Goal: Task Accomplishment & Management: Use online tool/utility

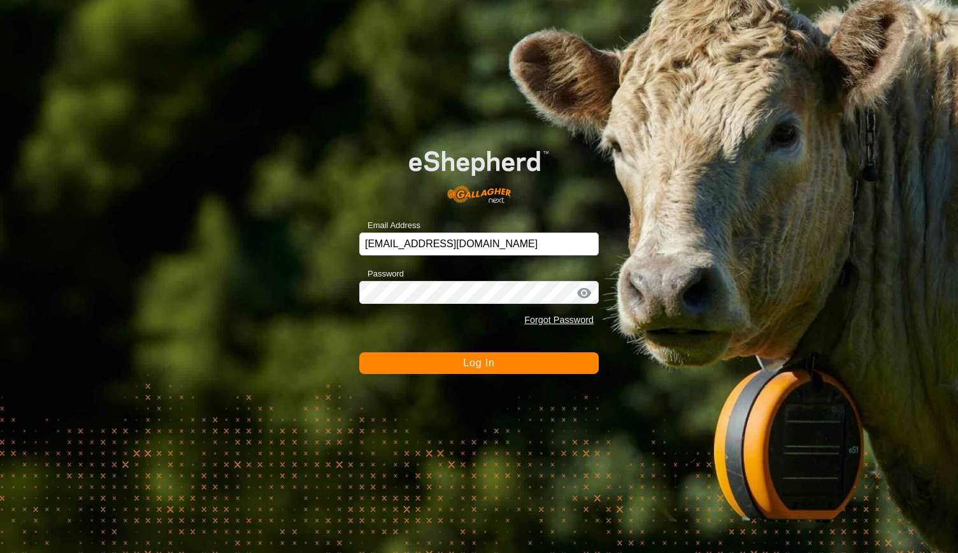
click at [488, 364] on span "Log In" at bounding box center [478, 362] width 31 height 11
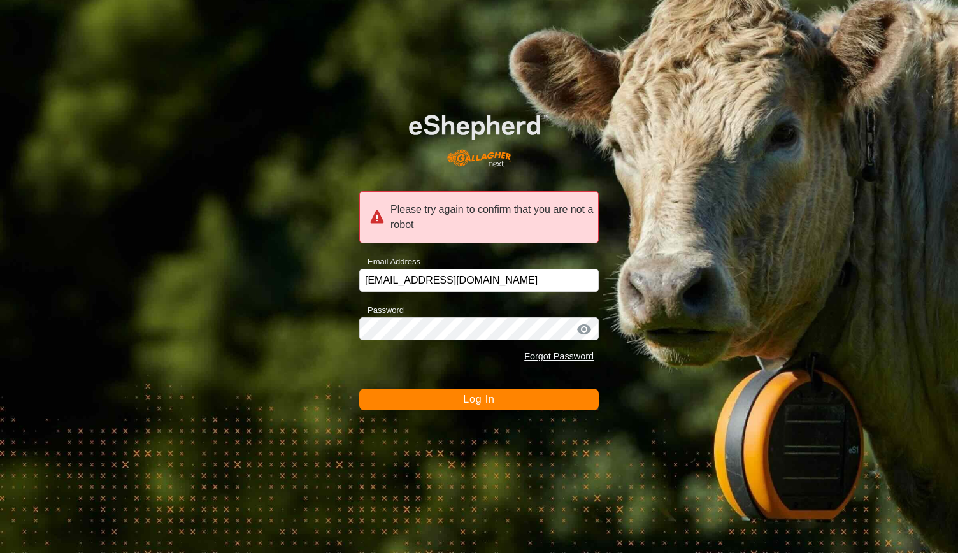
click at [472, 401] on span "Log In" at bounding box center [478, 398] width 31 height 11
click at [586, 329] on div at bounding box center [583, 329] width 19 height 13
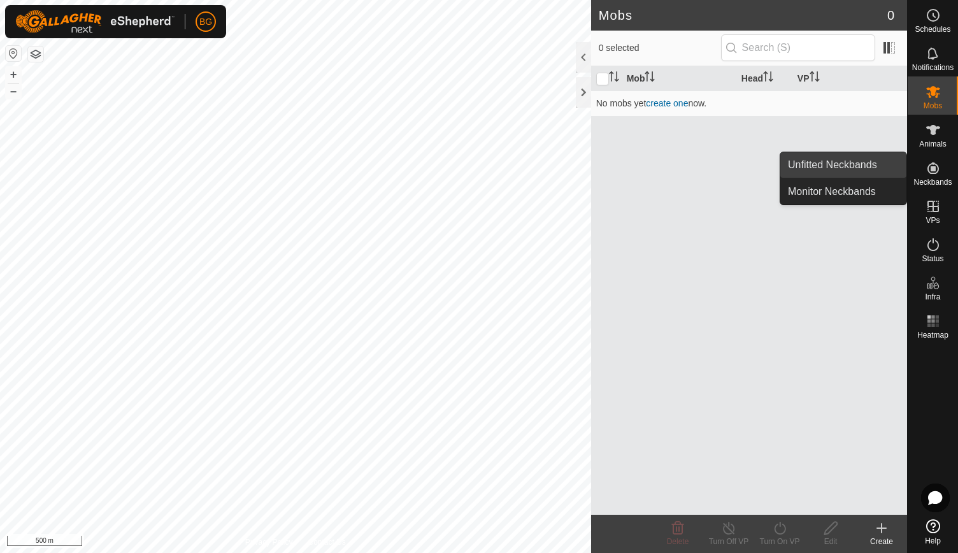
click at [863, 164] on link "Unfitted Neckbands" at bounding box center [843, 164] width 126 height 25
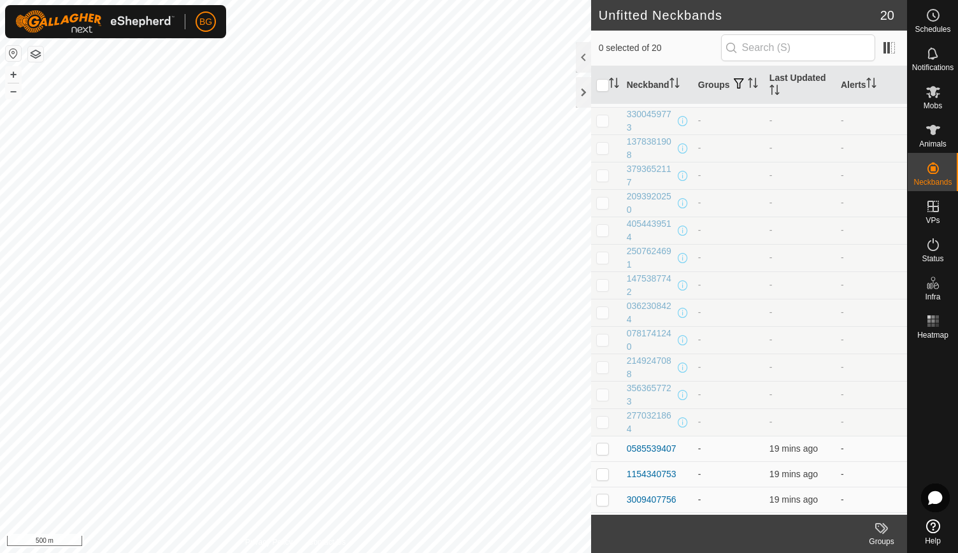
scroll to position [124, 0]
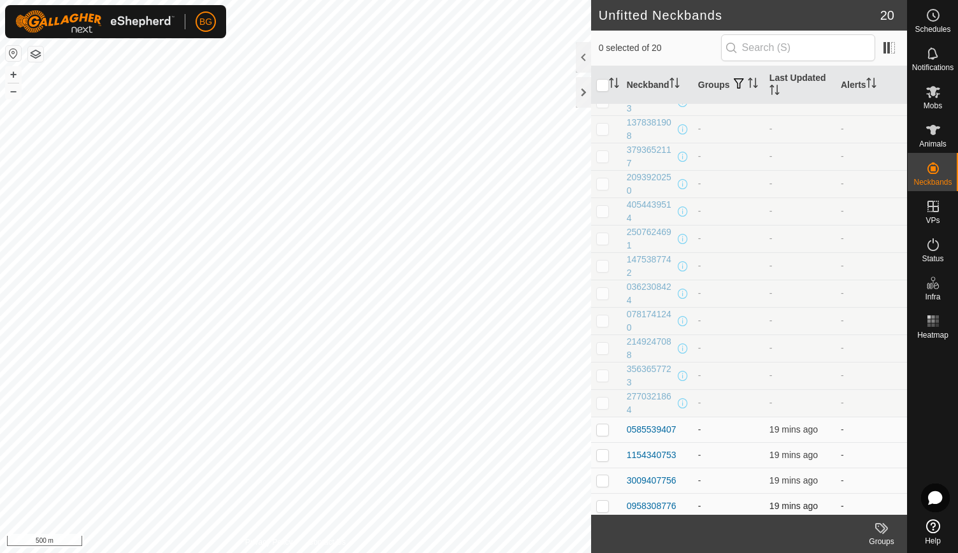
click at [604, 502] on p-checkbox at bounding box center [602, 505] width 13 height 10
checkbox input "true"
click at [601, 480] on p-checkbox at bounding box center [602, 480] width 13 height 10
checkbox input "true"
click at [599, 450] on p-checkbox at bounding box center [602, 454] width 13 height 10
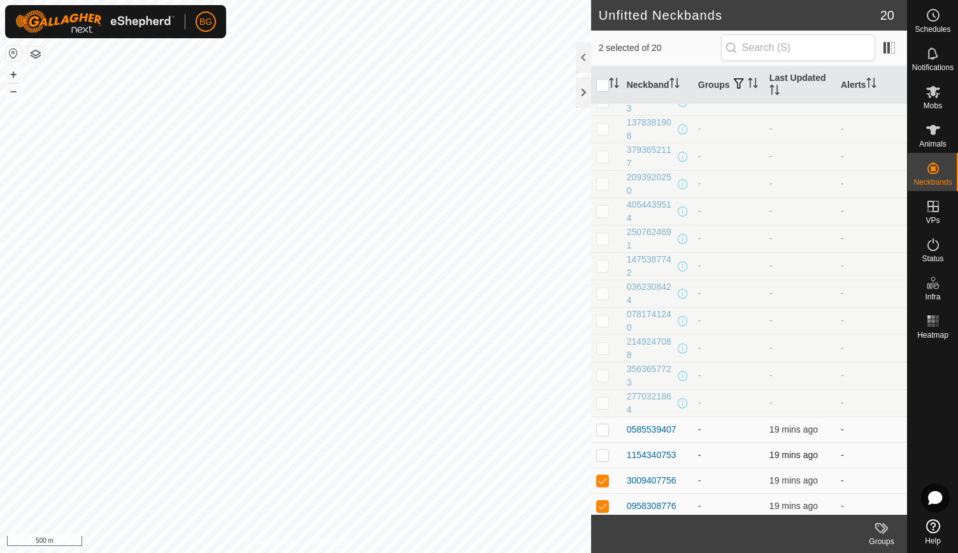
checkbox input "true"
click at [602, 424] on p-checkbox at bounding box center [602, 429] width 13 height 10
checkbox input "true"
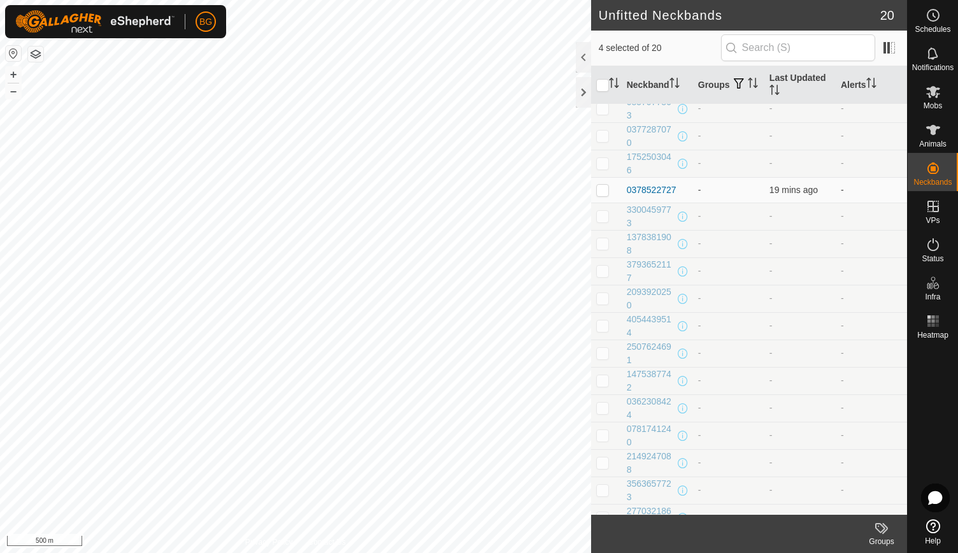
scroll to position [0, 0]
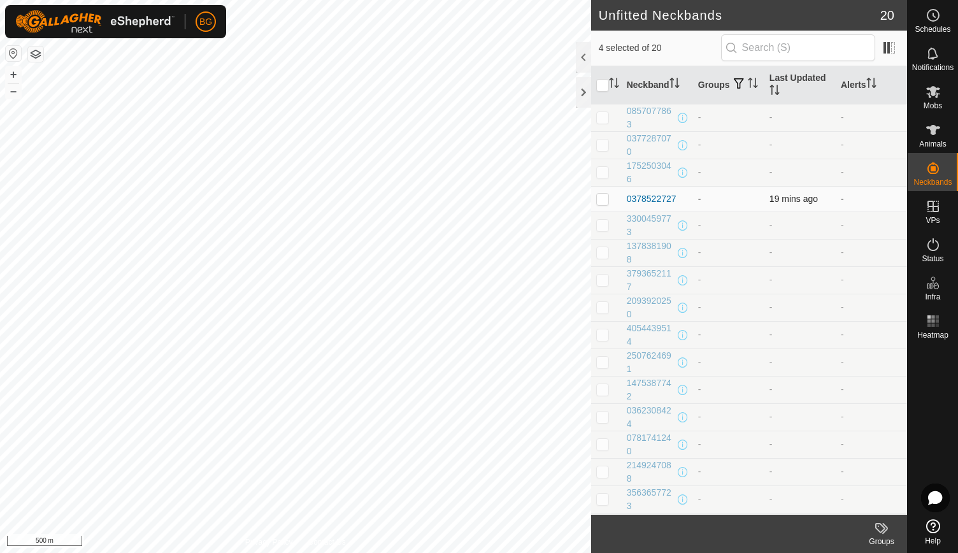
click at [600, 198] on p-checkbox at bounding box center [602, 199] width 13 height 10
checkbox input "true"
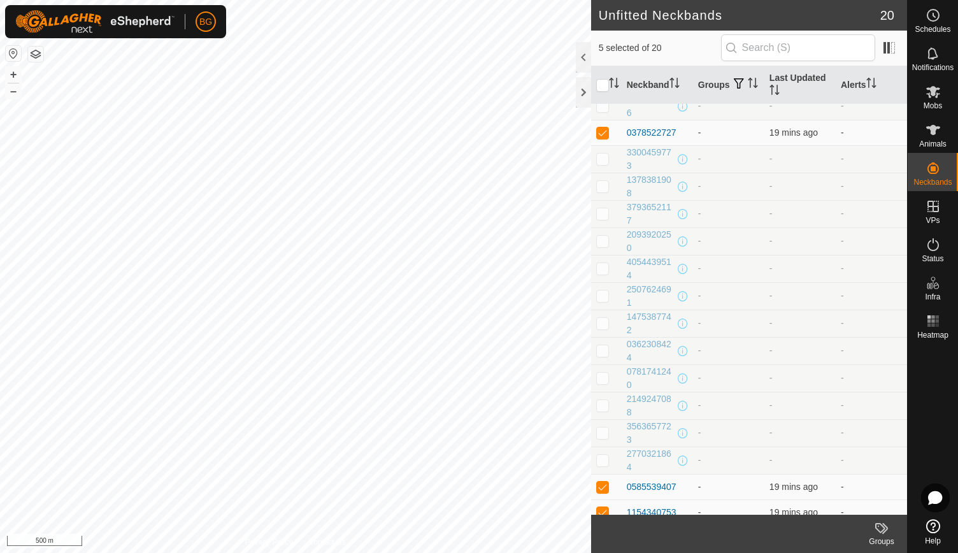
scroll to position [60, 0]
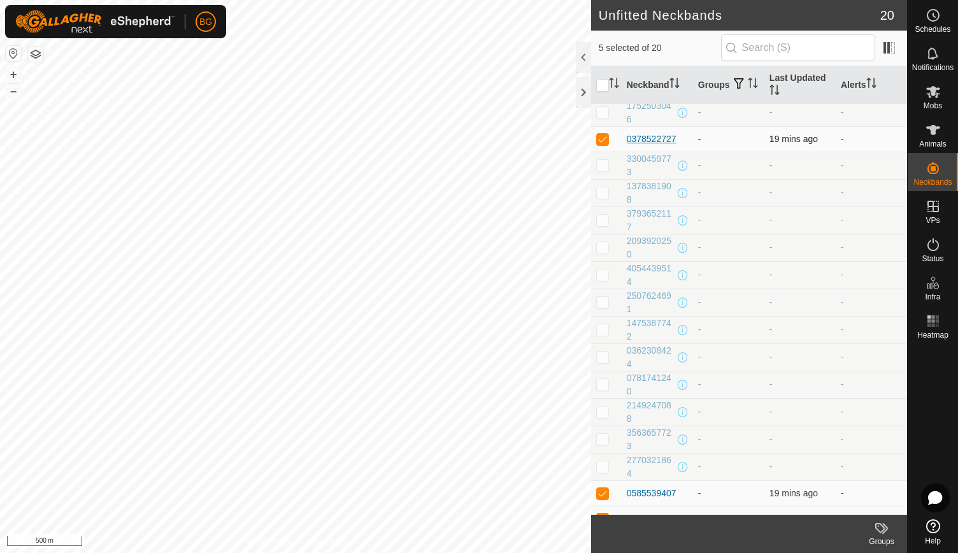
click at [647, 136] on div "0378522727" at bounding box center [651, 138] width 50 height 13
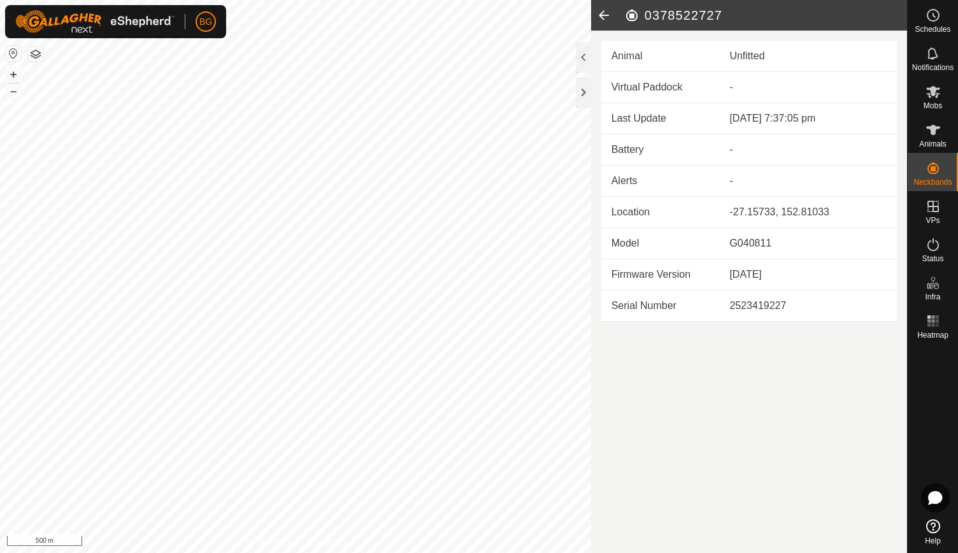
click at [602, 14] on icon at bounding box center [603, 15] width 25 height 31
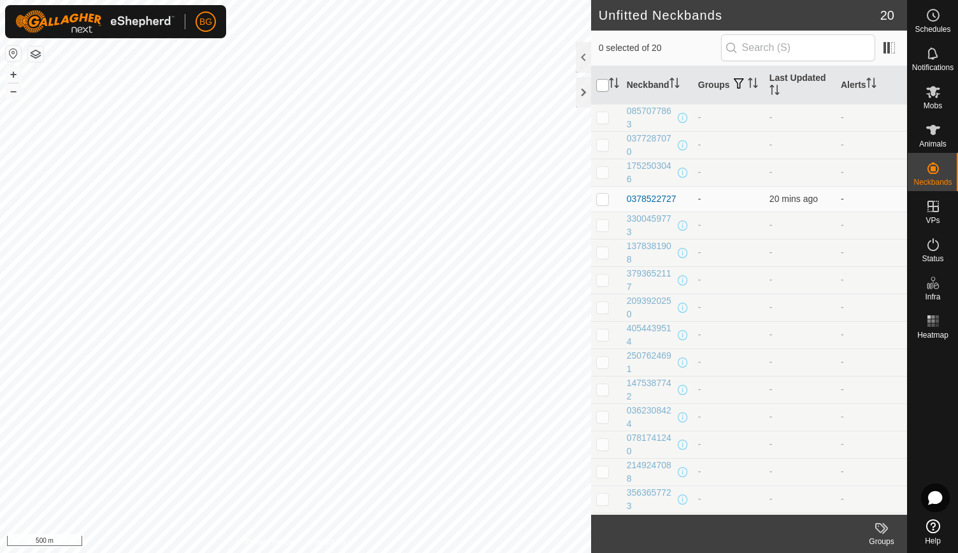
click at [598, 85] on input "checkbox" at bounding box center [602, 85] width 13 height 13
checkbox input "true"
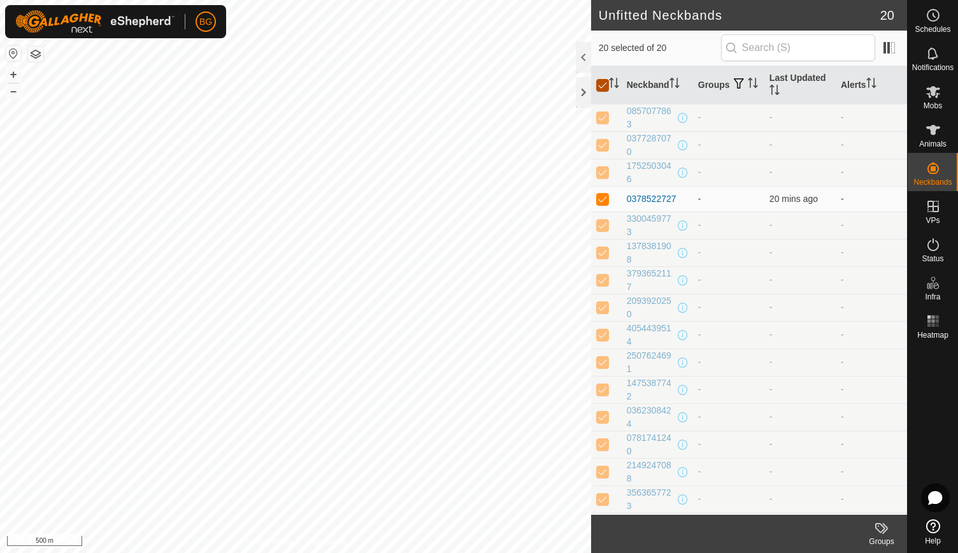
checkbox input "true"
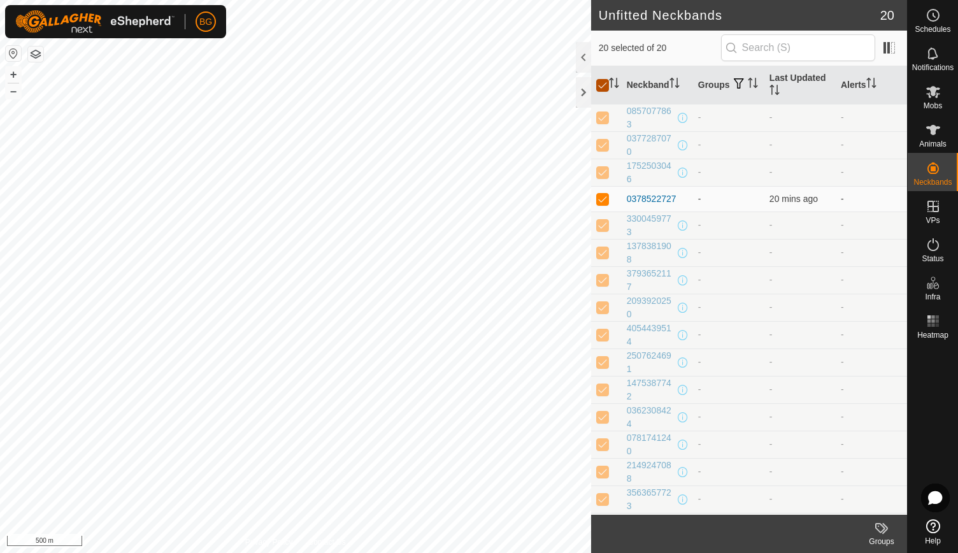
checkbox input "true"
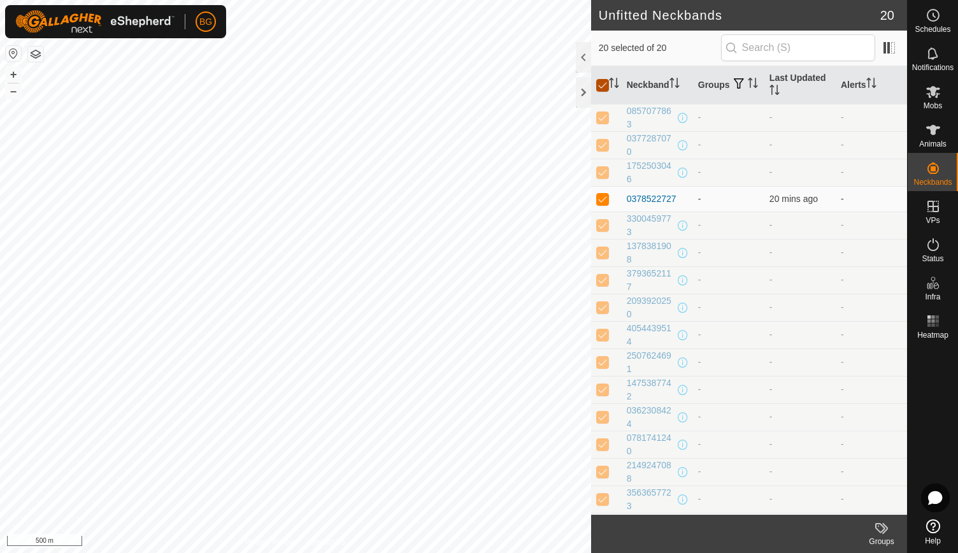
checkbox input "true"
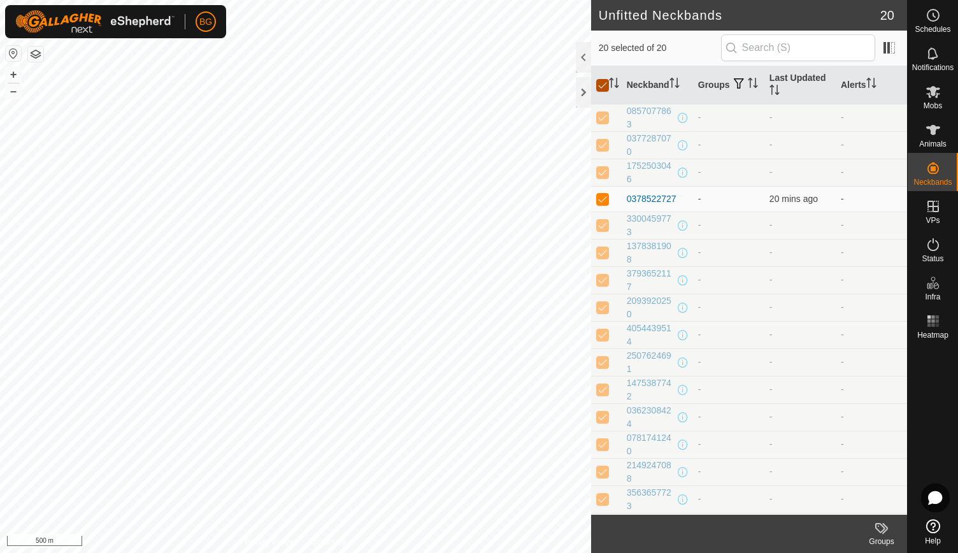
checkbox input "true"
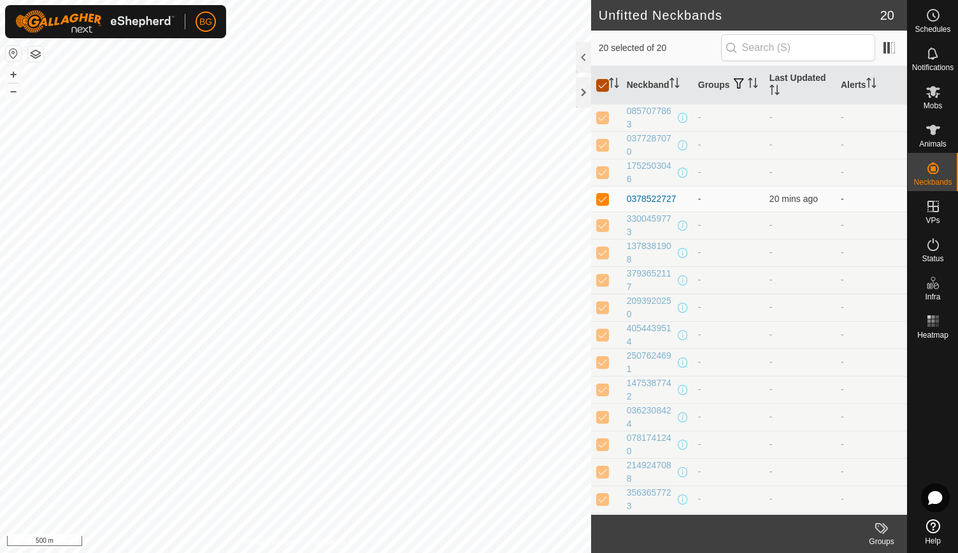
click at [598, 85] on input "checkbox" at bounding box center [602, 85] width 13 height 13
checkbox input "false"
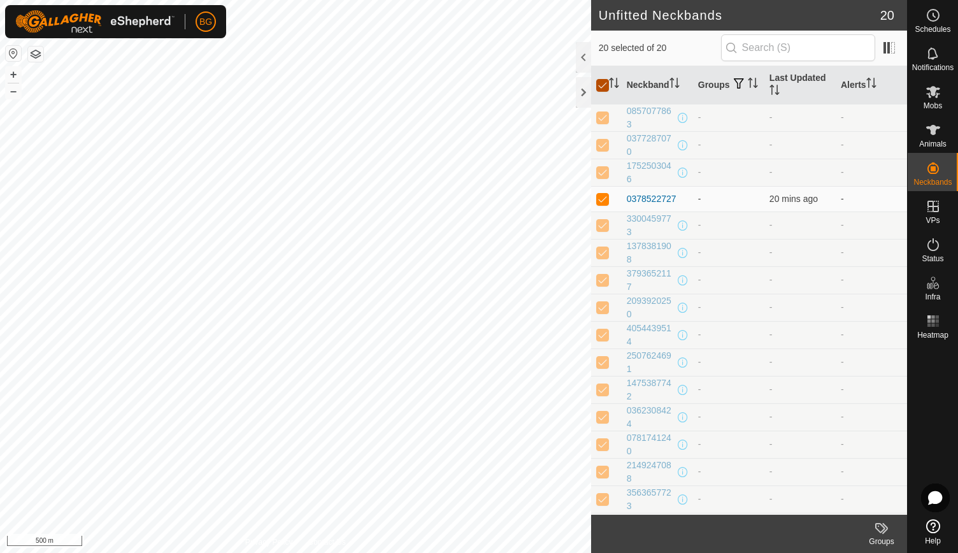
checkbox input "false"
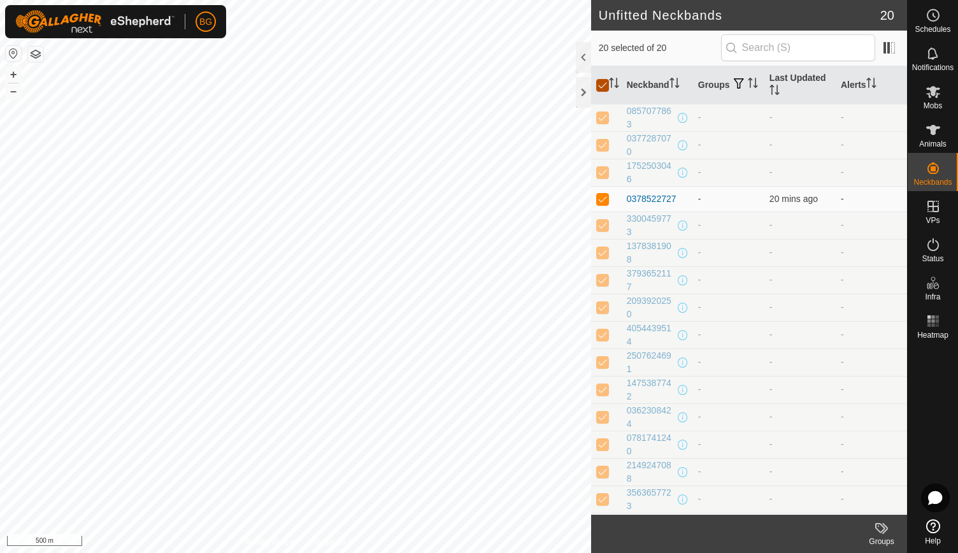
checkbox input "false"
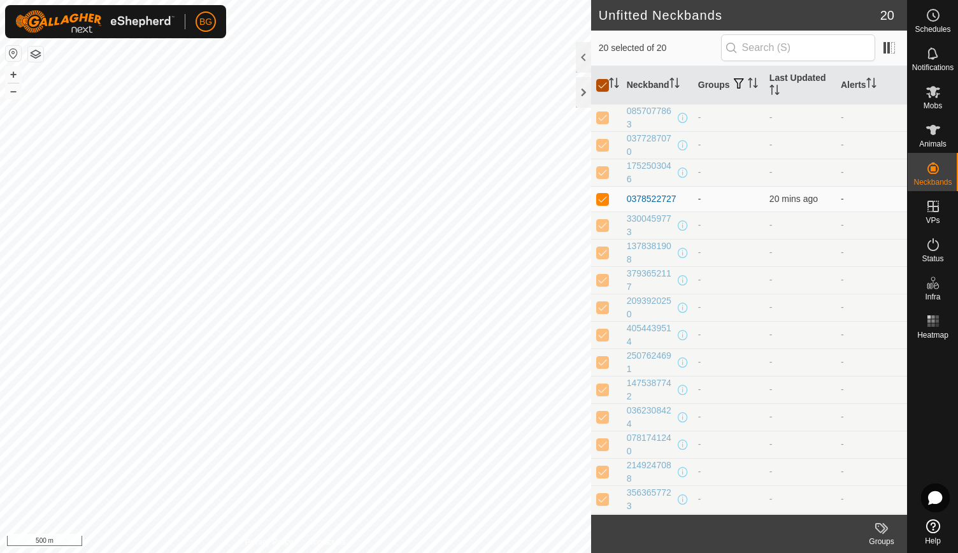
checkbox input "false"
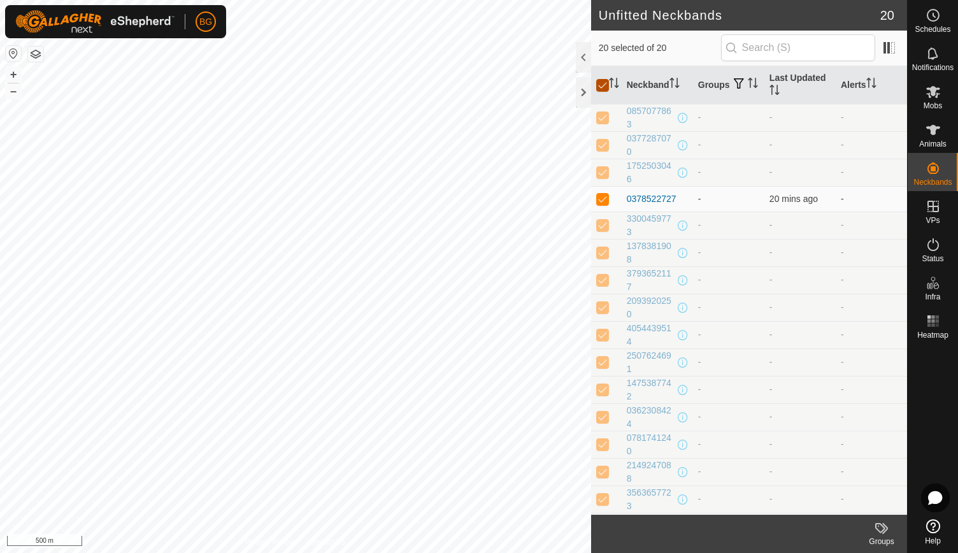
checkbox input "false"
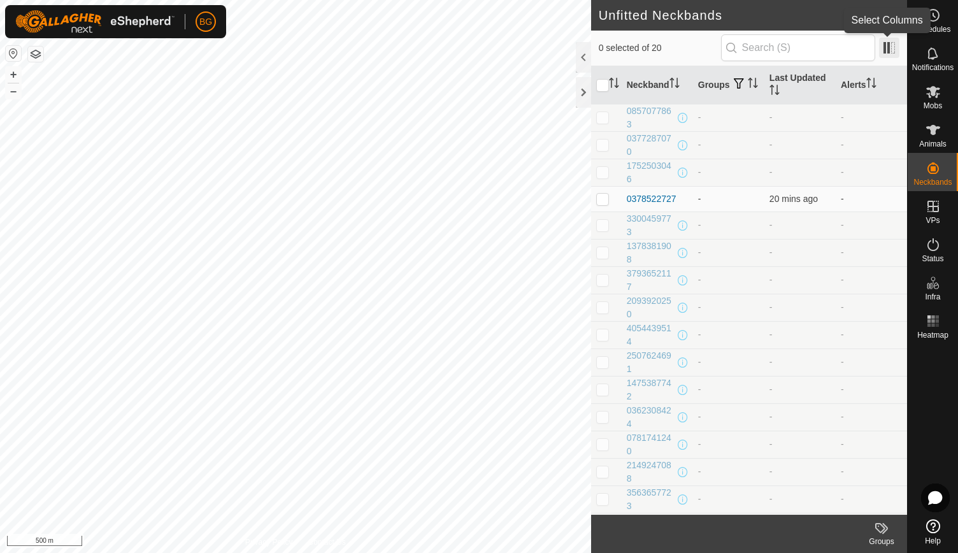
click at [894, 50] on span at bounding box center [889, 48] width 20 height 20
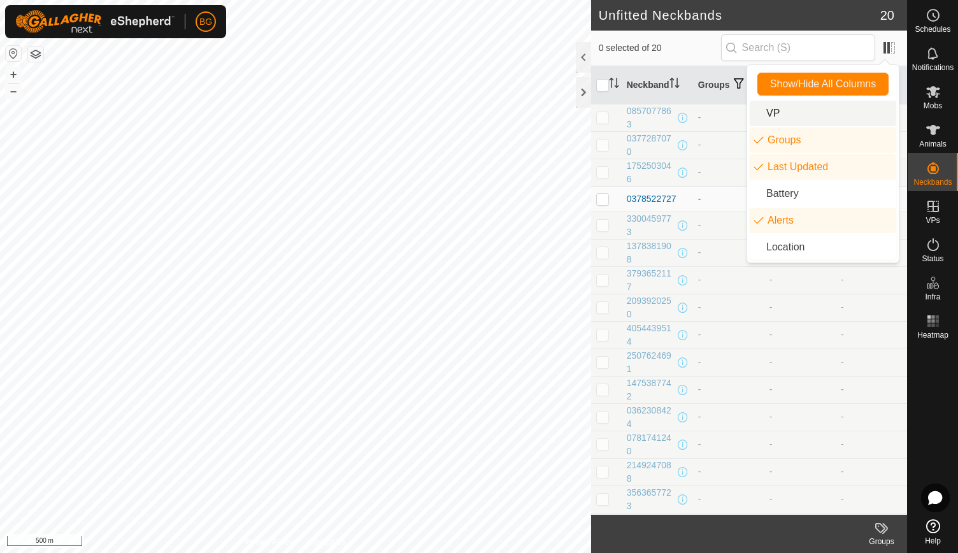
click at [773, 110] on li "VP" at bounding box center [822, 113] width 146 height 25
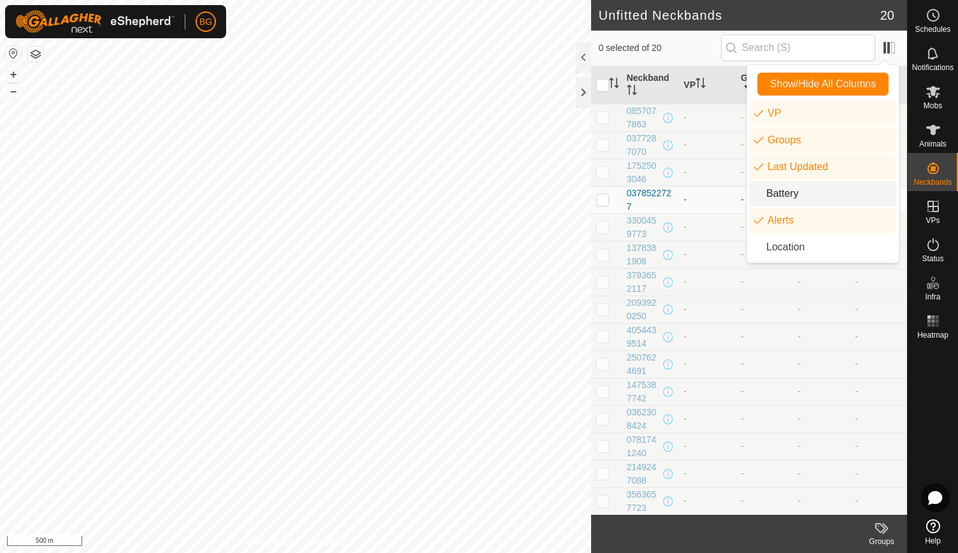
click at [764, 190] on li "Battery" at bounding box center [822, 193] width 146 height 25
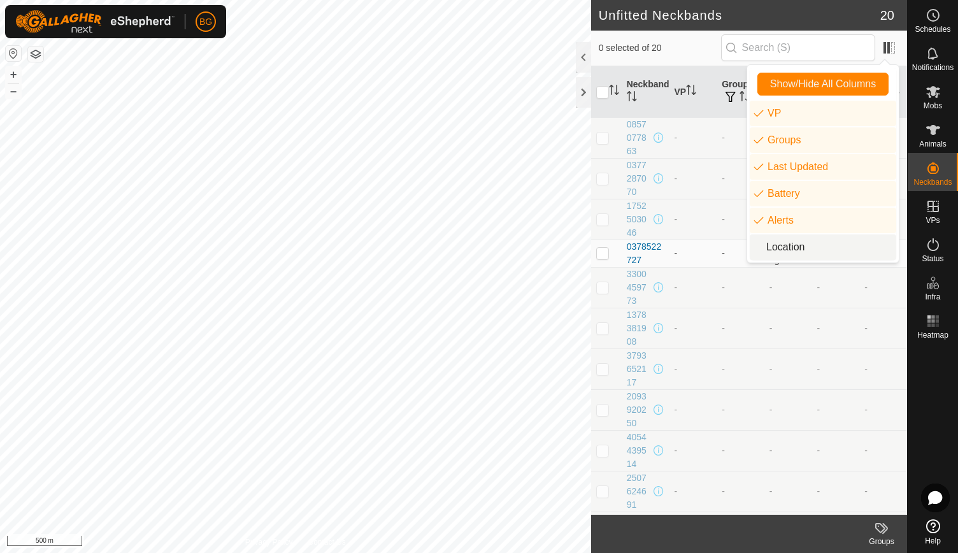
click at [770, 250] on li "Location" at bounding box center [822, 246] width 146 height 25
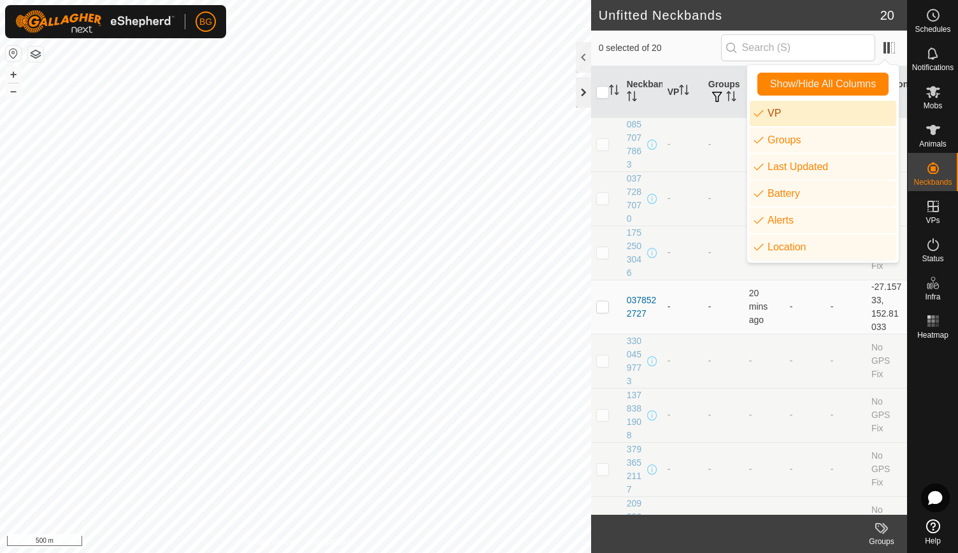
click at [583, 87] on div at bounding box center [583, 92] width 15 height 31
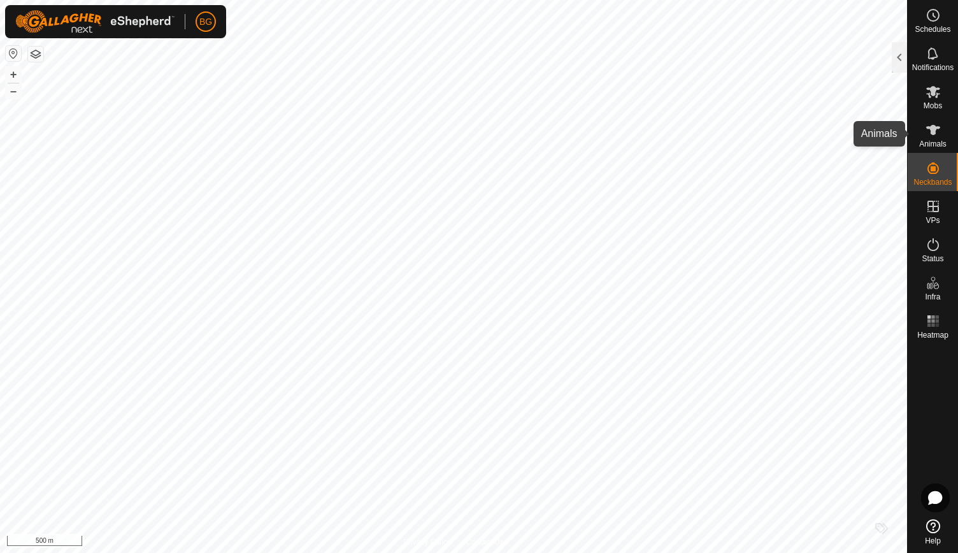
click at [935, 129] on icon at bounding box center [933, 130] width 14 height 10
click at [944, 134] on es-animals-svg-icon at bounding box center [932, 130] width 23 height 20
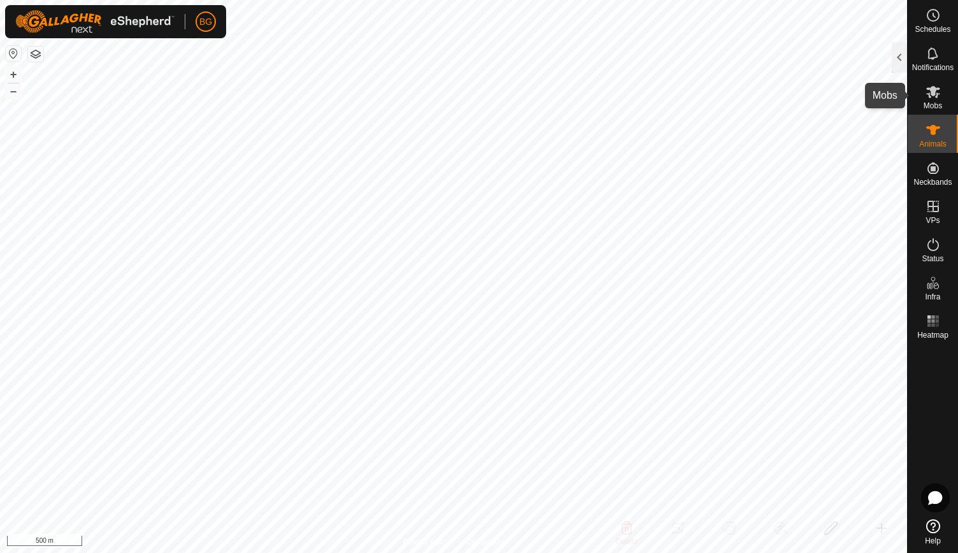
click at [931, 103] on span "Mobs" at bounding box center [932, 106] width 18 height 8
click at [904, 59] on div at bounding box center [898, 57] width 15 height 31
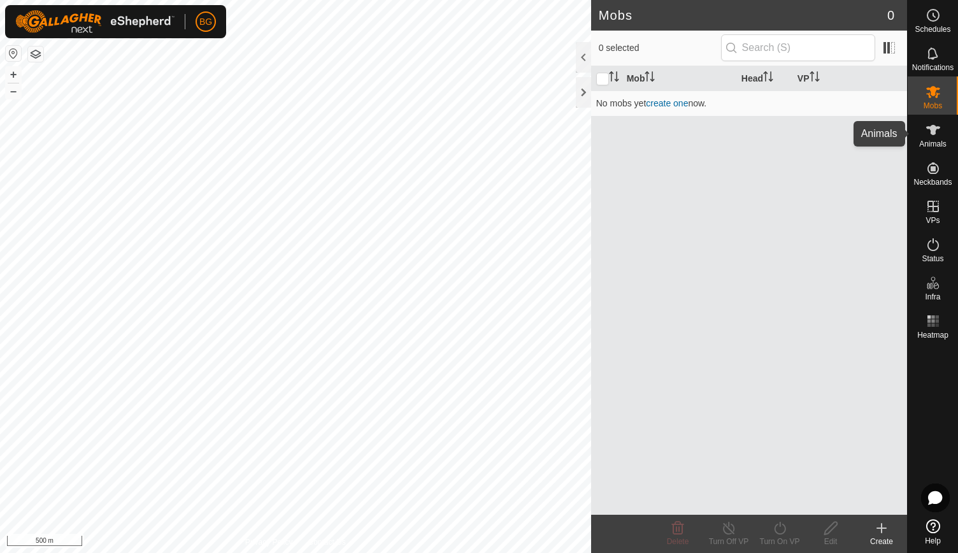
click at [946, 143] on div "Animals" at bounding box center [932, 134] width 50 height 38
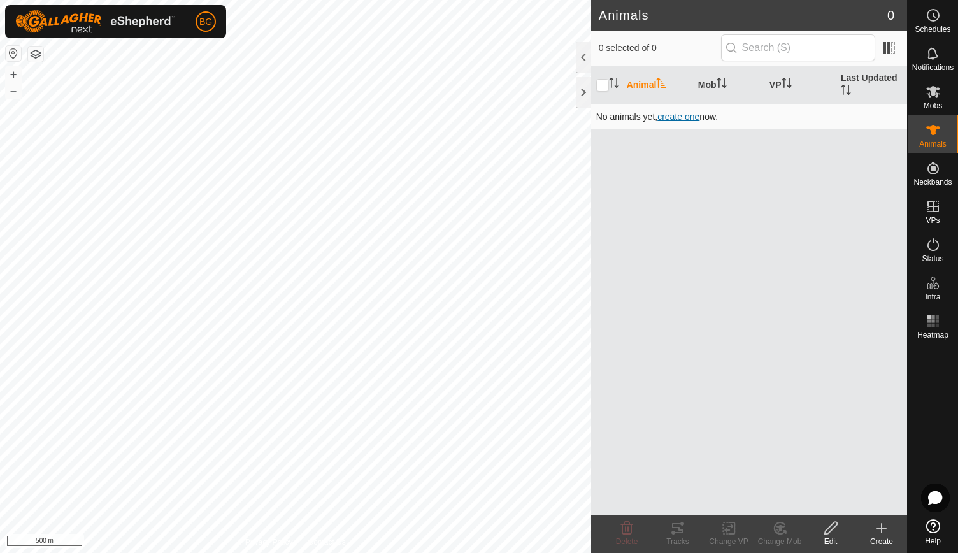
click at [681, 113] on span "create one" at bounding box center [678, 116] width 42 height 10
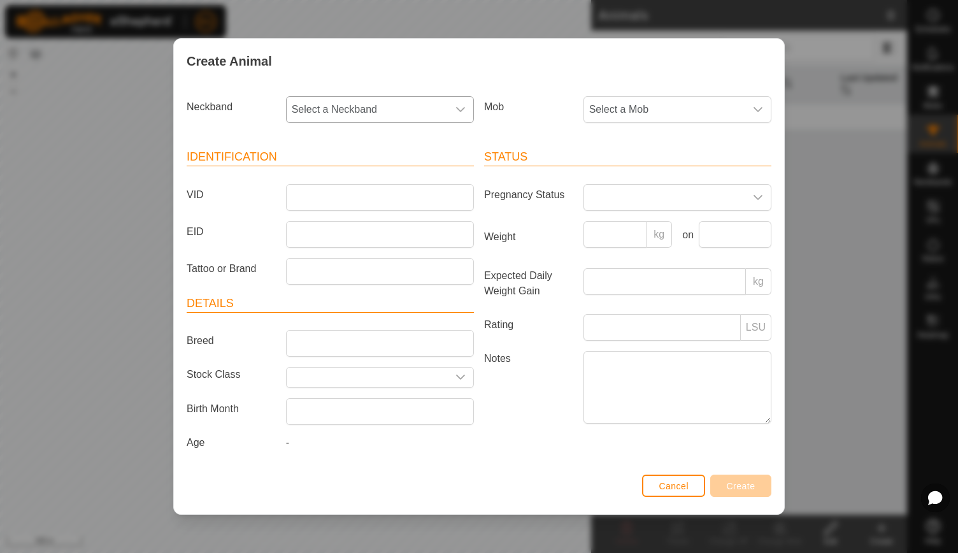
click at [462, 110] on icon "dropdown trigger" at bounding box center [460, 109] width 10 height 10
click at [548, 73] on div "Create Animal" at bounding box center [479, 61] width 610 height 45
click at [760, 110] on icon "dropdown trigger" at bounding box center [758, 109] width 10 height 10
click at [672, 481] on span "Cancel" at bounding box center [673, 486] width 30 height 10
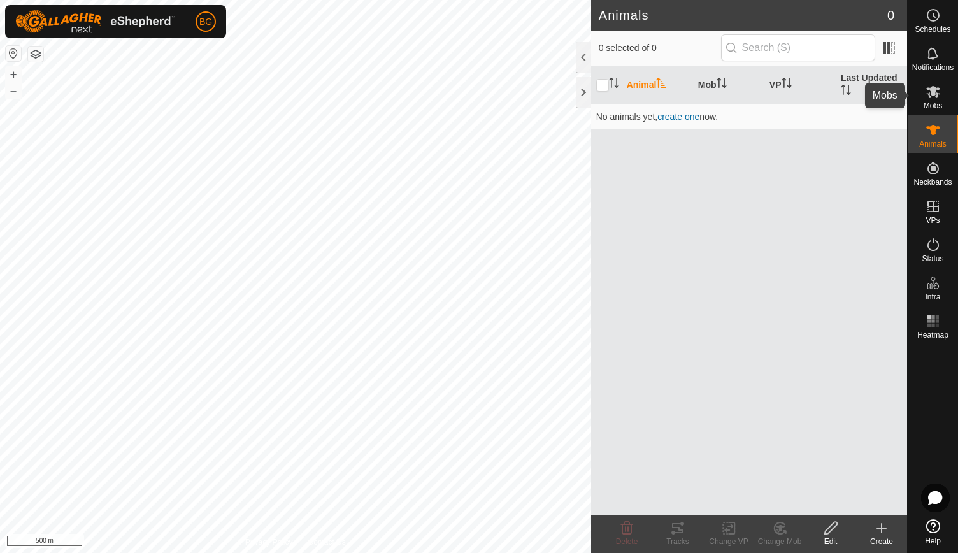
click at [930, 99] on icon at bounding box center [932, 91] width 15 height 15
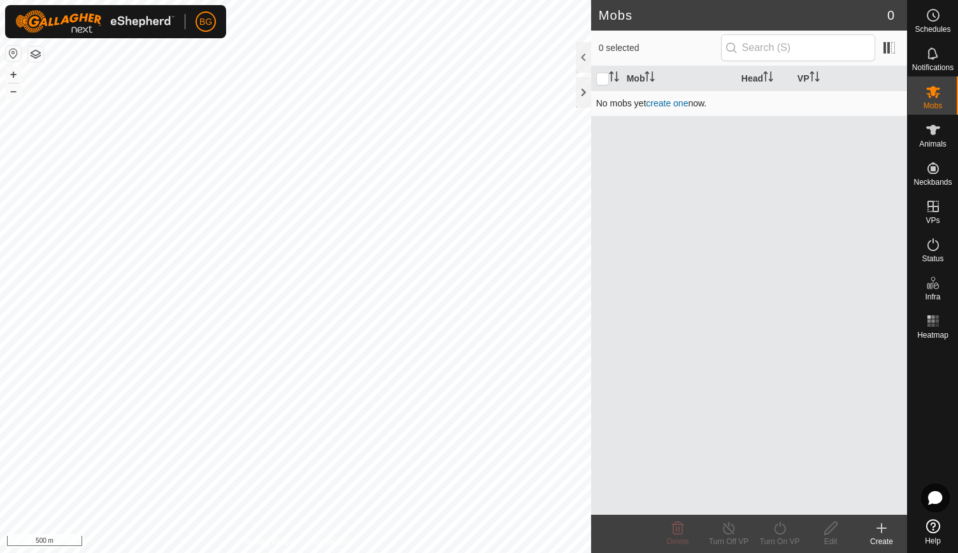
click at [657, 101] on link "create one" at bounding box center [667, 103] width 42 height 10
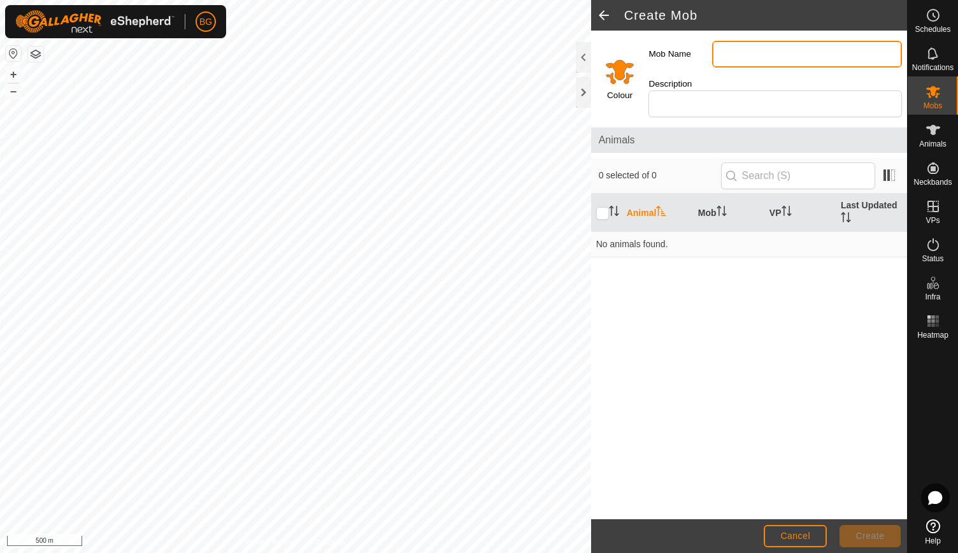
click at [745, 57] on input "Mob Name" at bounding box center [807, 54] width 190 height 27
type input "Mob 1"
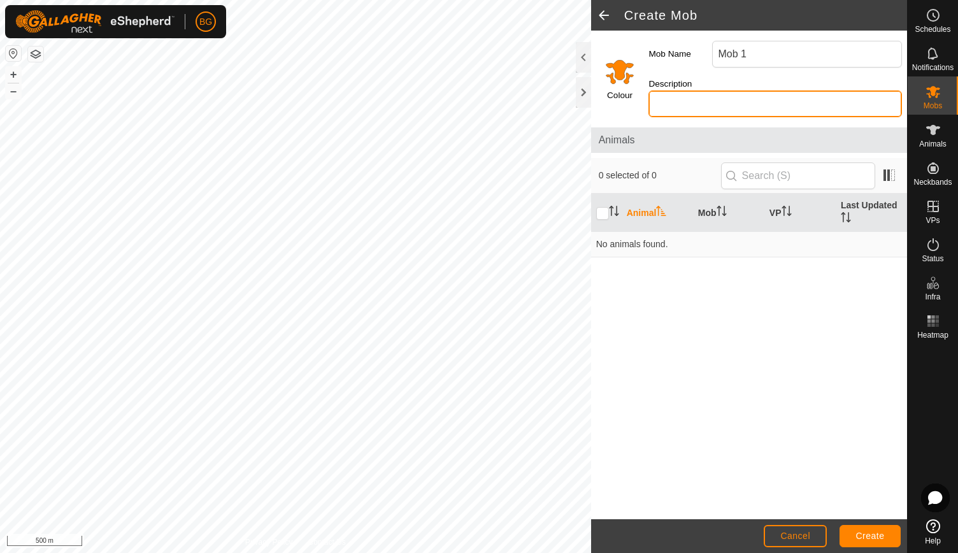
click at [741, 92] on input "Description" at bounding box center [774, 103] width 253 height 27
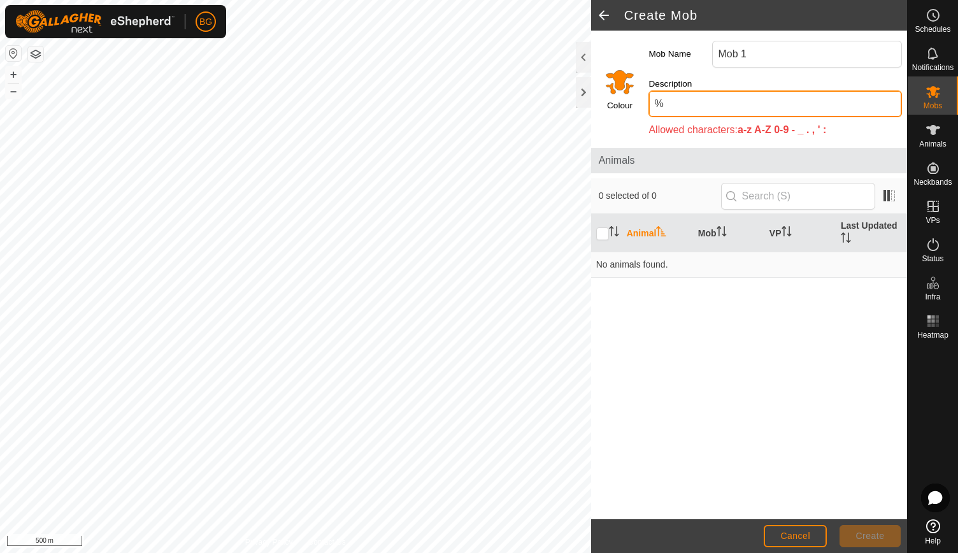
type input "%"
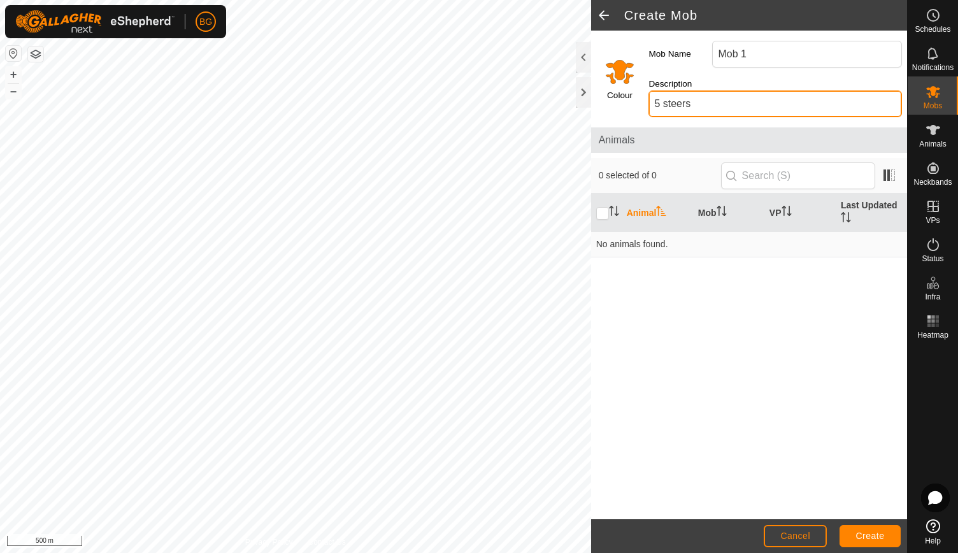
type input "5 steers"
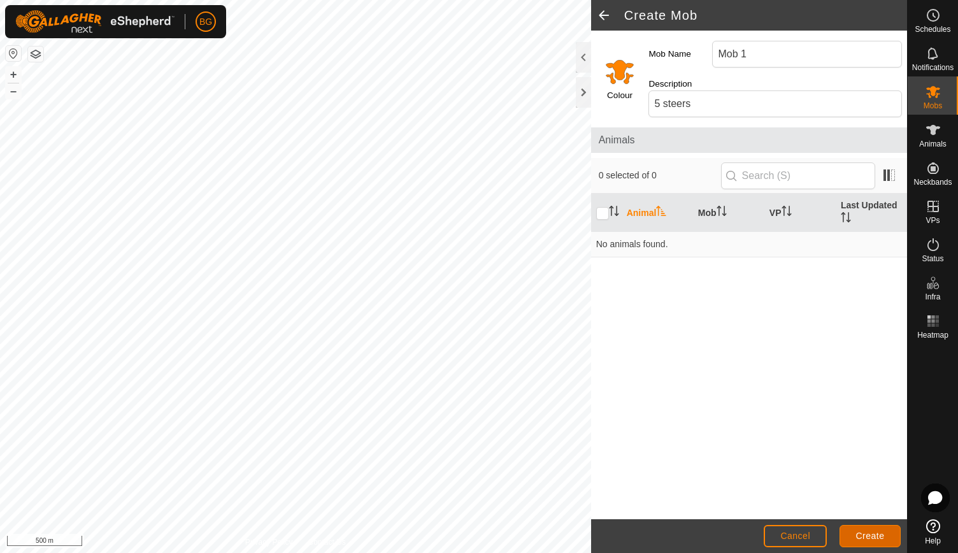
click at [865, 533] on span "Create" at bounding box center [870, 535] width 29 height 10
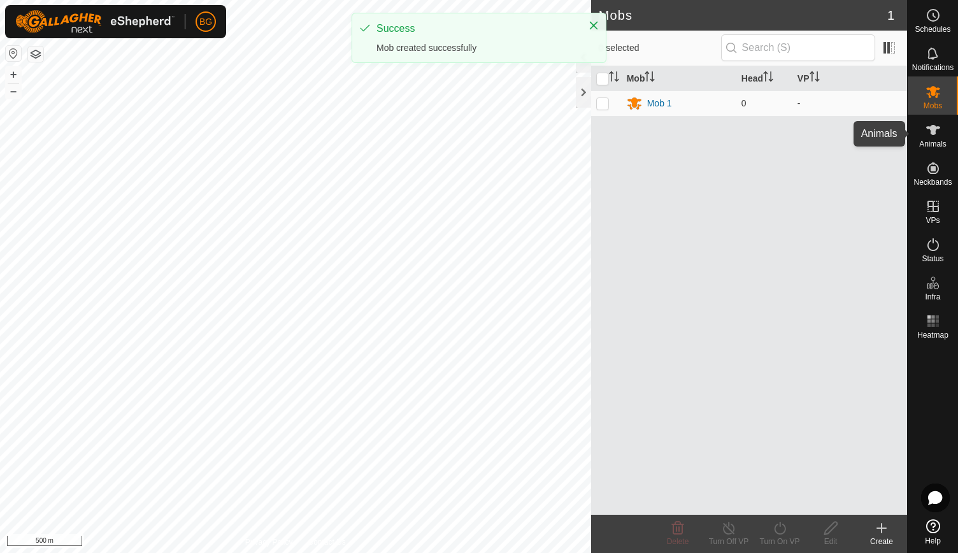
click at [933, 140] on span "Animals" at bounding box center [932, 144] width 27 height 8
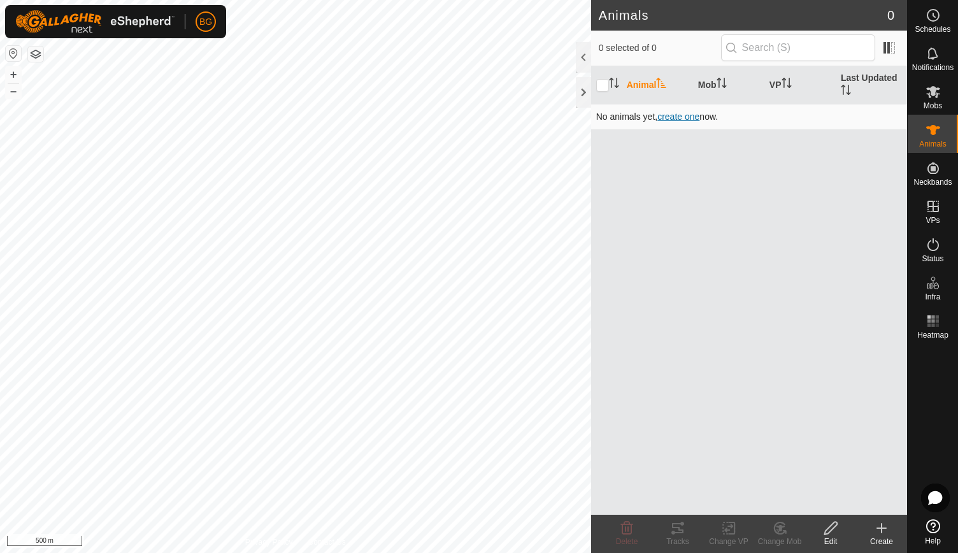
click at [677, 114] on span "create one" at bounding box center [678, 116] width 42 height 10
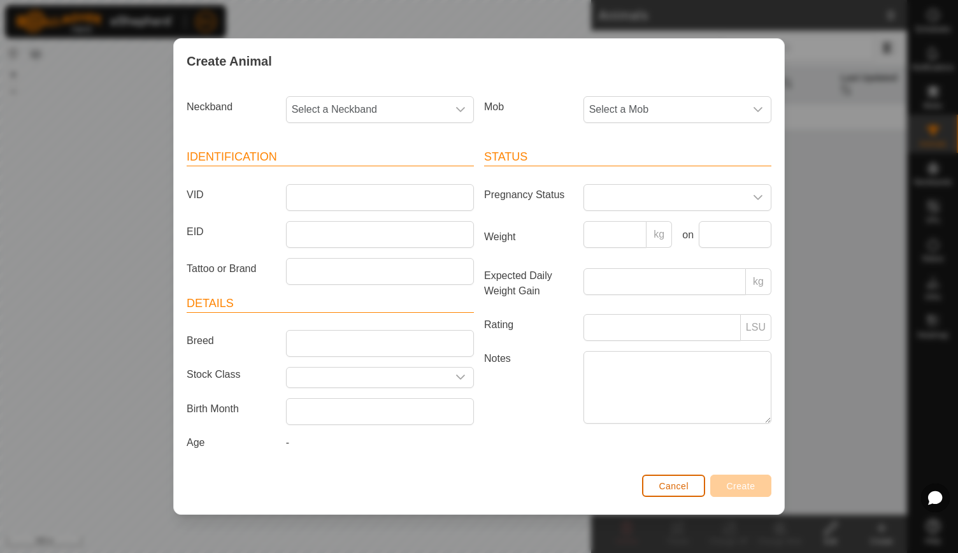
click at [676, 485] on span "Cancel" at bounding box center [673, 486] width 30 height 10
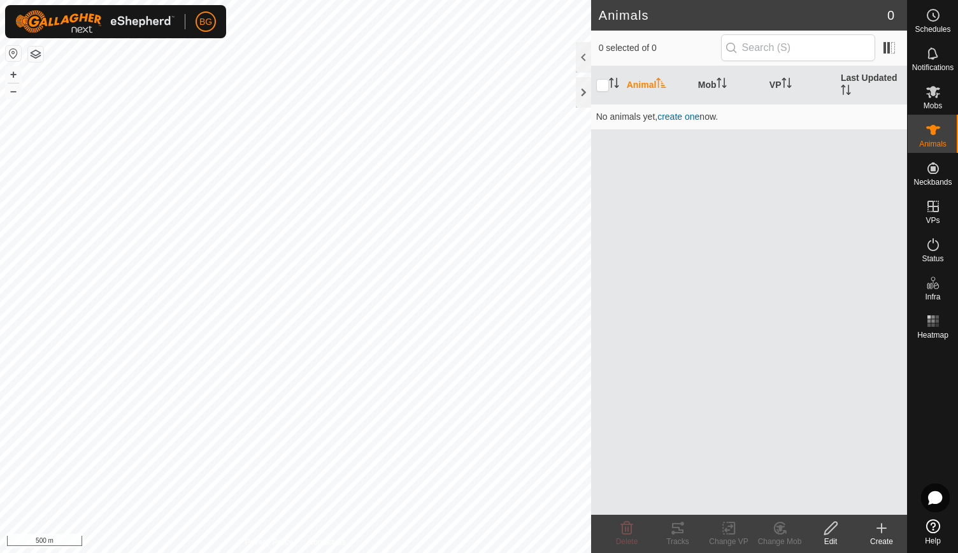
click at [657, 80] on th "Animal" at bounding box center [656, 85] width 71 height 38
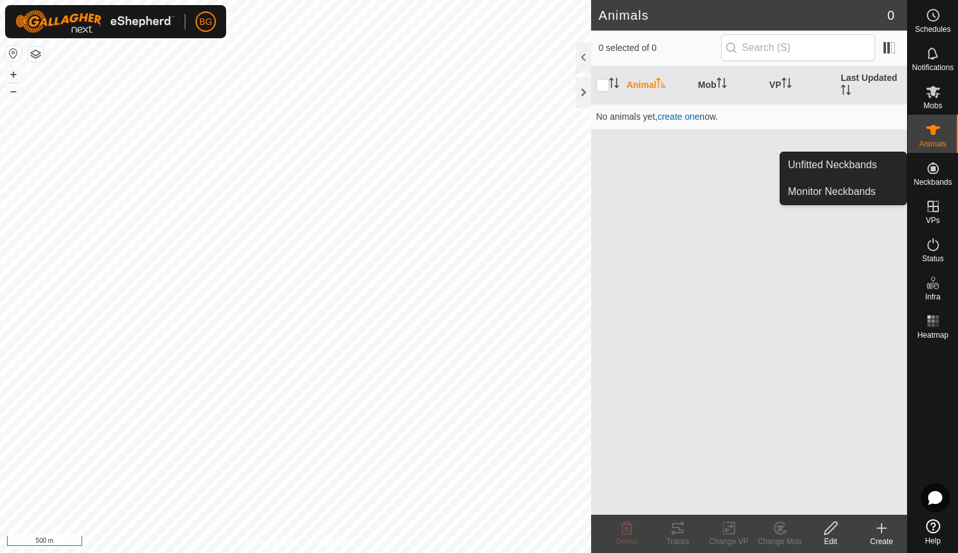
click at [930, 185] on span "Neckbands" at bounding box center [932, 182] width 38 height 8
click at [931, 174] on icon at bounding box center [932, 167] width 15 height 15
click at [852, 165] on link "Unfitted Neckbands" at bounding box center [843, 164] width 126 height 25
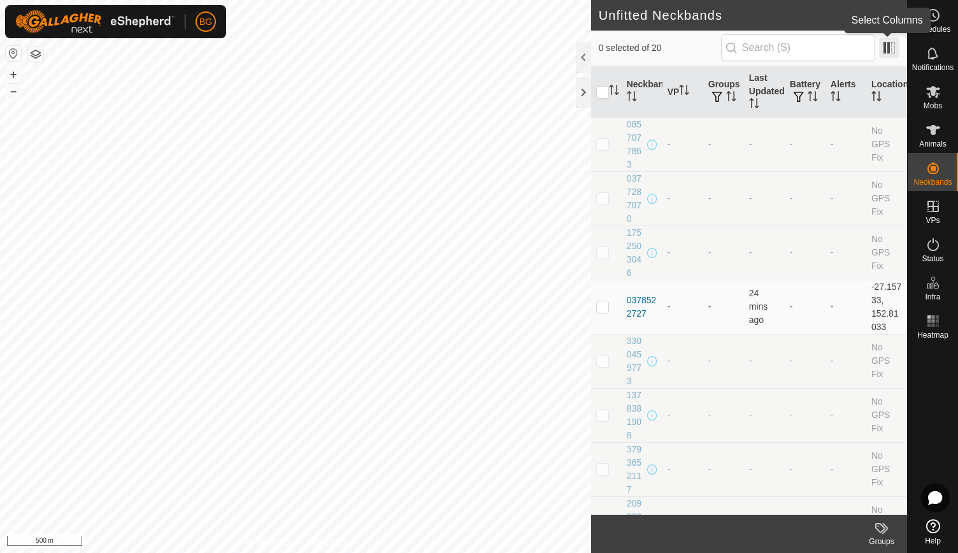
click at [895, 48] on span at bounding box center [889, 48] width 20 height 20
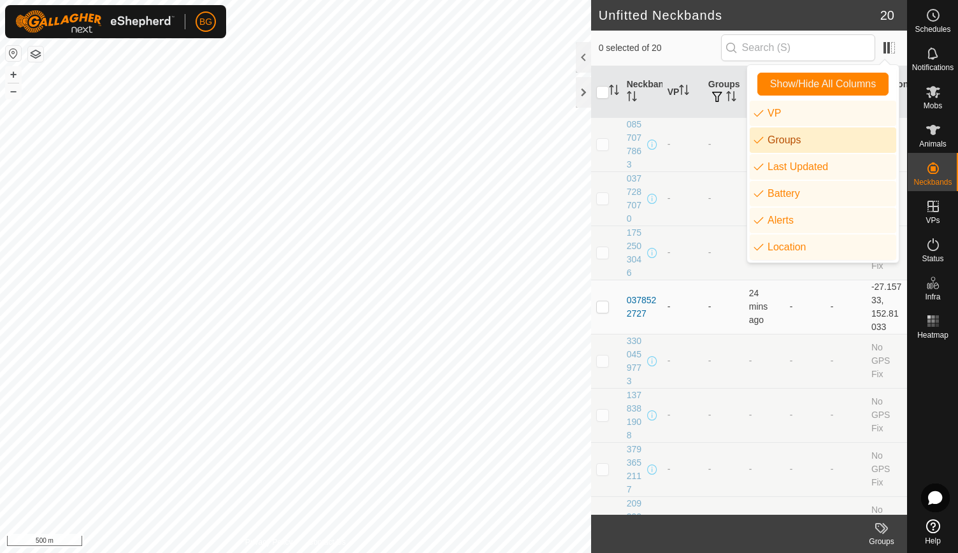
click at [807, 143] on li "Groups" at bounding box center [822, 139] width 146 height 25
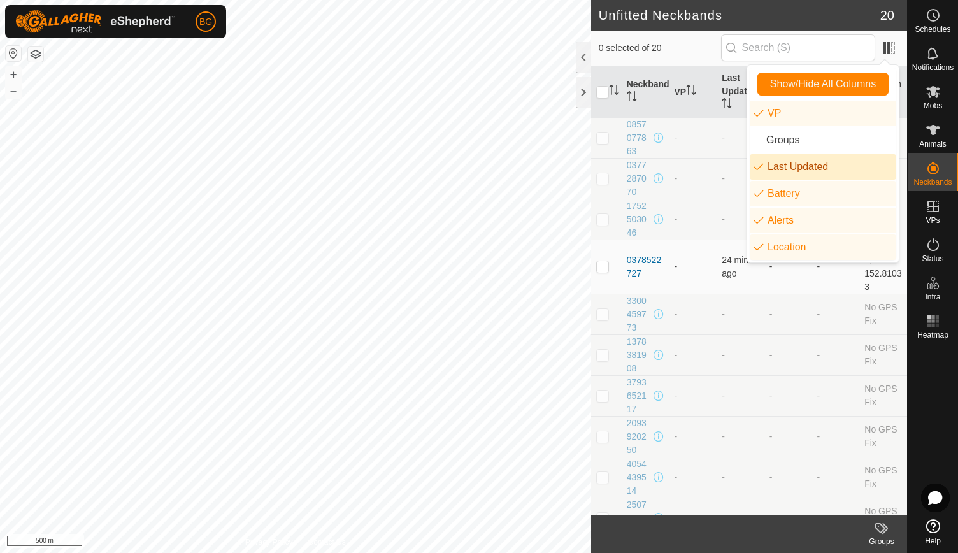
click at [802, 167] on li "Last Updated" at bounding box center [822, 166] width 146 height 25
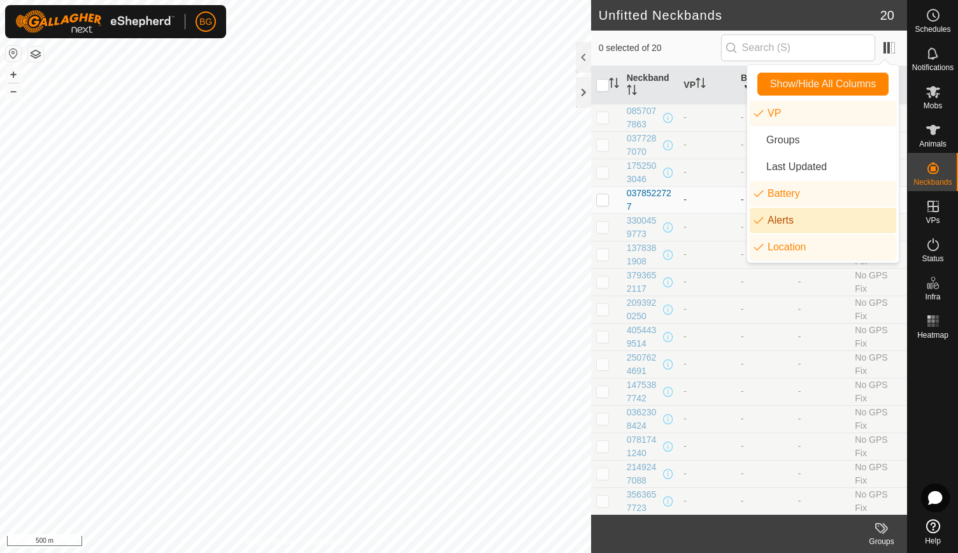
click at [792, 216] on li "Alerts" at bounding box center [822, 220] width 146 height 25
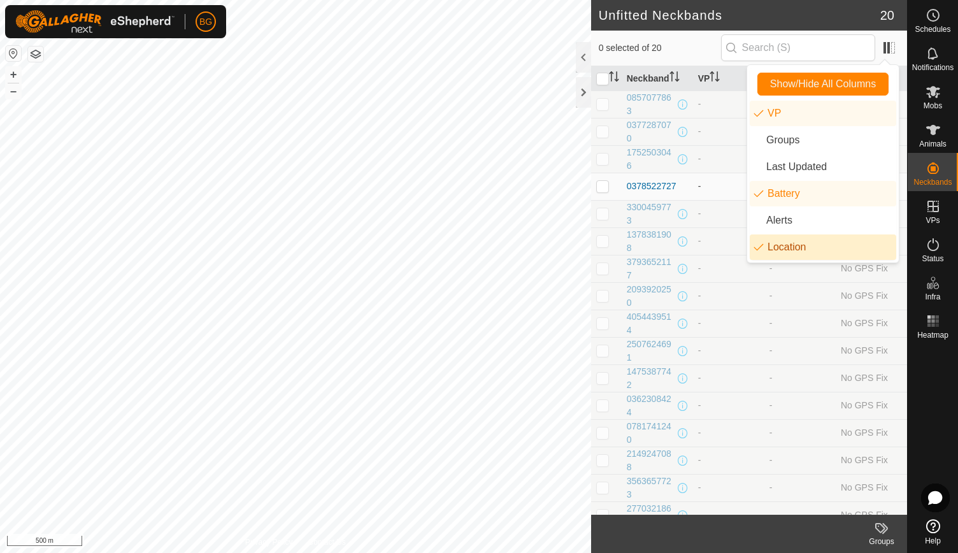
click at [791, 248] on li "Location" at bounding box center [822, 246] width 146 height 25
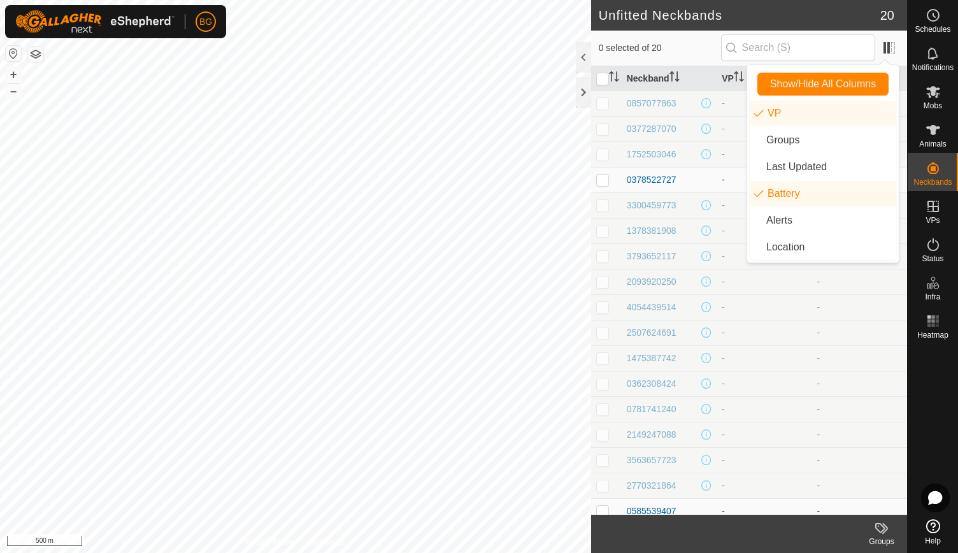
click at [804, 6] on header "Unfitted Neckbands 20" at bounding box center [749, 15] width 316 height 31
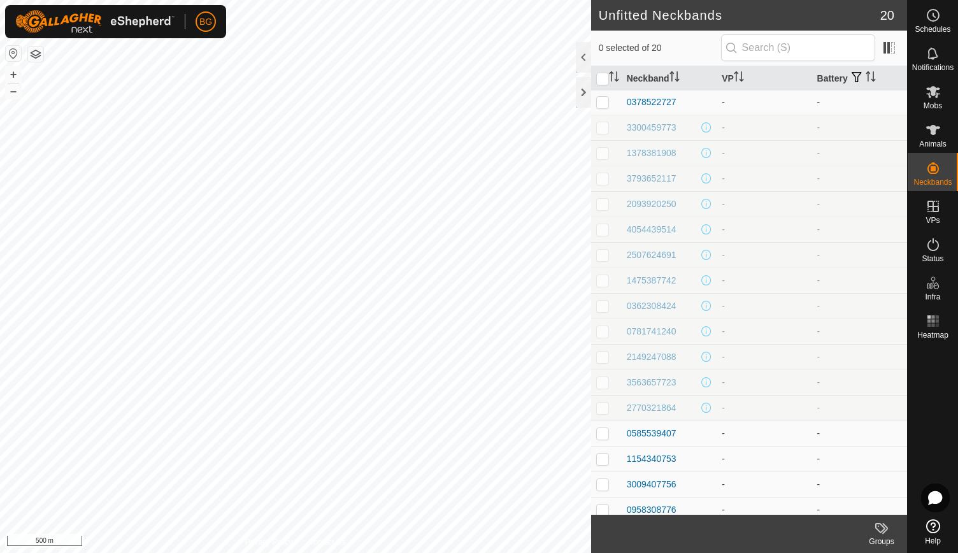
scroll to position [85, 0]
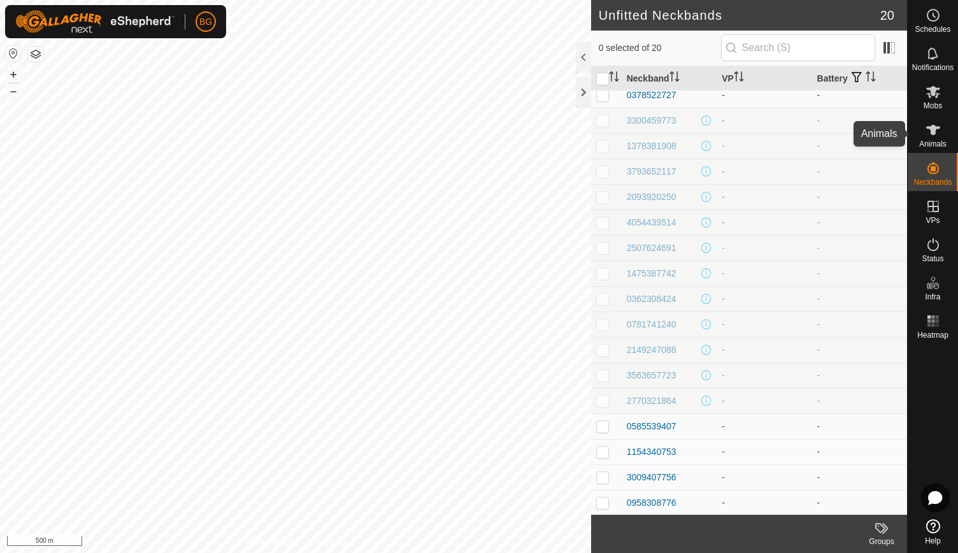
click at [935, 136] on icon at bounding box center [932, 129] width 15 height 15
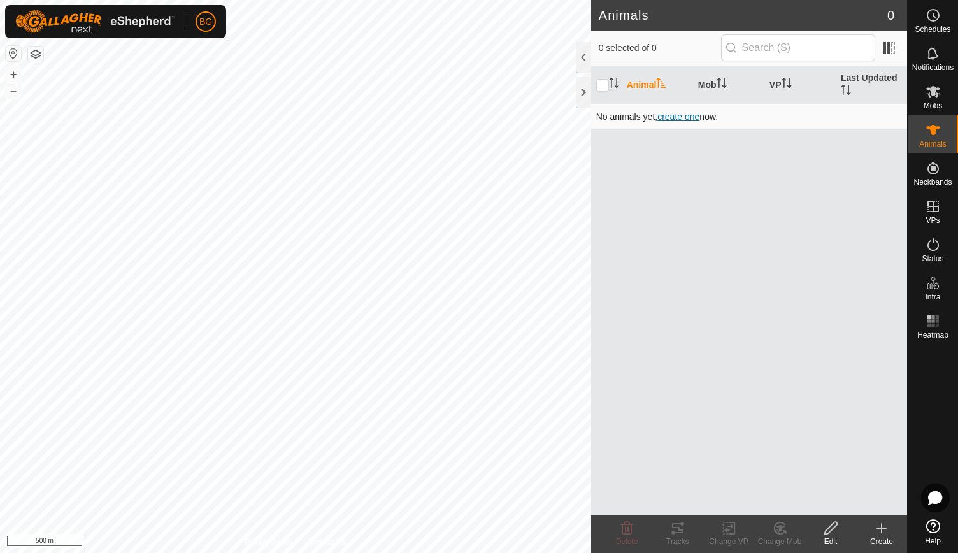
click at [678, 117] on span "create one" at bounding box center [678, 116] width 42 height 10
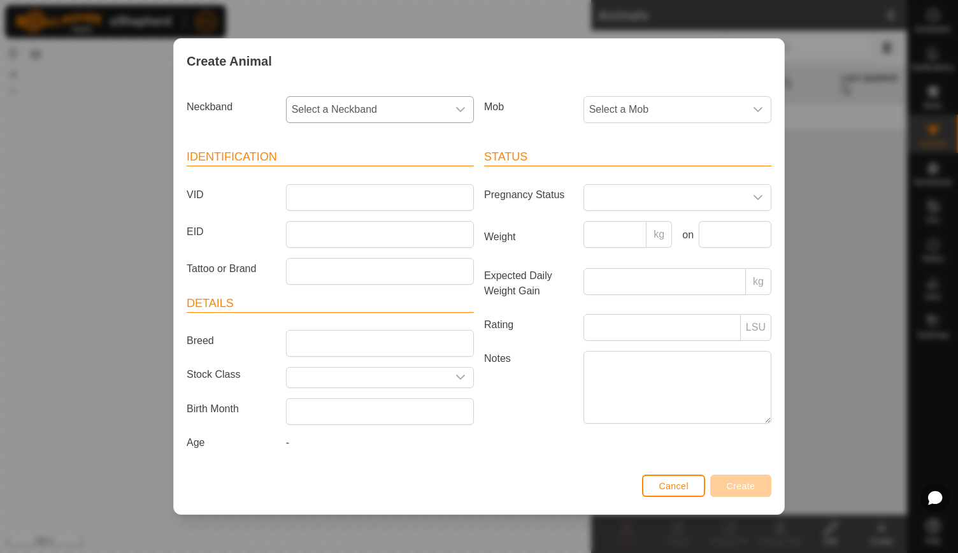
click at [457, 111] on icon "dropdown trigger" at bounding box center [460, 109] width 10 height 10
type input "03785"
click at [359, 174] on li "0378522727" at bounding box center [380, 174] width 187 height 25
click at [731, 115] on span "Select a Mob" at bounding box center [664, 109] width 161 height 25
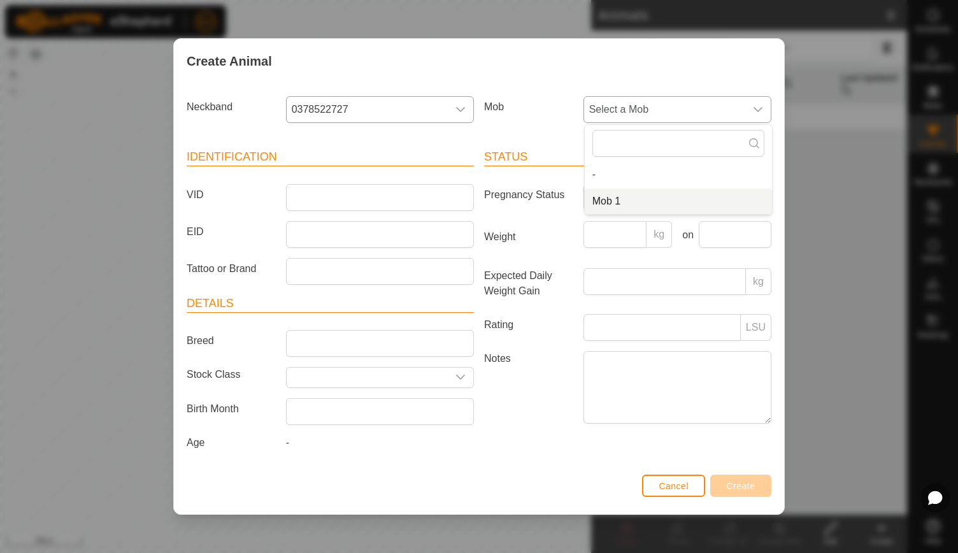
click at [649, 199] on li "Mob 1" at bounding box center [677, 200] width 187 height 25
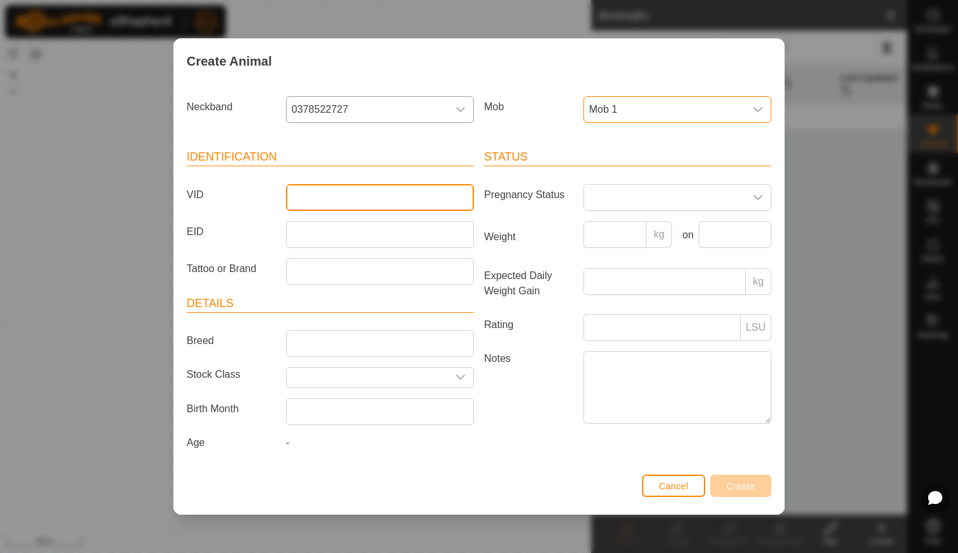
click at [323, 192] on input "VID" at bounding box center [380, 197] width 188 height 27
type input "[PERSON_NAME]"
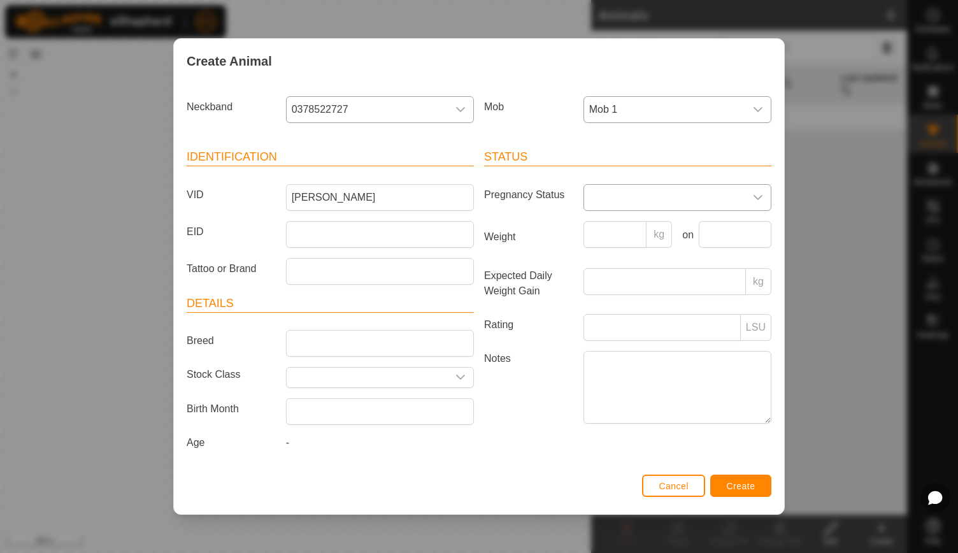
click at [758, 201] on icon "dropdown trigger" at bounding box center [758, 197] width 10 height 10
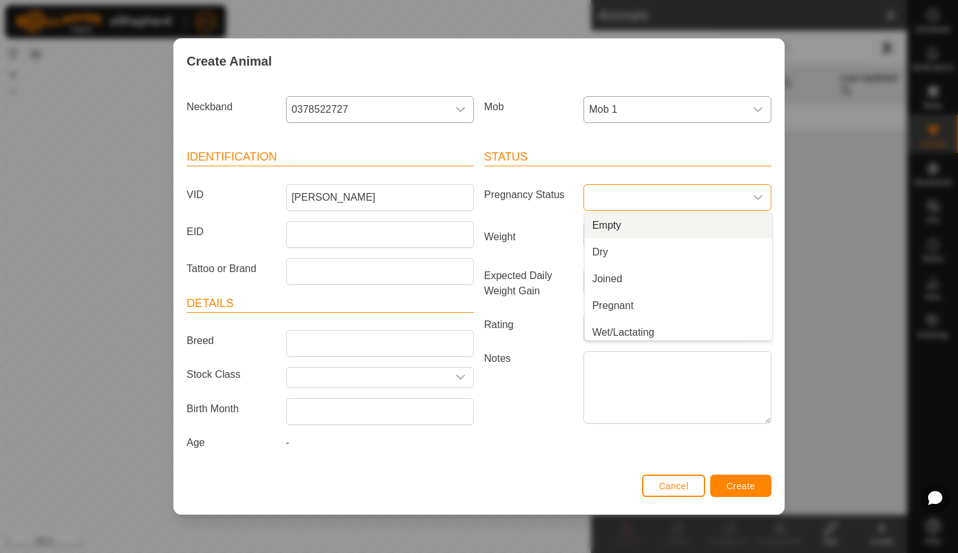
click at [693, 201] on span at bounding box center [664, 197] width 161 height 25
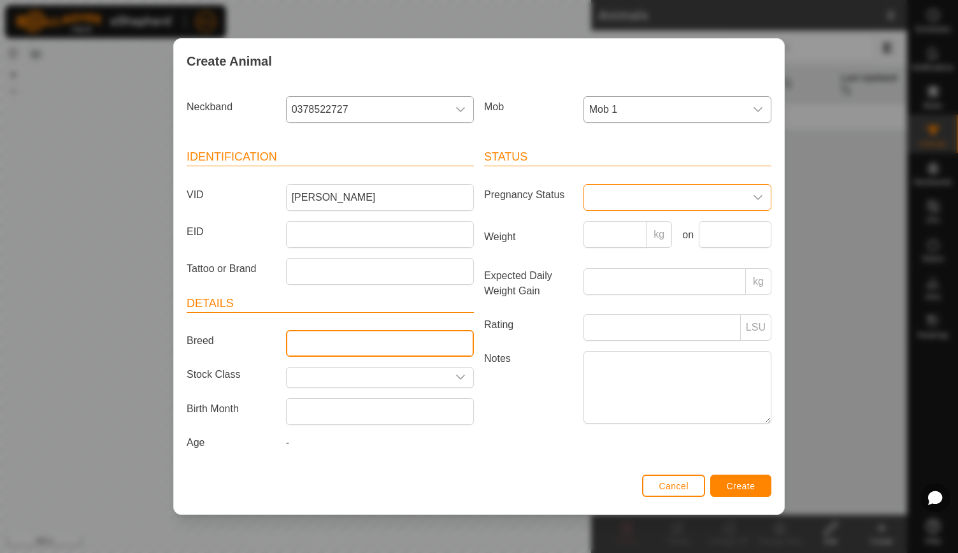
click at [339, 346] on input "Breed" at bounding box center [380, 343] width 188 height 27
type input "[PERSON_NAME]"
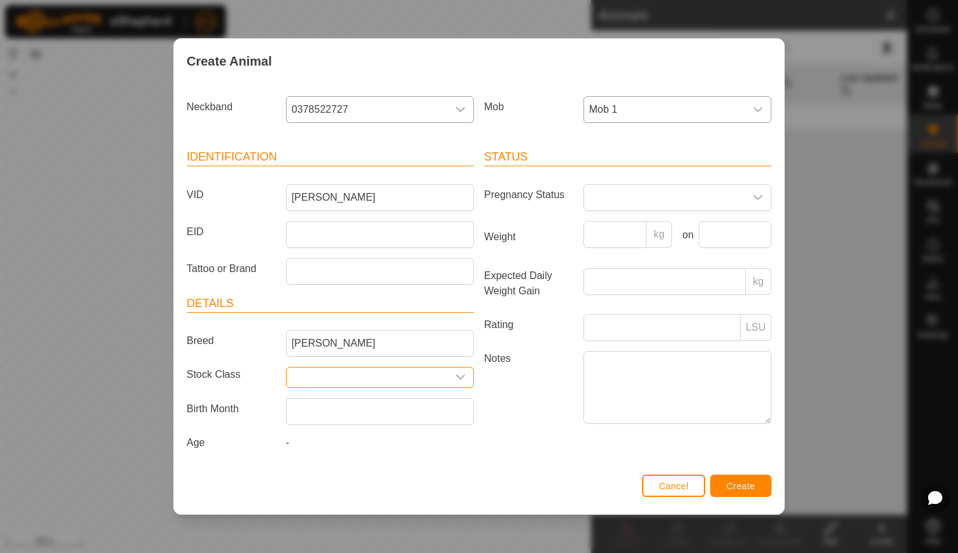
click at [353, 377] on input "Select or enter a Stock Class" at bounding box center [367, 377] width 161 height 20
click at [461, 378] on icon "dropdown trigger" at bounding box center [460, 376] width 9 height 5
click at [298, 439] on div "-" at bounding box center [380, 445] width 198 height 20
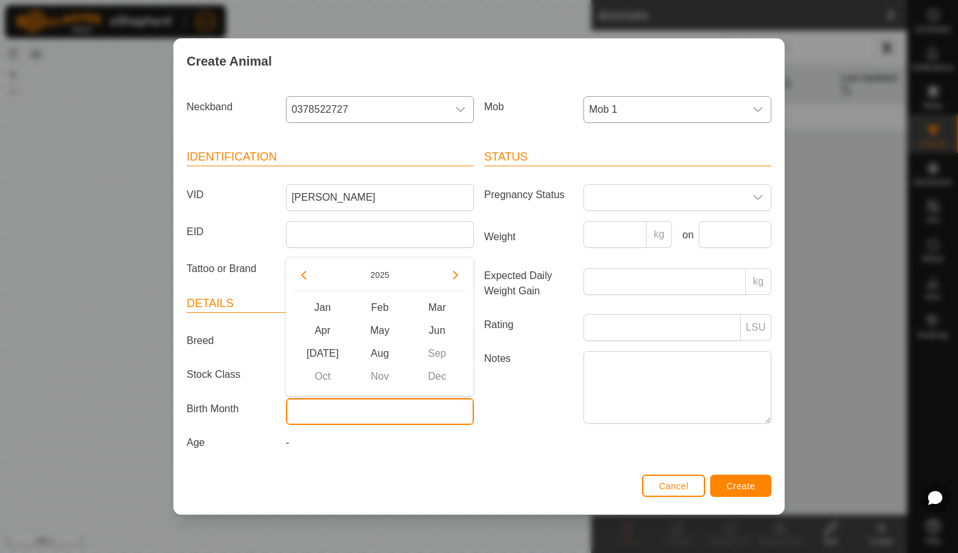
click at [313, 410] on input "text" at bounding box center [380, 411] width 188 height 27
click at [329, 301] on span "Jan" at bounding box center [322, 307] width 57 height 23
type input "[DATE]"
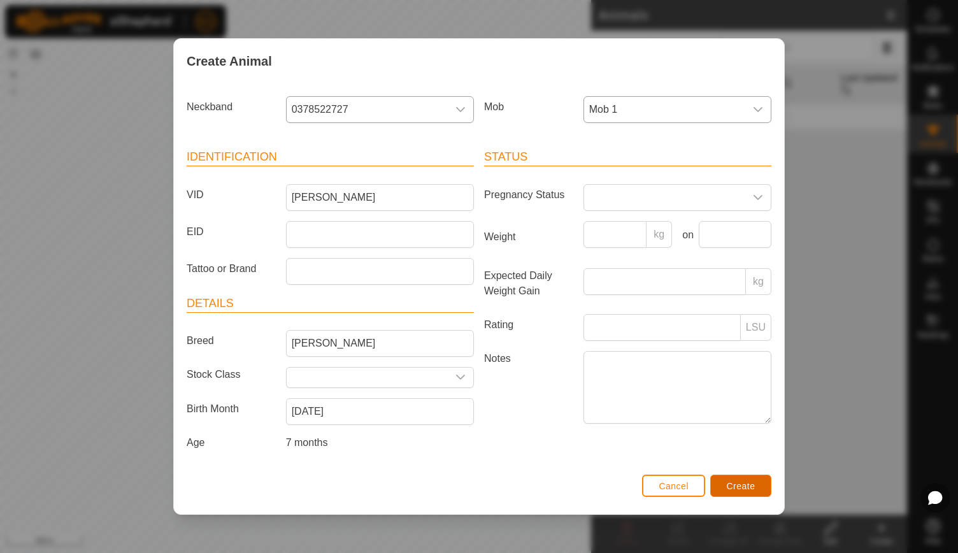
click at [737, 484] on span "Create" at bounding box center [740, 486] width 29 height 10
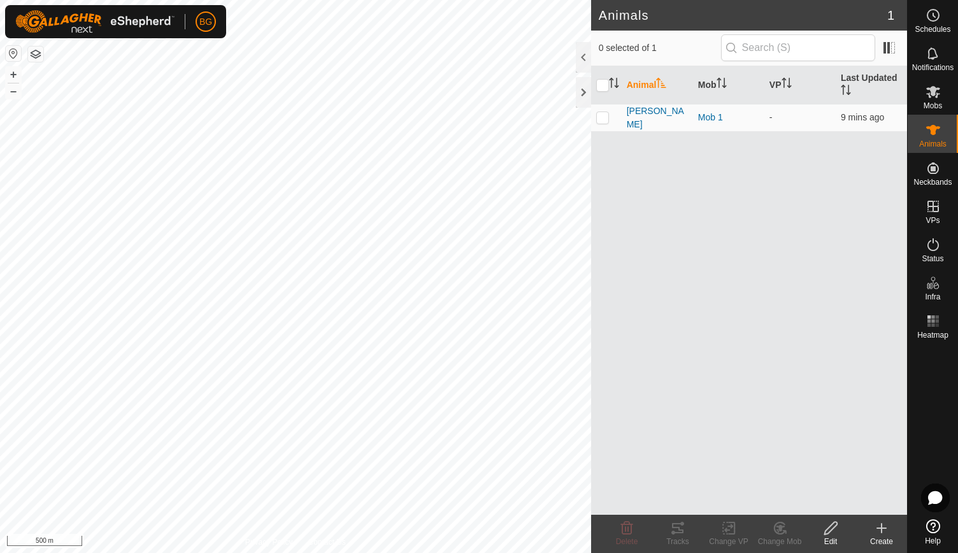
click at [638, 82] on th "Animal" at bounding box center [656, 85] width 71 height 38
click at [882, 530] on icon at bounding box center [881, 527] width 15 height 15
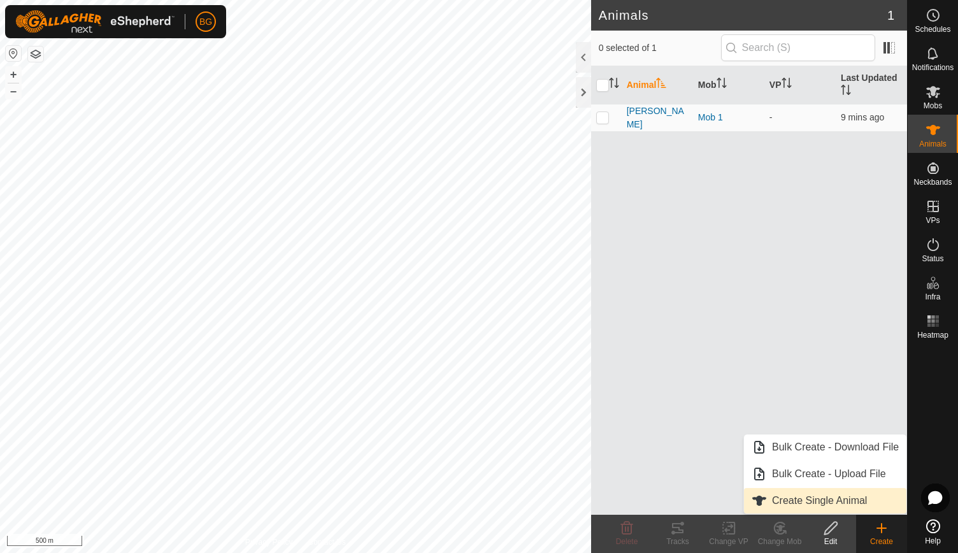
click at [848, 494] on link "Create Single Animal" at bounding box center [825, 500] width 162 height 25
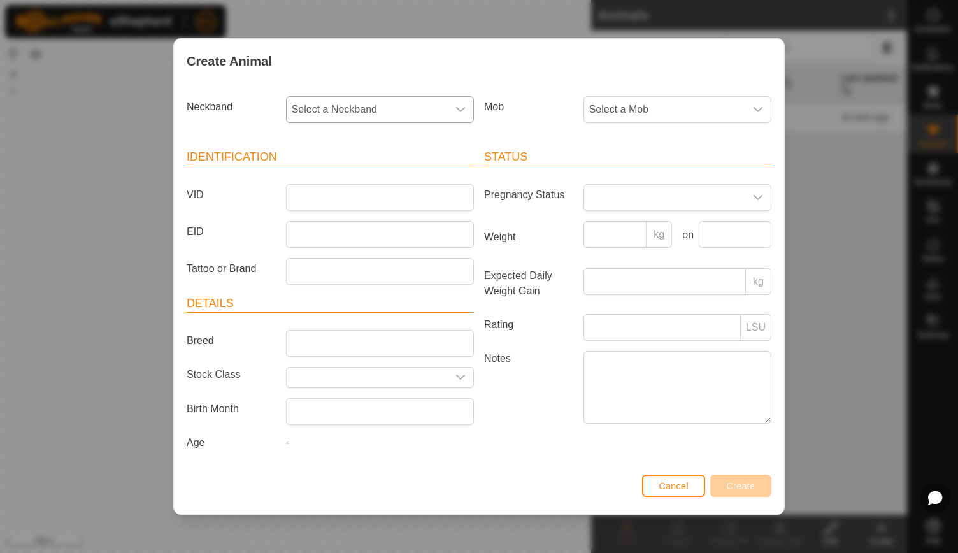
click at [368, 103] on span "Select a Neckband" at bounding box center [367, 109] width 161 height 25
type input "3009"
click at [351, 177] on li "3009407756" at bounding box center [380, 174] width 187 height 25
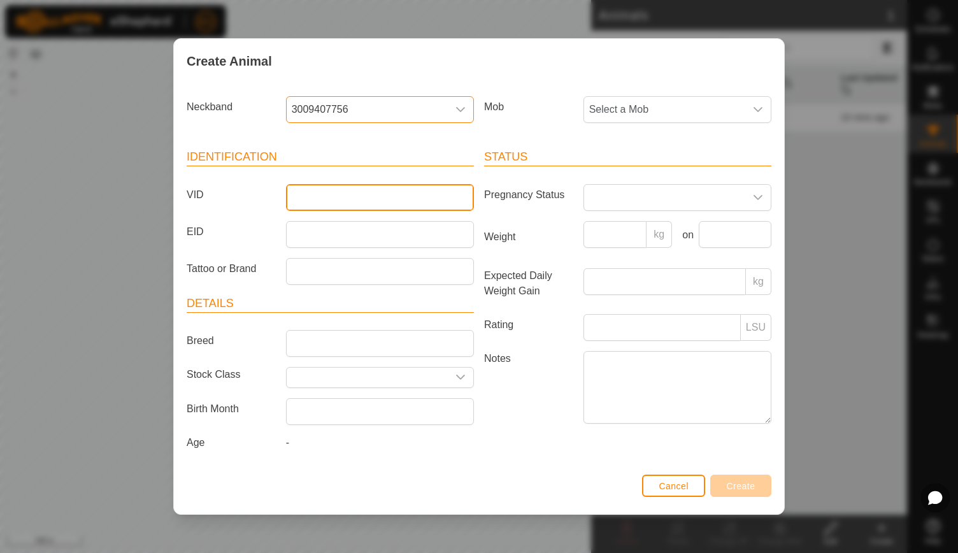
click at [345, 198] on input "VID" at bounding box center [380, 197] width 188 height 27
type input "[PERSON_NAME]"
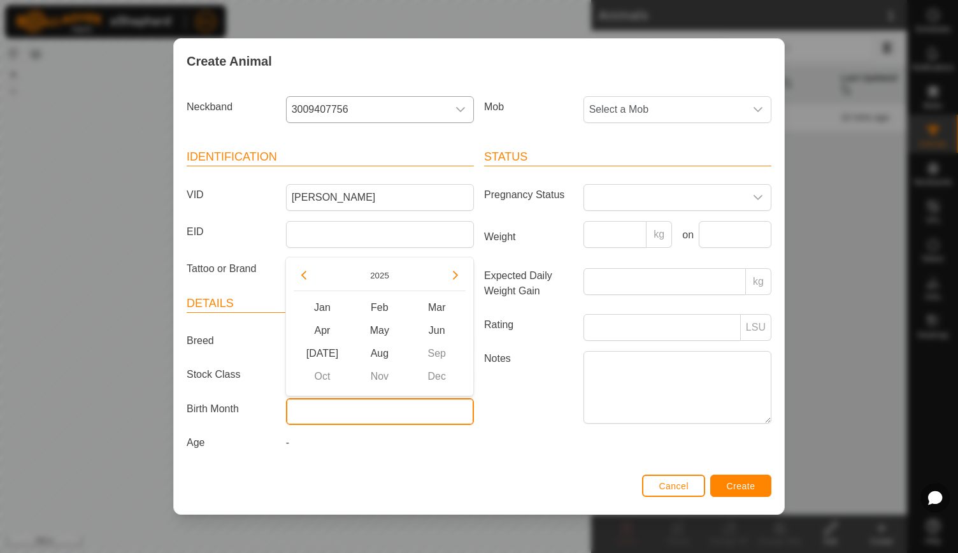
click at [358, 411] on input "text" at bounding box center [380, 411] width 188 height 27
type input "J"
click at [326, 312] on span "Jan" at bounding box center [322, 307] width 57 height 23
type input "[DATE]"
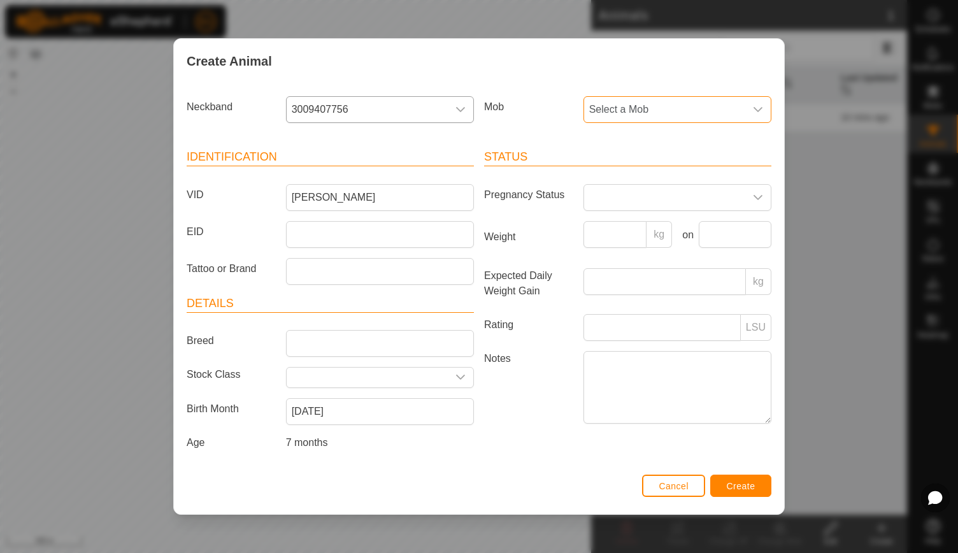
click at [740, 113] on span "Select a Mob" at bounding box center [664, 109] width 161 height 25
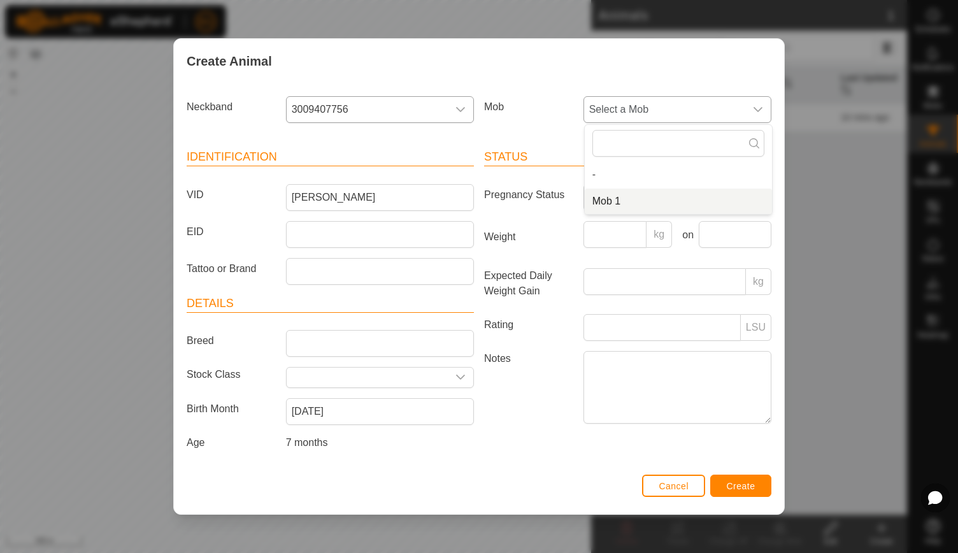
click at [647, 203] on li "Mob 1" at bounding box center [677, 200] width 187 height 25
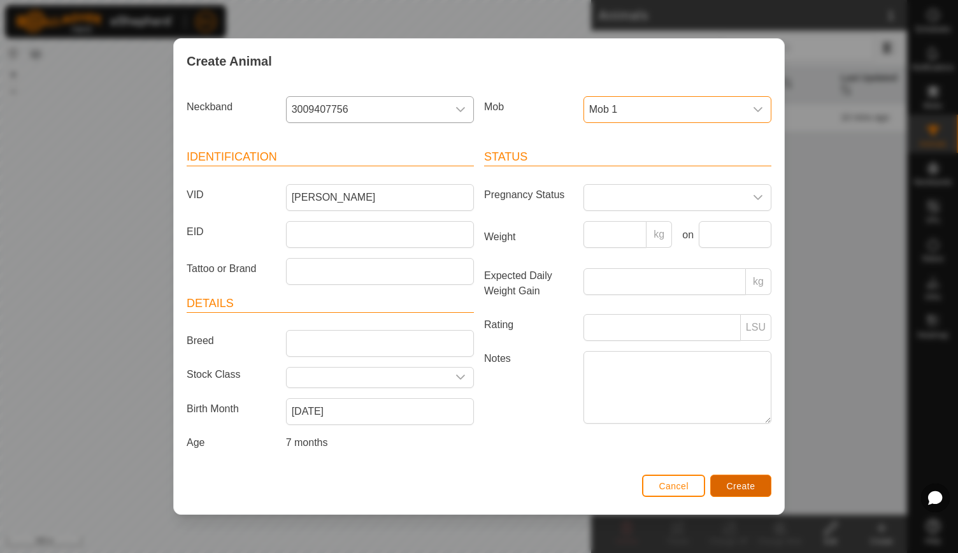
click at [739, 481] on span "Create" at bounding box center [740, 486] width 29 height 10
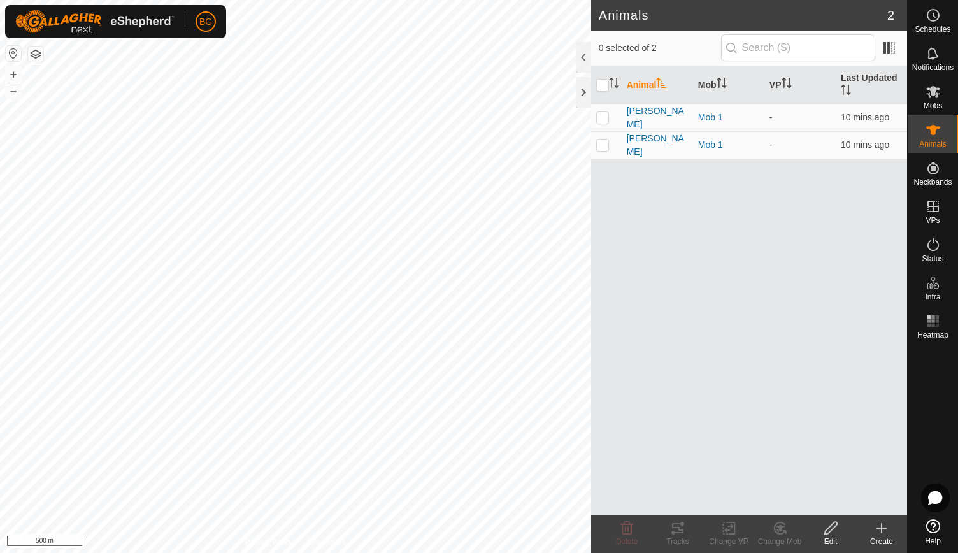
click at [886, 528] on icon at bounding box center [881, 528] width 9 height 0
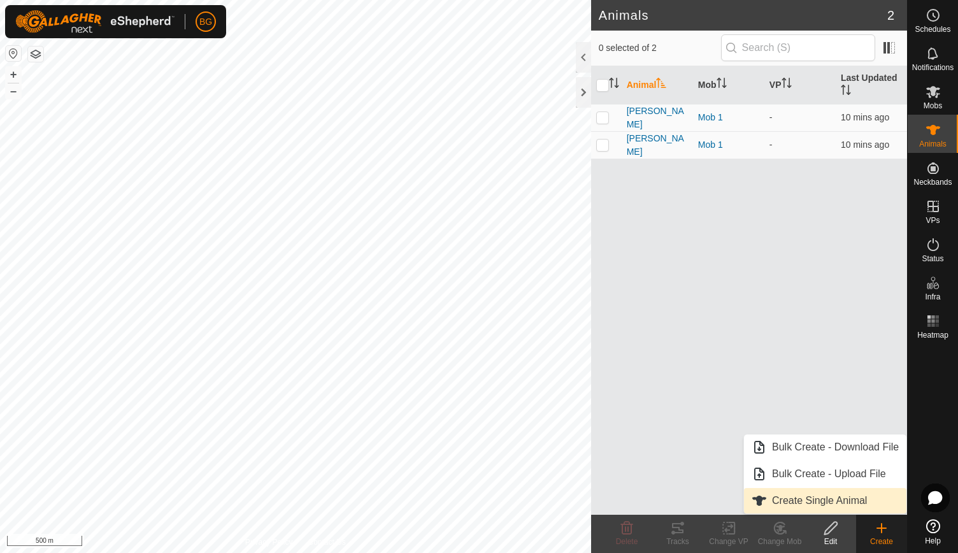
click at [844, 496] on link "Create Single Animal" at bounding box center [825, 500] width 162 height 25
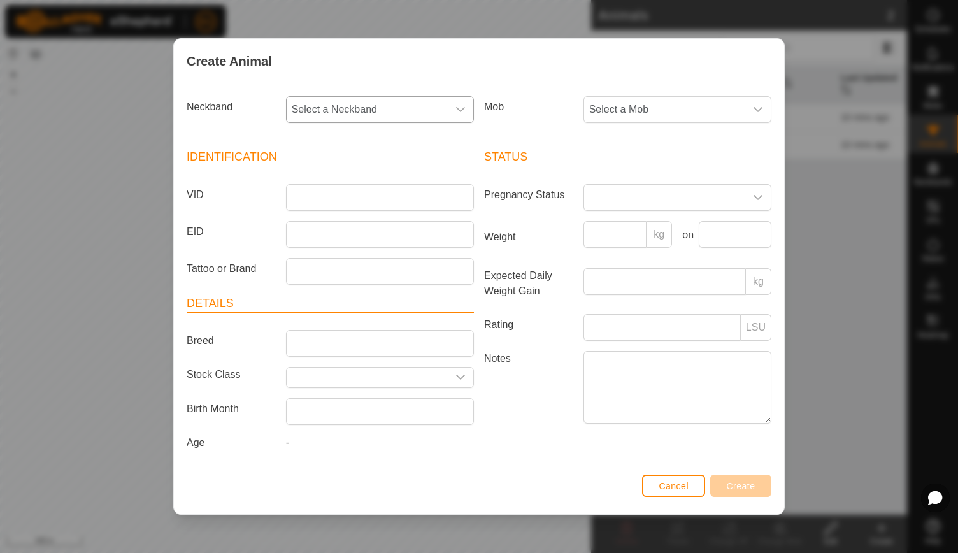
click at [460, 112] on icon "dropdown trigger" at bounding box center [460, 109] width 9 height 5
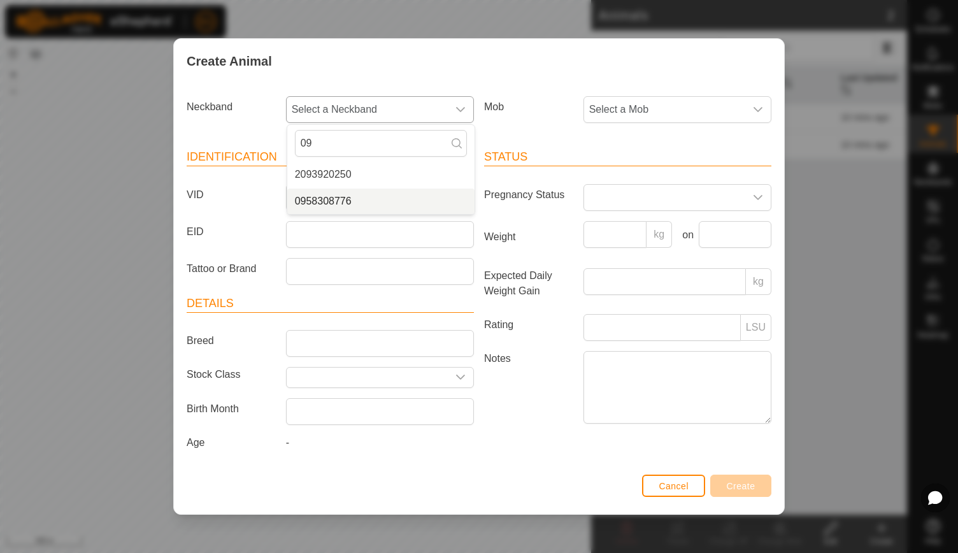
type input "09"
click at [346, 201] on li "0958308776" at bounding box center [380, 200] width 187 height 25
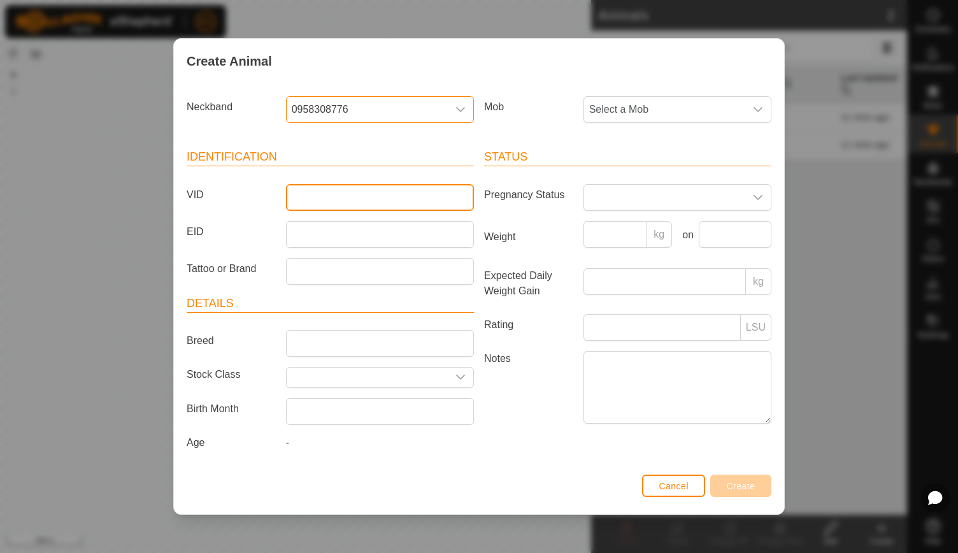
click at [344, 207] on input "VID" at bounding box center [380, 197] width 188 height 27
type input "[PERSON_NAME]"
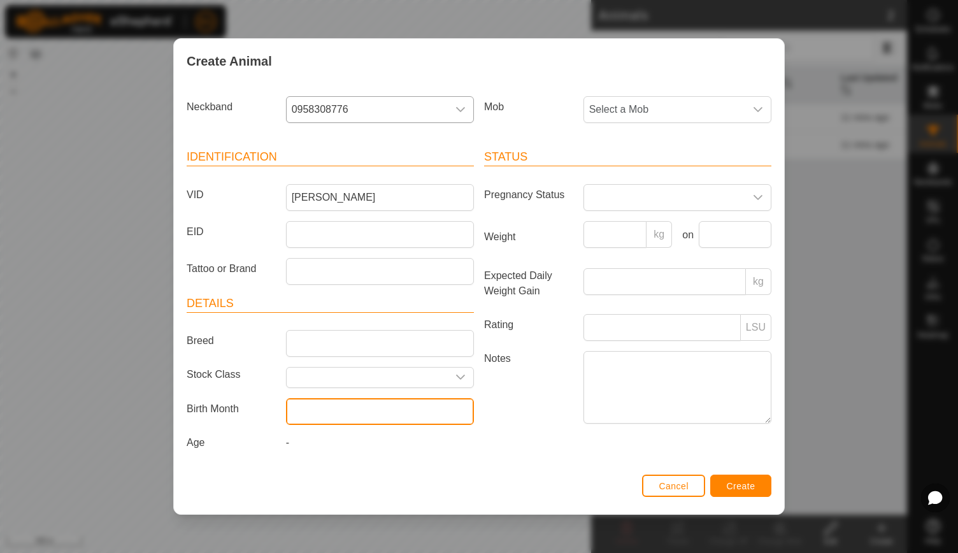
click at [345, 412] on input "text" at bounding box center [380, 411] width 188 height 27
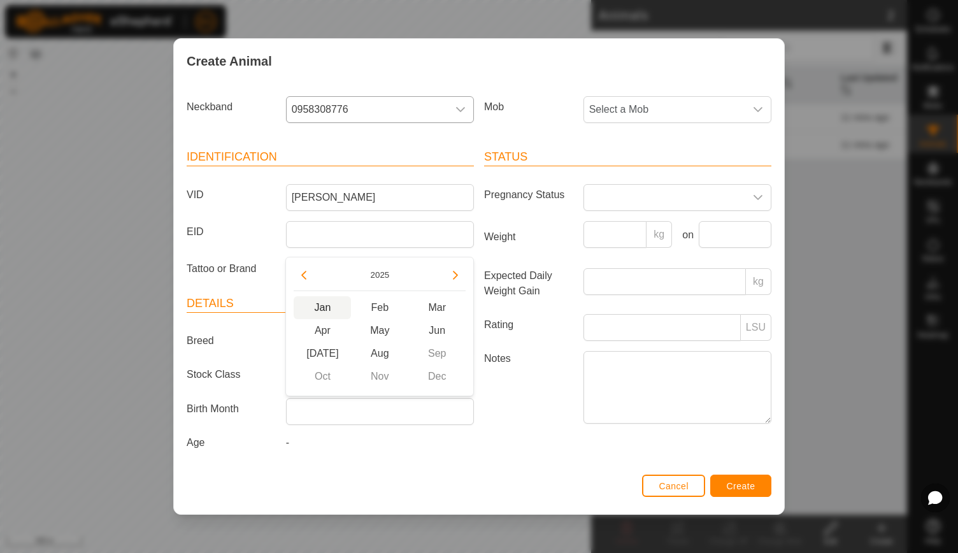
click at [325, 302] on span "Jan" at bounding box center [322, 307] width 57 height 23
type input "[DATE]"
click at [698, 103] on span "Select a Mob" at bounding box center [664, 109] width 161 height 25
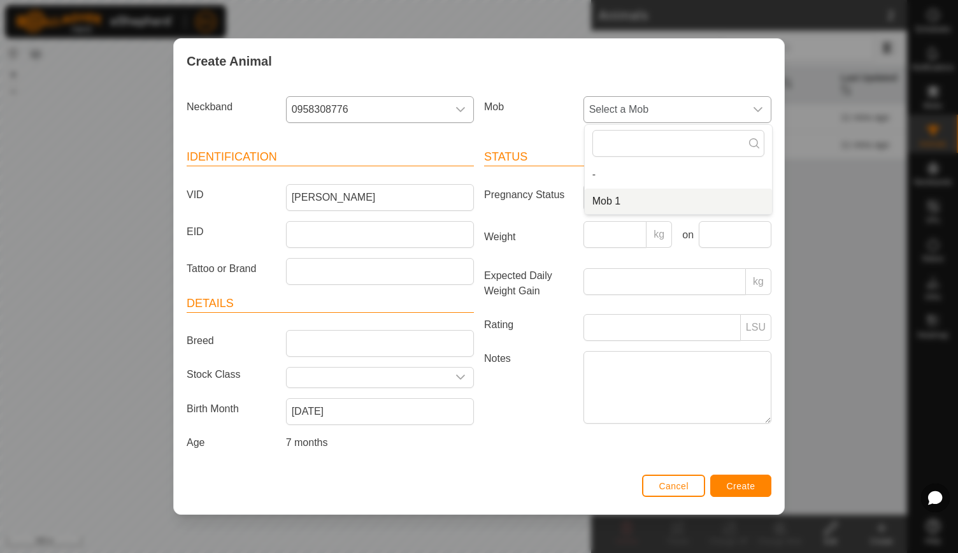
click at [628, 195] on li "Mob 1" at bounding box center [677, 200] width 187 height 25
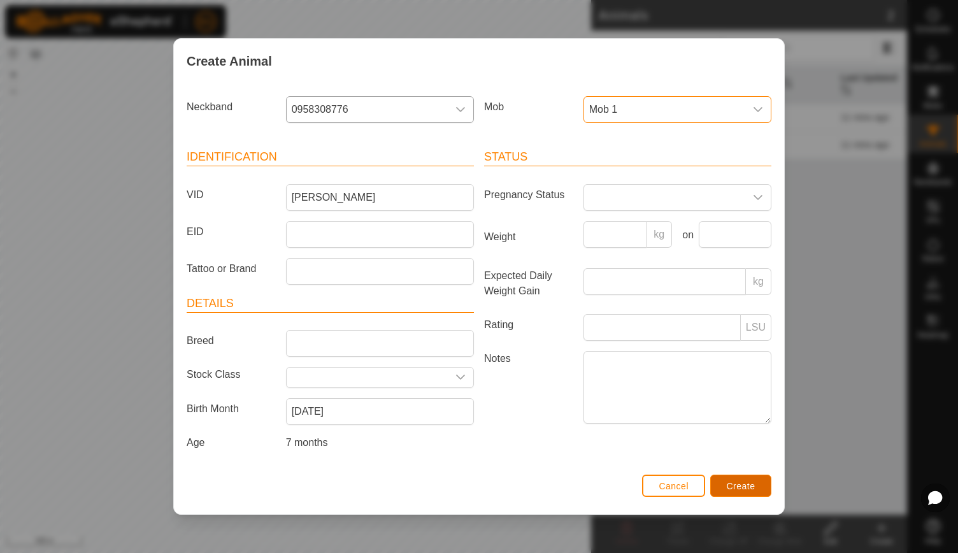
click at [736, 478] on button "Create" at bounding box center [740, 485] width 61 height 22
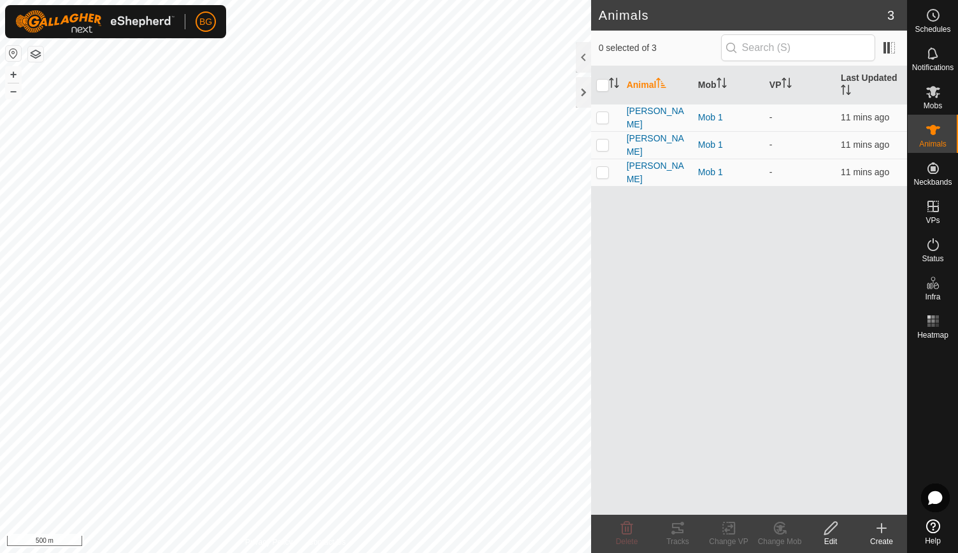
click at [881, 530] on icon at bounding box center [881, 527] width 0 height 9
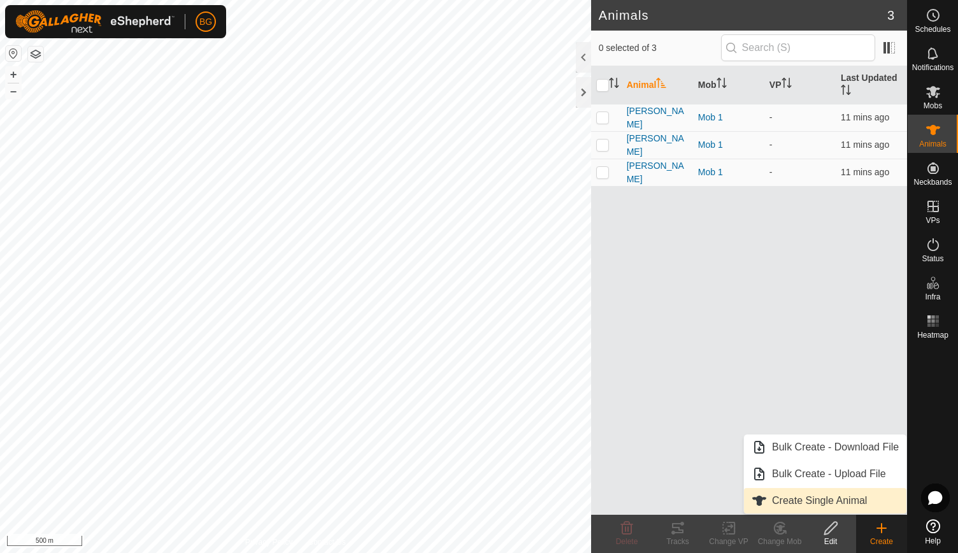
click at [843, 495] on link "Create Single Animal" at bounding box center [825, 500] width 162 height 25
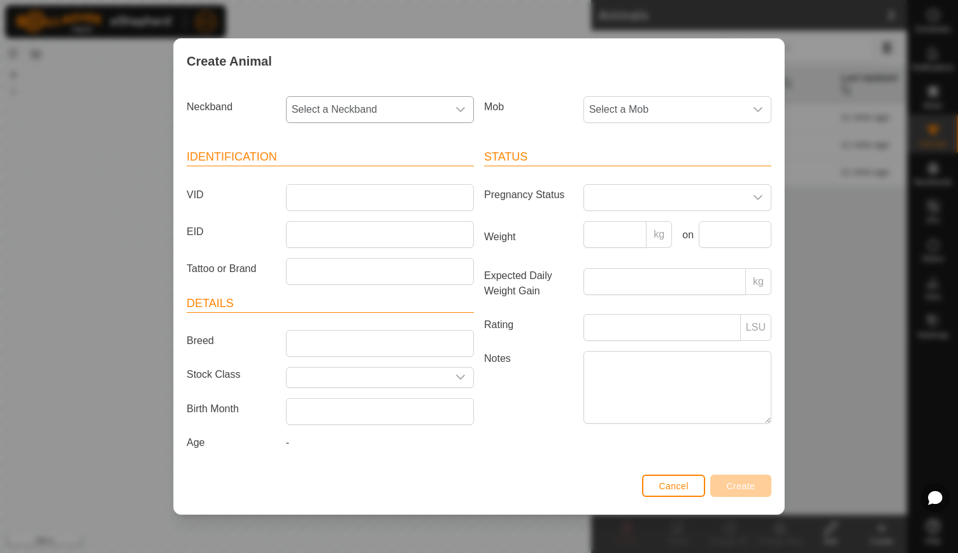
click at [460, 110] on icon "dropdown trigger" at bounding box center [460, 109] width 10 height 10
type input "058"
click at [372, 179] on li "0585539407" at bounding box center [380, 174] width 187 height 25
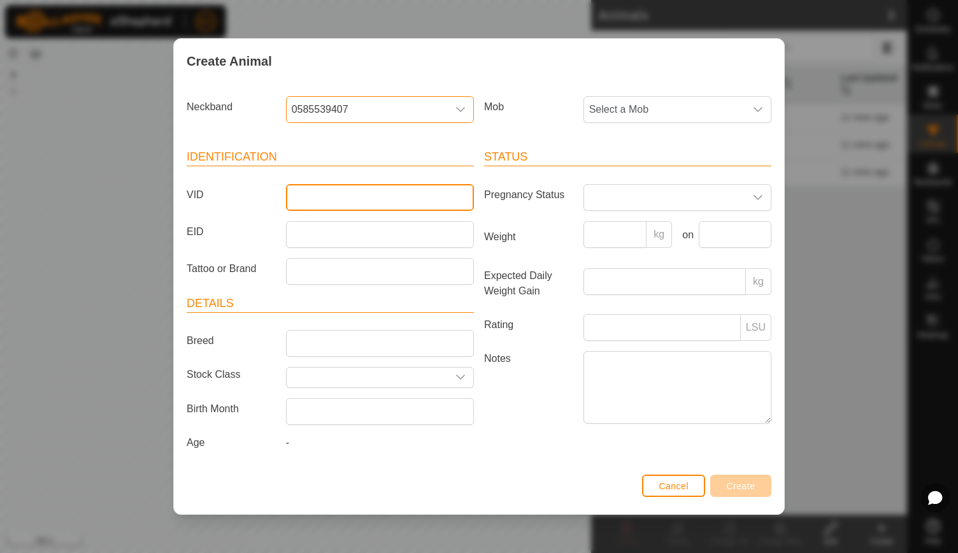
click at [360, 197] on input "VID" at bounding box center [380, 197] width 188 height 27
type input "Lightning"
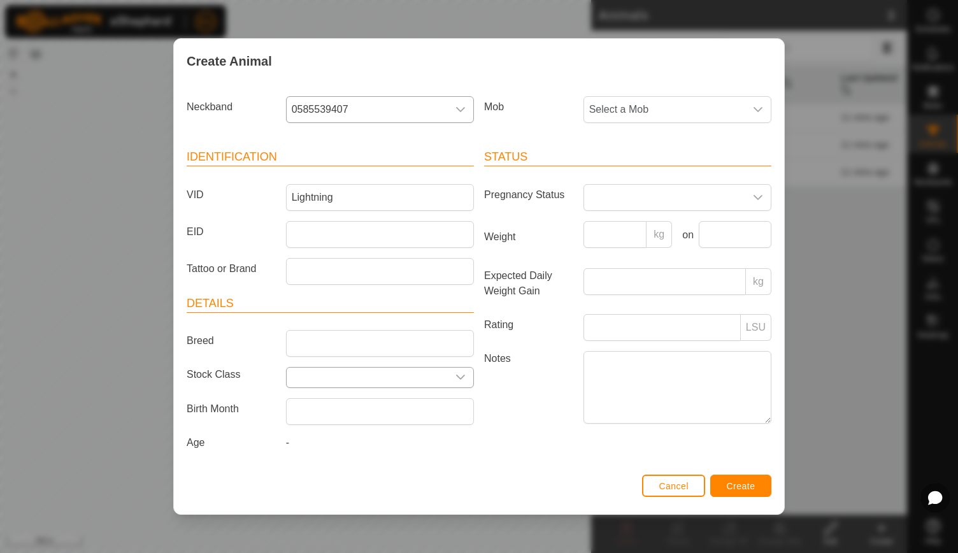
click at [325, 379] on input "text" at bounding box center [367, 377] width 161 height 20
click at [326, 412] on input "text" at bounding box center [380, 411] width 188 height 27
click at [326, 301] on span "Jan" at bounding box center [322, 307] width 57 height 23
type input "[DATE]"
click at [716, 110] on span "Select a Mob" at bounding box center [664, 109] width 161 height 25
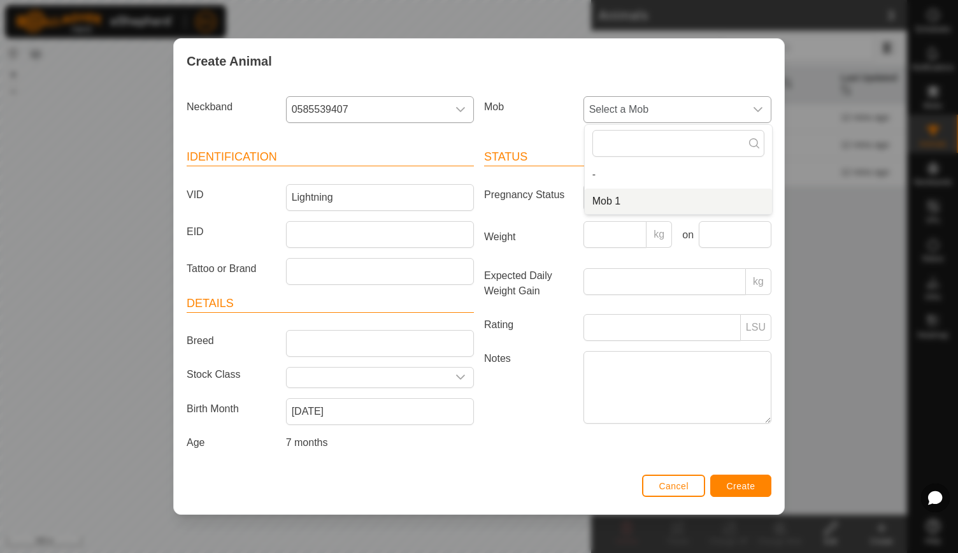
click at [641, 197] on li "Mob 1" at bounding box center [677, 200] width 187 height 25
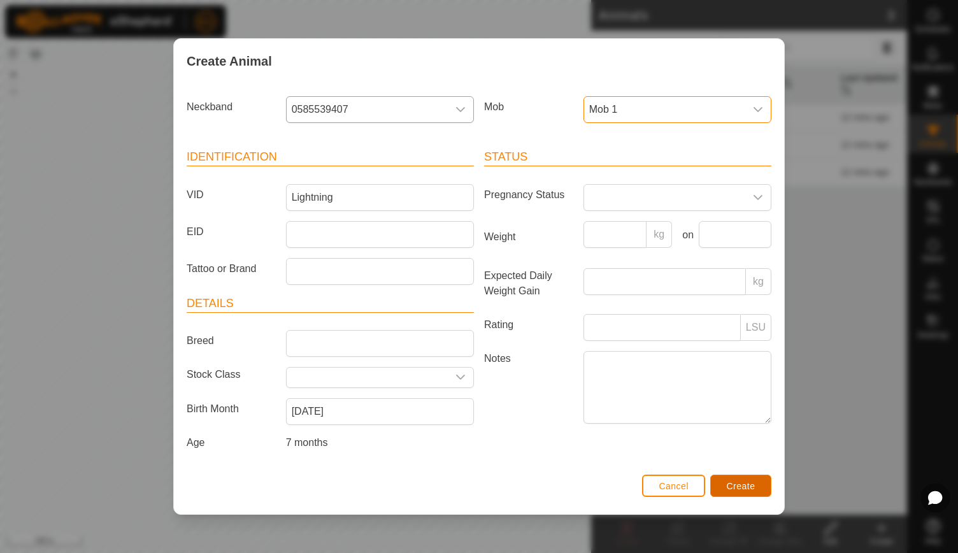
click at [741, 477] on button "Create" at bounding box center [740, 485] width 61 height 22
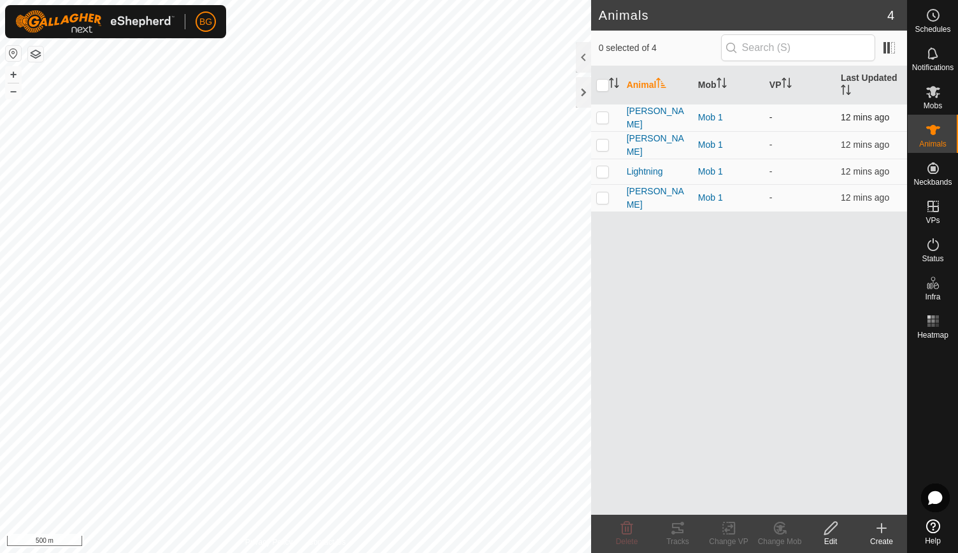
click at [671, 115] on div "[PERSON_NAME]" at bounding box center [656, 117] width 61 height 27
click at [894, 48] on span at bounding box center [889, 48] width 20 height 20
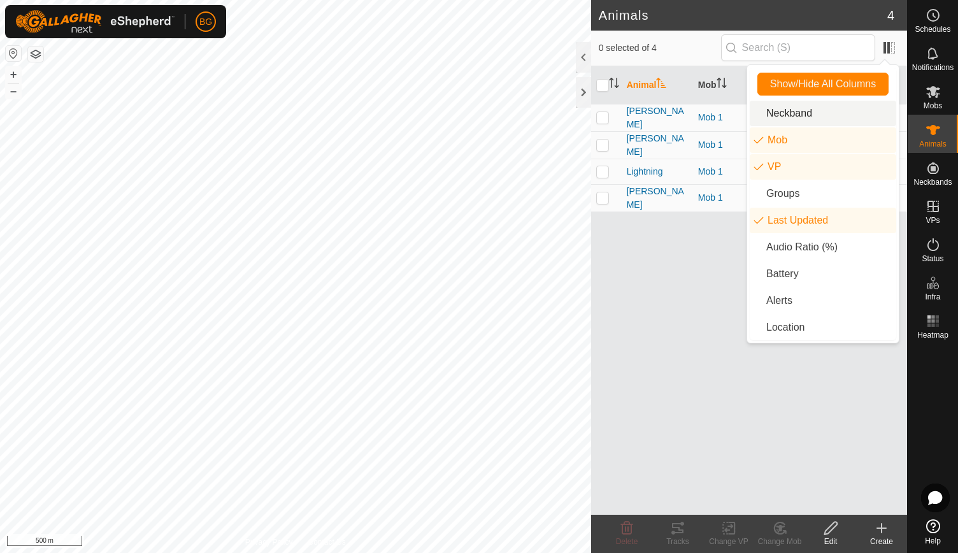
click at [820, 111] on li "Neckband" at bounding box center [822, 113] width 146 height 25
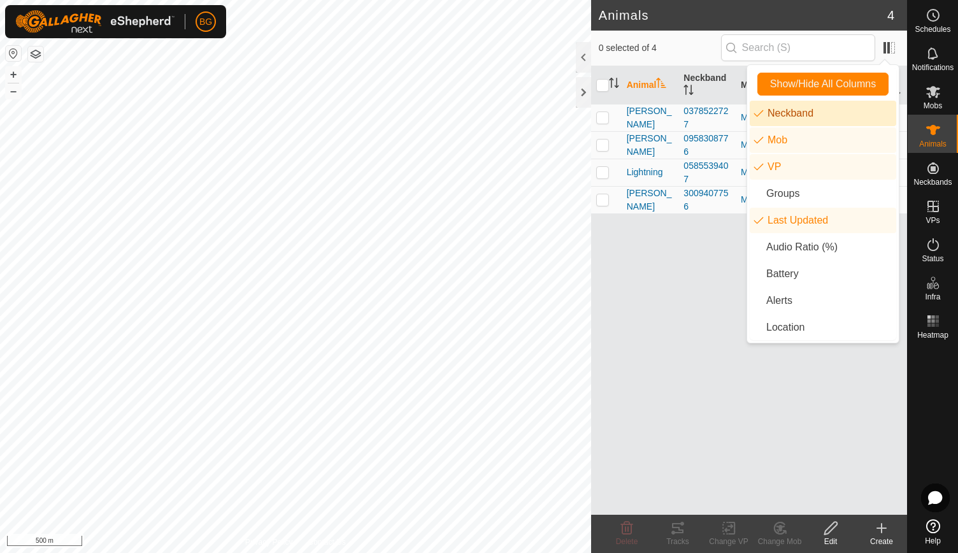
click at [694, 299] on div "Animal Neckband Mob VP Last Updated [PERSON_NAME] 0378522727 Mob 1 - 12 mins ag…" at bounding box center [749, 290] width 316 height 448
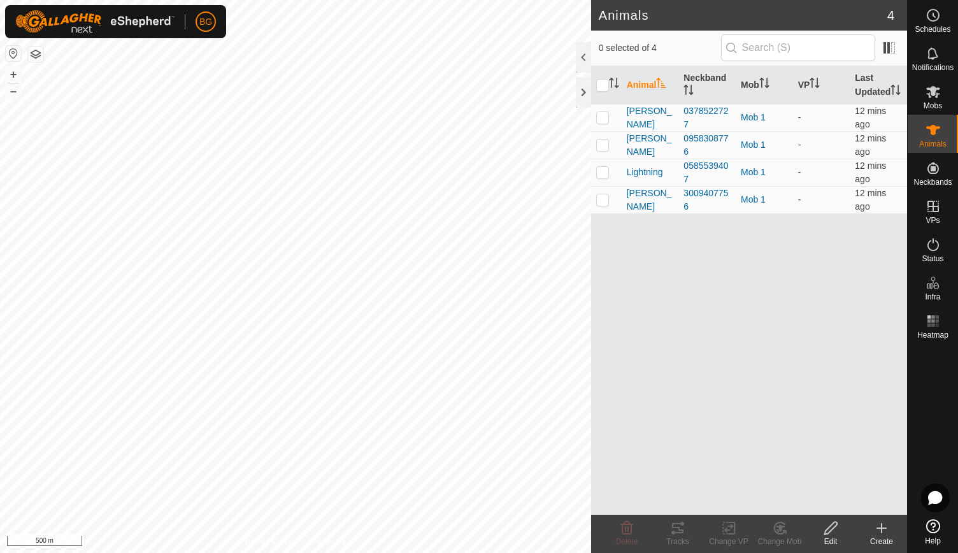
click at [881, 532] on icon at bounding box center [881, 527] width 0 height 9
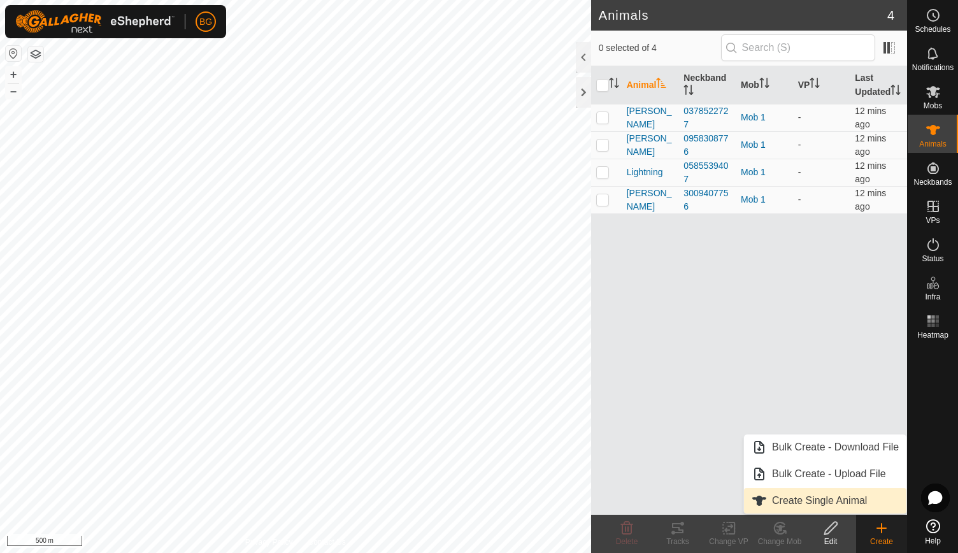
click at [838, 496] on link "Create Single Animal" at bounding box center [825, 500] width 162 height 25
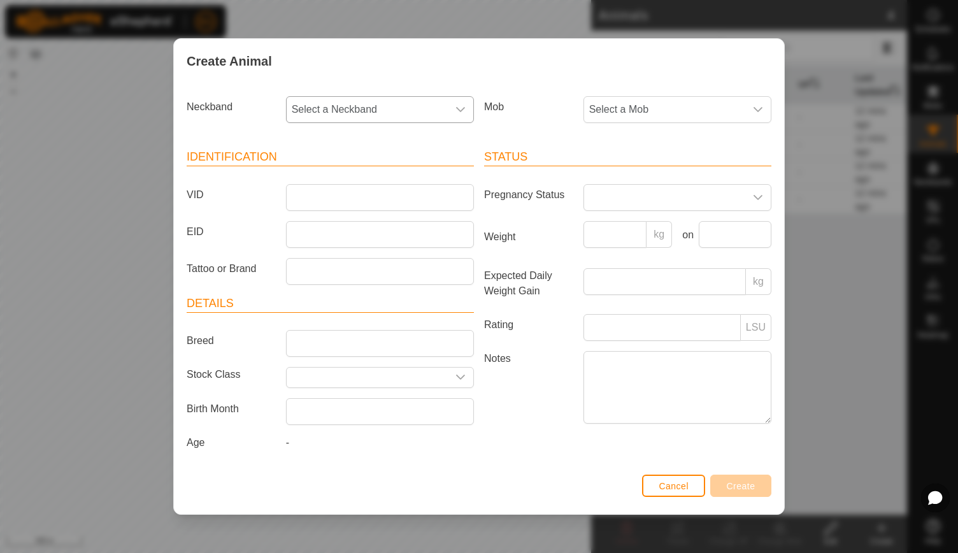
click at [458, 109] on icon "dropdown trigger" at bounding box center [460, 109] width 10 height 10
type input "115"
click at [364, 181] on li "1154340753" at bounding box center [380, 174] width 187 height 25
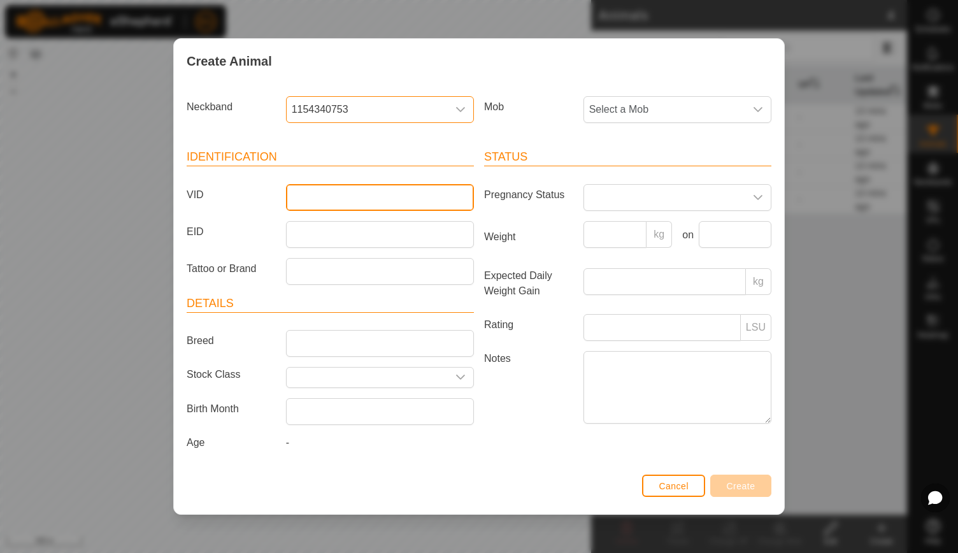
click at [338, 198] on input "VID" at bounding box center [380, 197] width 188 height 27
type input "[PERSON_NAME]"
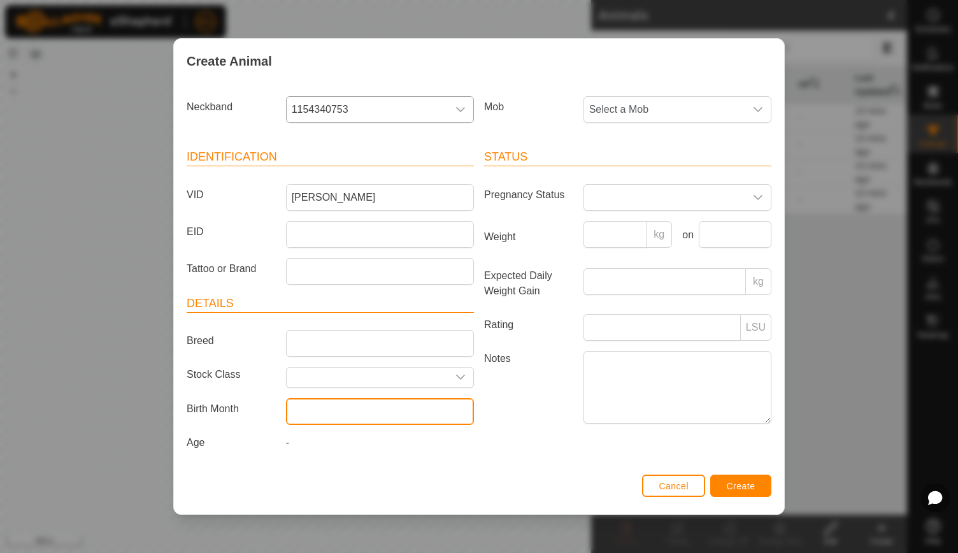
click at [342, 414] on input "text" at bounding box center [380, 411] width 188 height 27
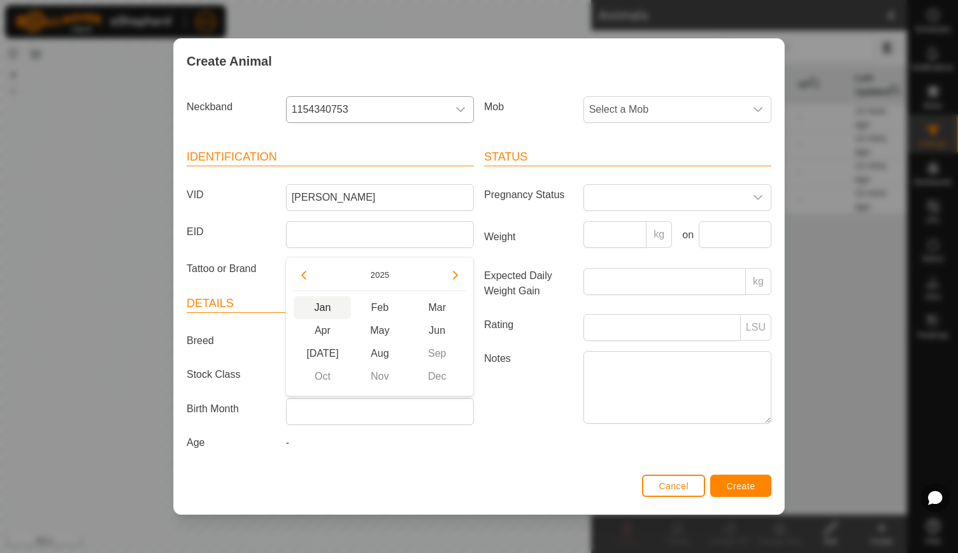
click at [325, 308] on span "Jan" at bounding box center [322, 307] width 57 height 23
type input "[DATE]"
click at [667, 110] on span "Select a Mob" at bounding box center [664, 109] width 161 height 25
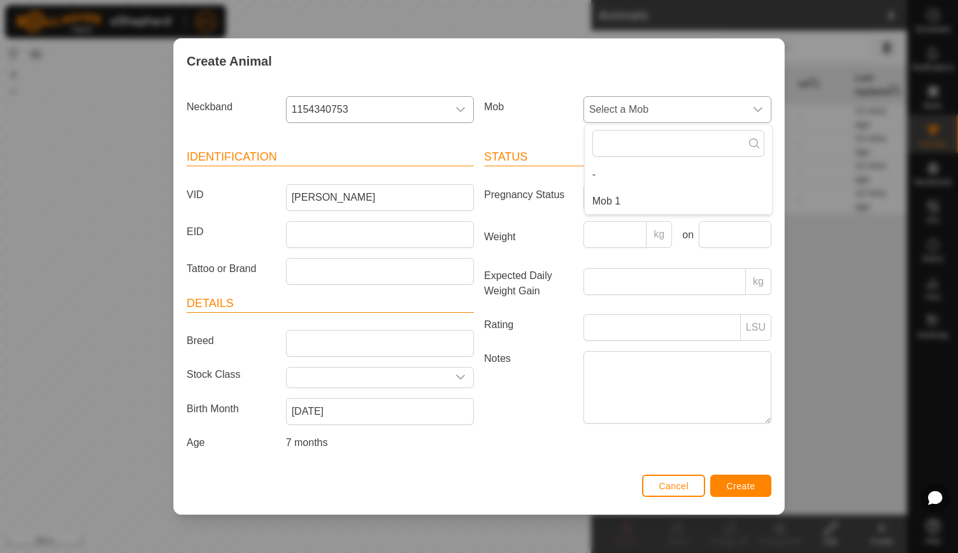
click at [630, 199] on li "Mob 1" at bounding box center [677, 200] width 187 height 25
click at [746, 488] on span "Create" at bounding box center [740, 486] width 29 height 10
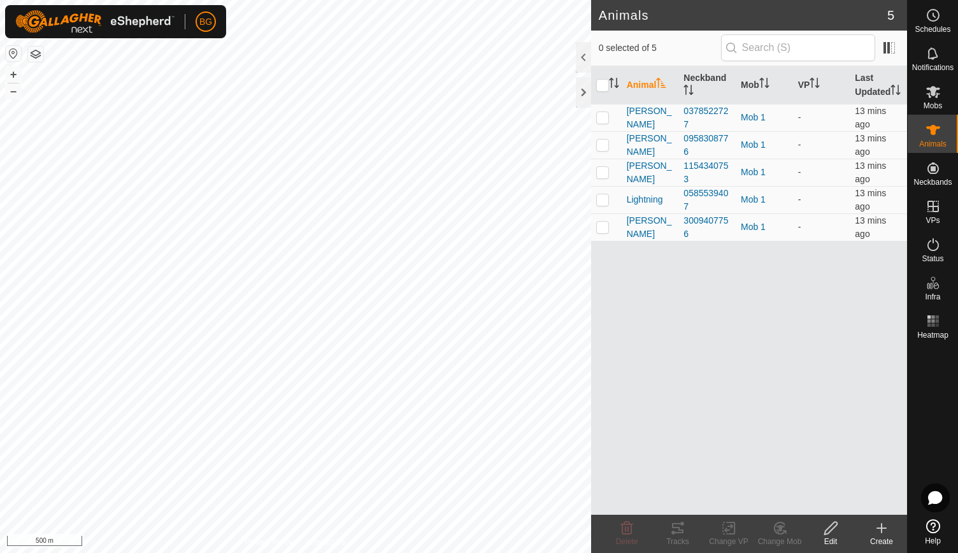
click at [935, 376] on div at bounding box center [932, 429] width 50 height 170
click at [582, 86] on div at bounding box center [583, 92] width 15 height 31
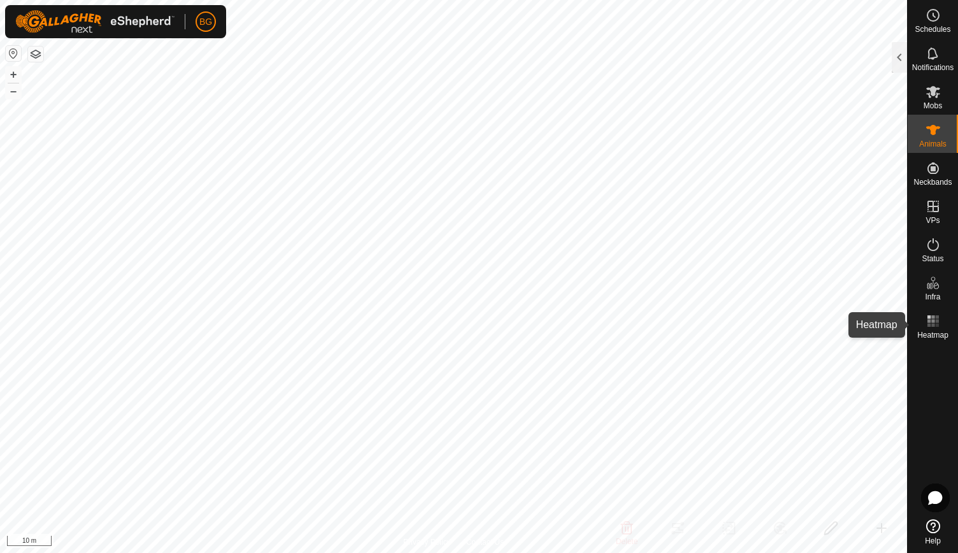
click at [935, 321] on rect at bounding box center [936, 320] width 3 height 3
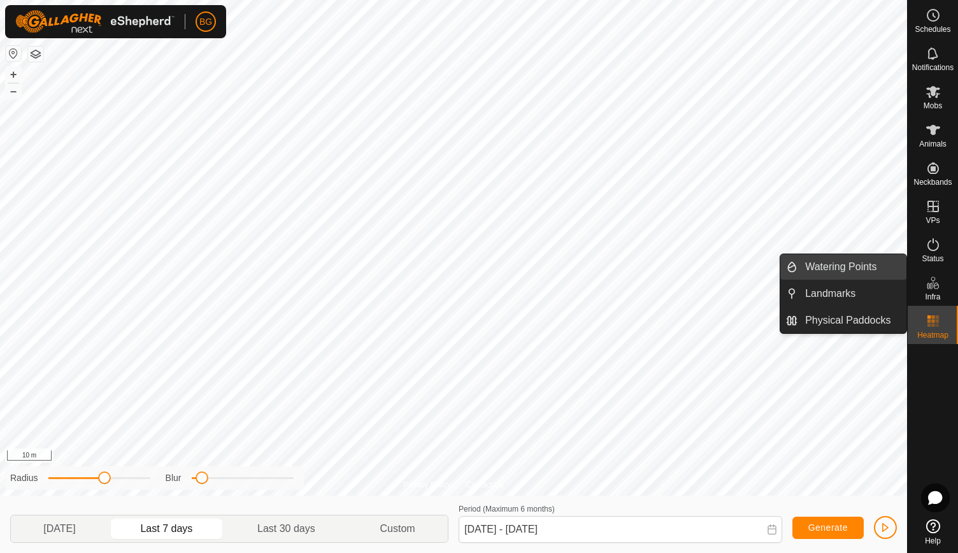
click at [870, 269] on link "Watering Points" at bounding box center [851, 266] width 109 height 25
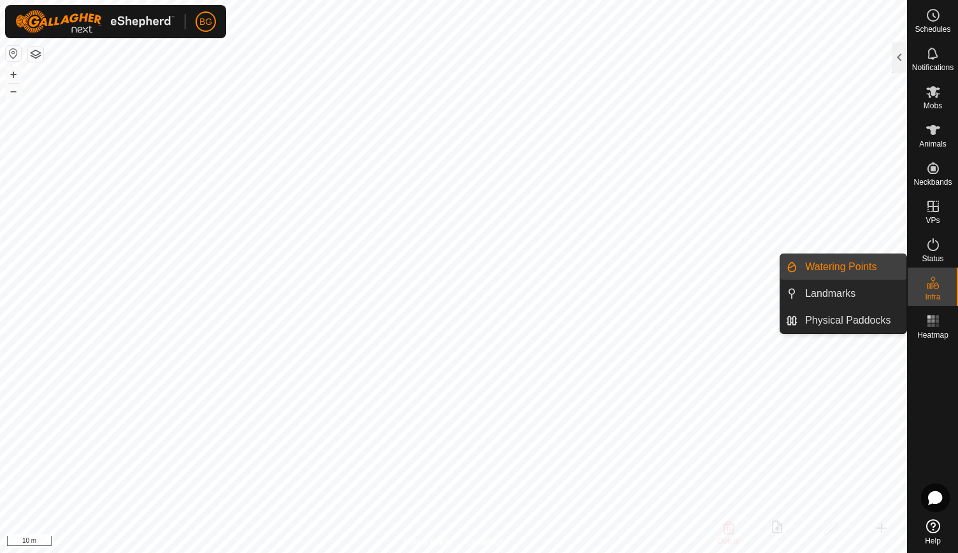
click at [929, 291] on es-infrastructure-svg-icon at bounding box center [932, 282] width 23 height 20
click at [866, 271] on link "Watering Points" at bounding box center [851, 266] width 109 height 25
click at [845, 293] on link "Landmarks" at bounding box center [851, 293] width 109 height 25
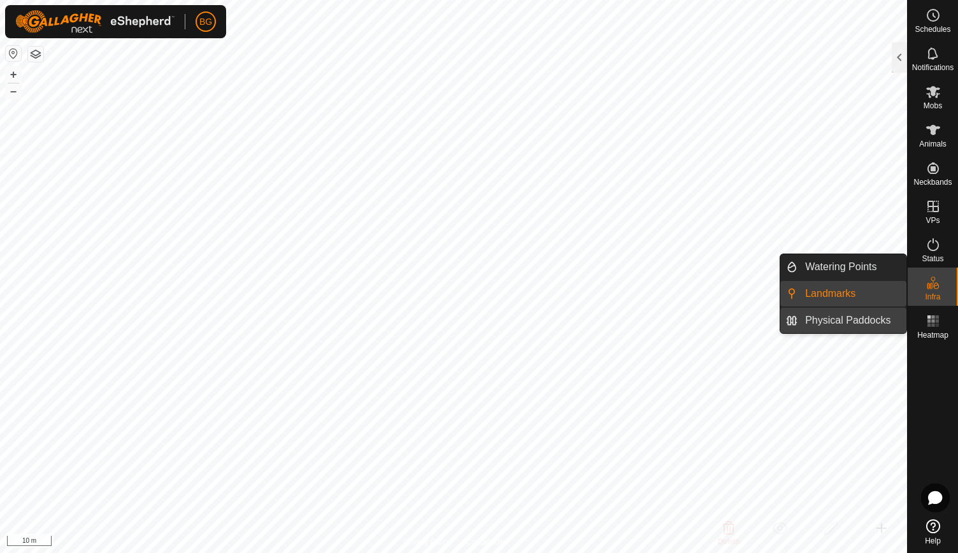
click at [845, 311] on link "Physical Paddocks" at bounding box center [851, 320] width 109 height 25
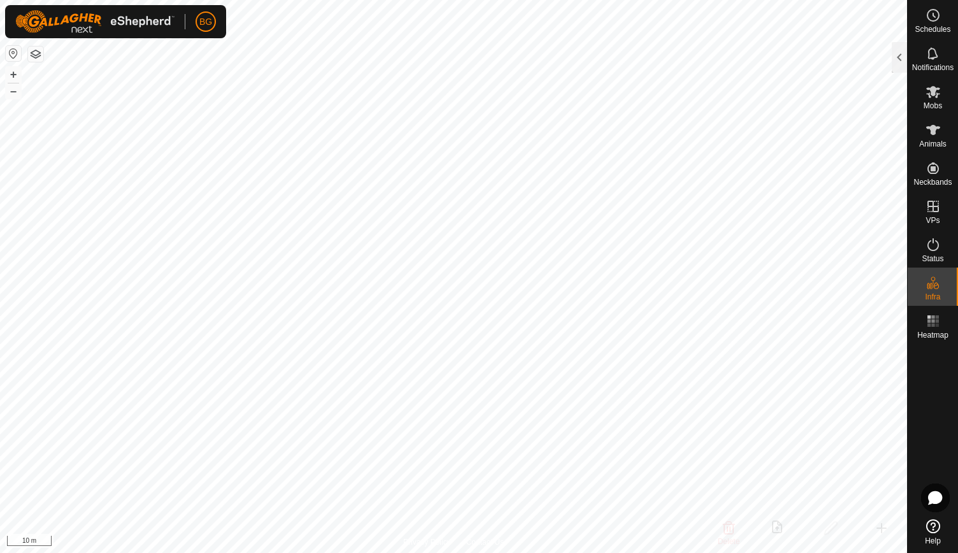
click at [37, 52] on button "button" at bounding box center [35, 53] width 15 height 15
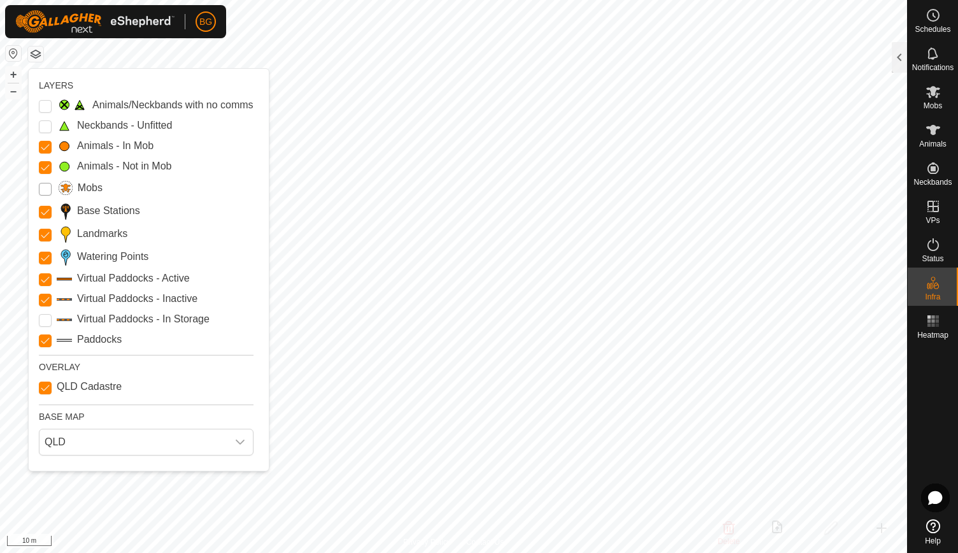
click at [45, 188] on input "Mobs" at bounding box center [45, 189] width 13 height 13
click at [43, 144] on Mob "Animals - In Mob" at bounding box center [45, 147] width 13 height 13
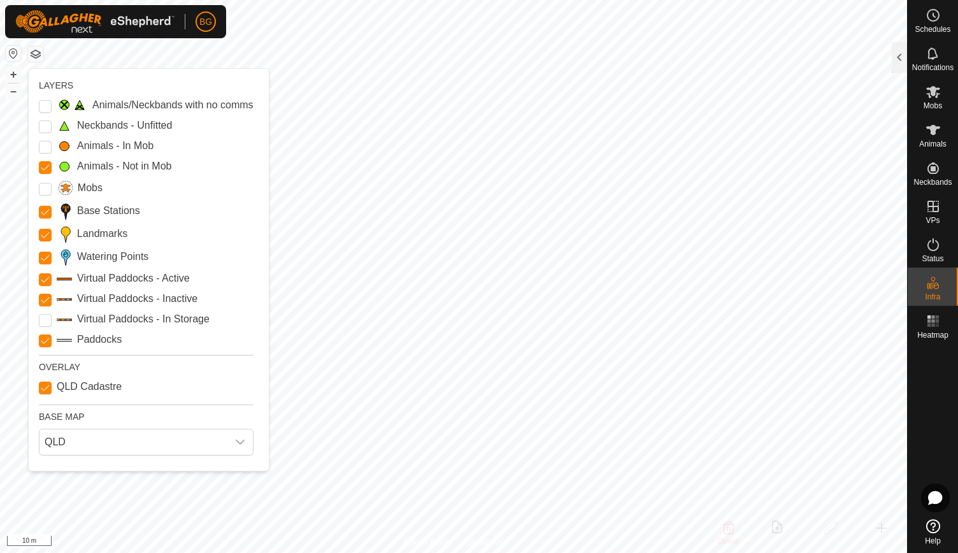
click at [43, 144] on Mob "Animals - In Mob" at bounding box center [45, 147] width 13 height 13
click at [43, 167] on Mob "Animals - Not in Mob" at bounding box center [45, 167] width 13 height 13
click at [45, 386] on Cadastre "QLD Cadastre" at bounding box center [45, 387] width 13 height 13
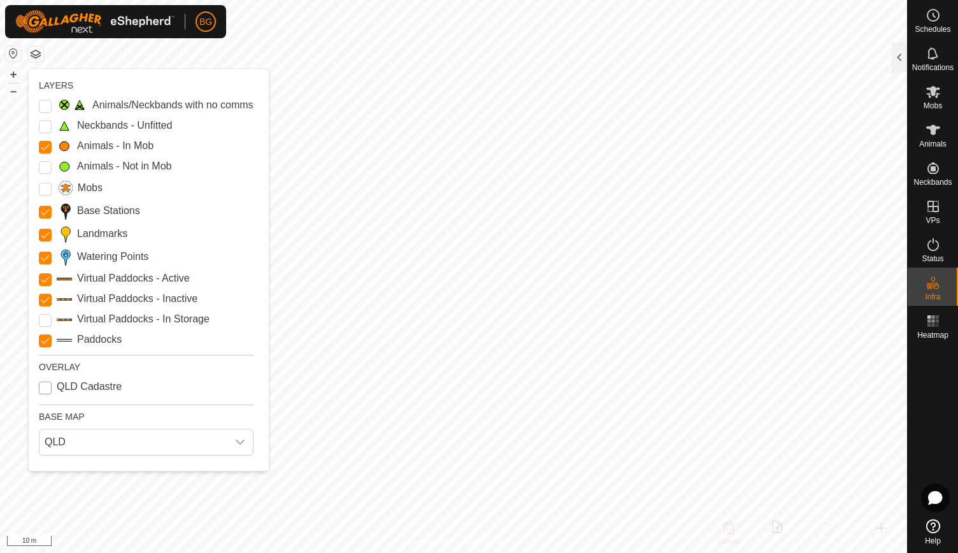
click at [45, 386] on Cadastre "QLD Cadastre" at bounding box center [45, 387] width 13 height 13
checkbox Cadastre "true"
click at [224, 439] on span "QLD" at bounding box center [133, 441] width 188 height 25
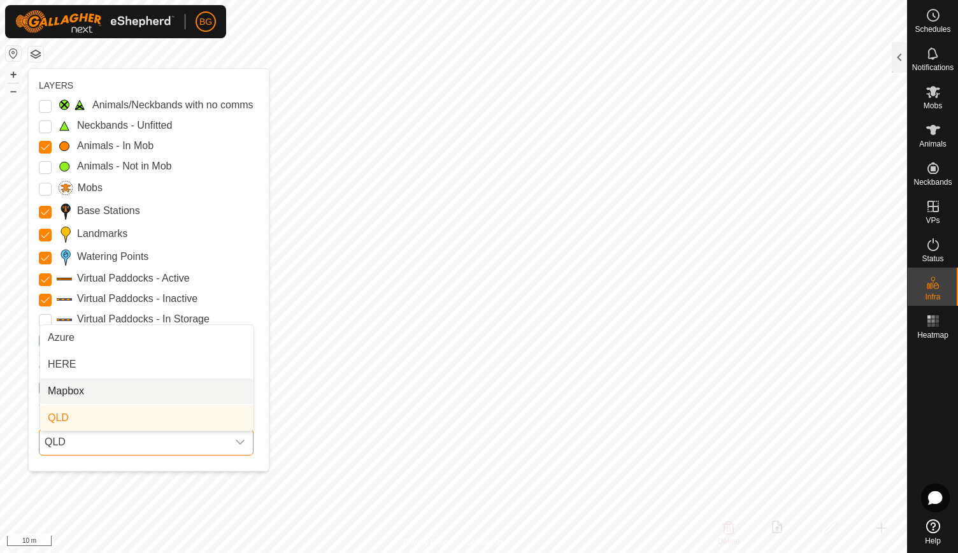
click at [208, 393] on li "Mapbox" at bounding box center [146, 390] width 213 height 25
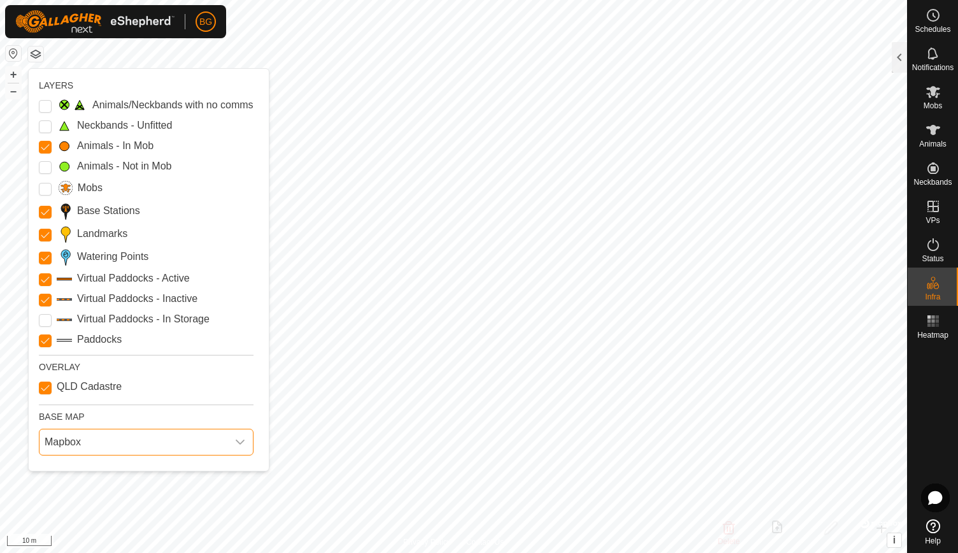
click at [91, 438] on span "Mapbox" at bounding box center [133, 441] width 188 height 25
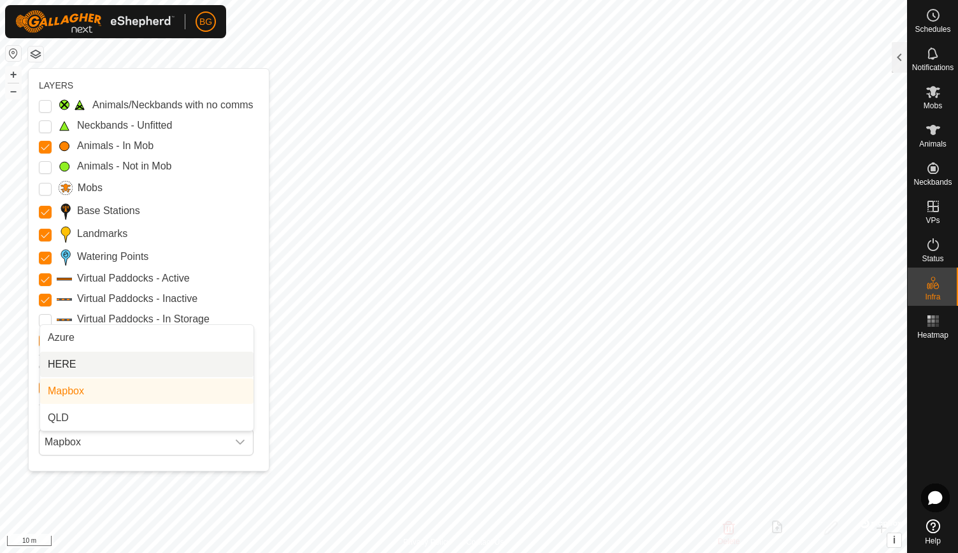
click at [111, 364] on li "HERE" at bounding box center [146, 363] width 213 height 25
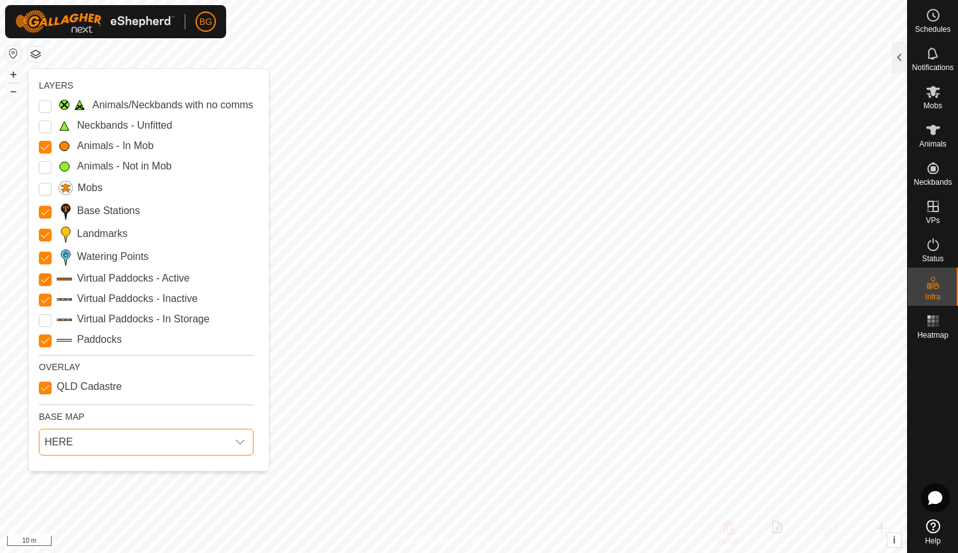
click at [96, 441] on span "HERE" at bounding box center [133, 441] width 188 height 25
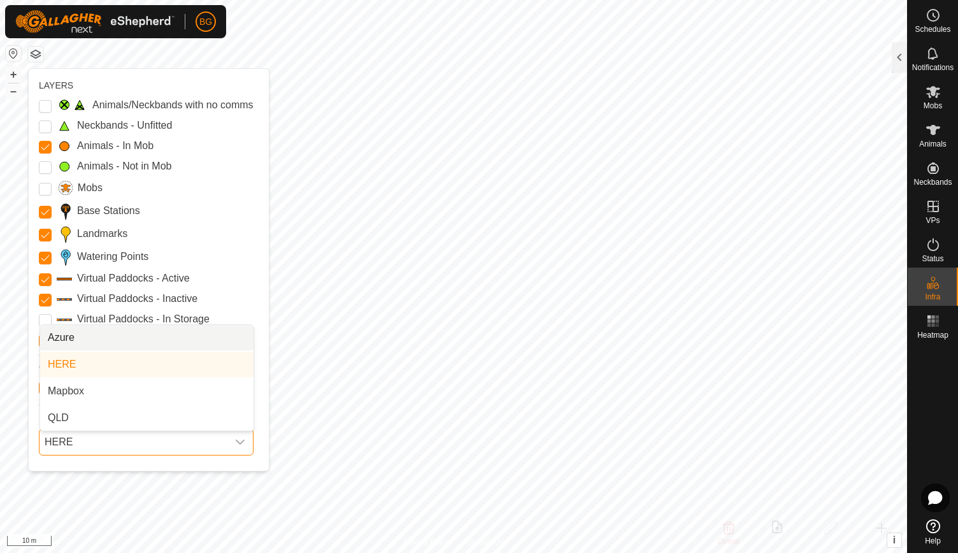
click at [125, 339] on li "Azure" at bounding box center [146, 337] width 213 height 25
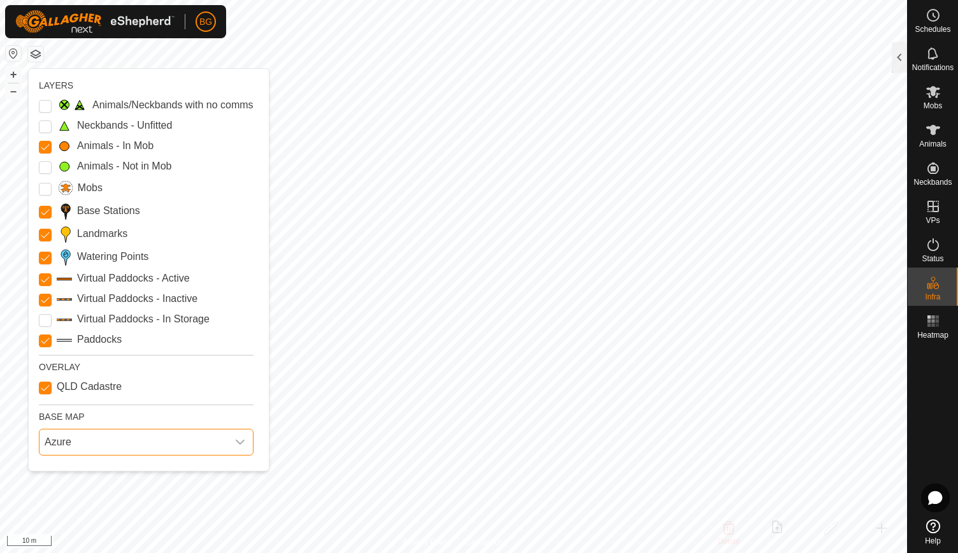
click at [96, 441] on span "Azure" at bounding box center [133, 441] width 188 height 25
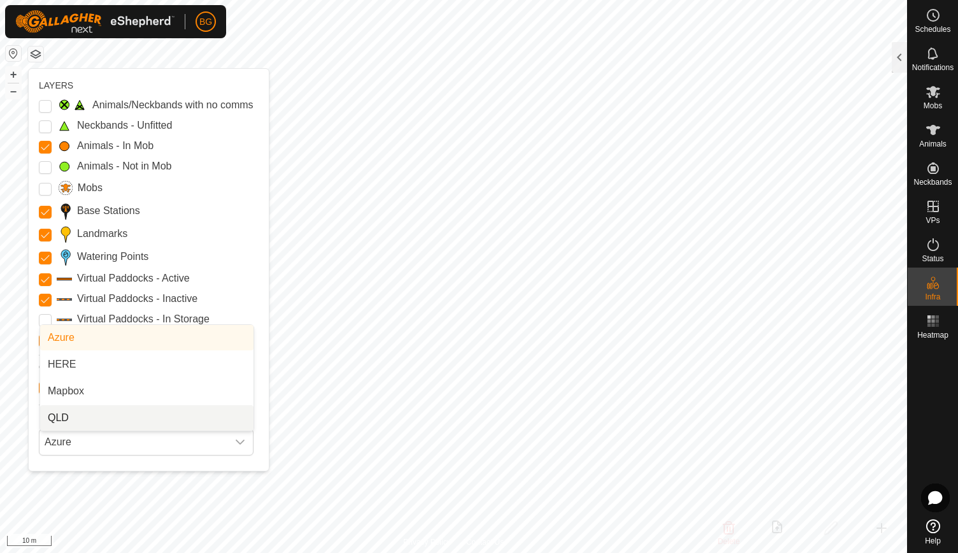
click at [120, 418] on li "QLD" at bounding box center [146, 417] width 213 height 25
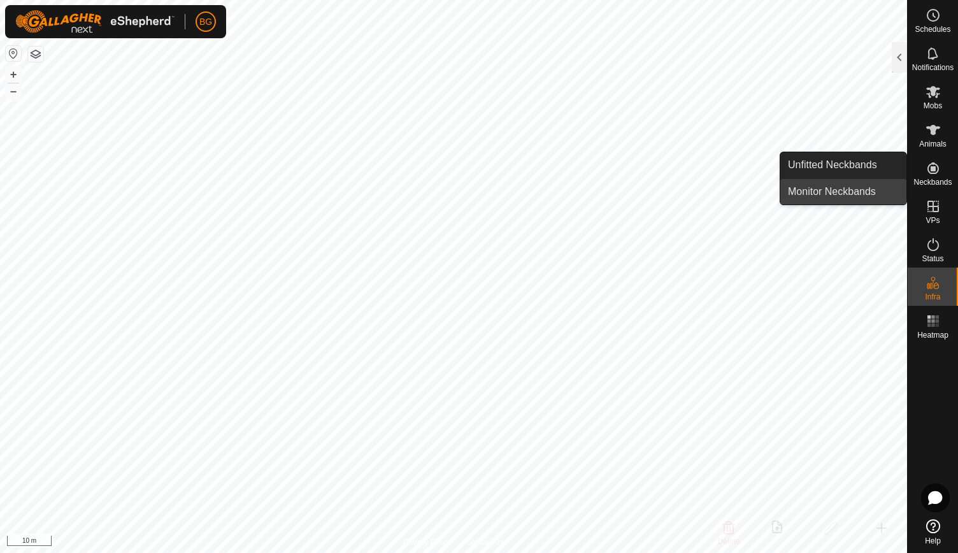
click at [856, 190] on link "Monitor Neckbands" at bounding box center [843, 191] width 126 height 25
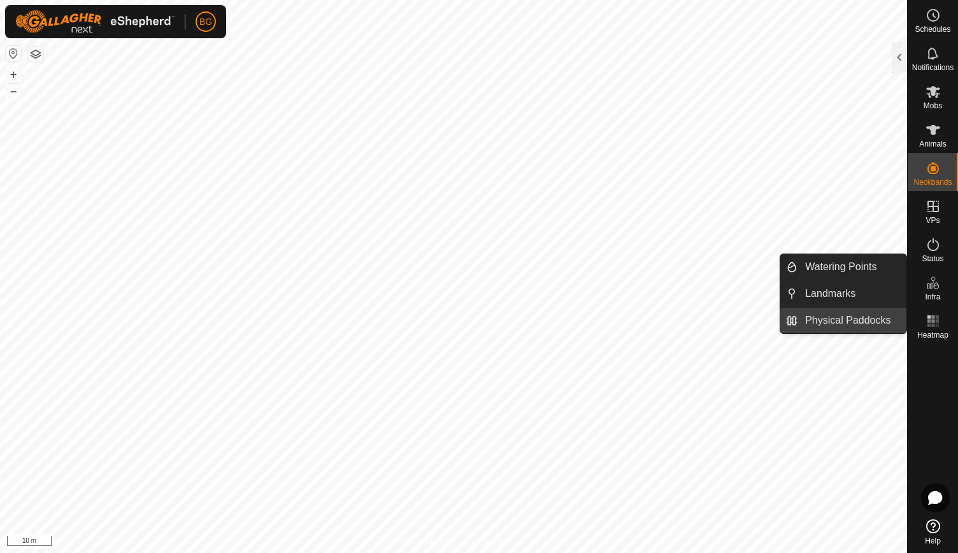
drag, startPoint x: 935, startPoint y: 292, endPoint x: 852, endPoint y: 327, distance: 90.1
click at [907, 552] on p-menu "Watering Points Landmarks Physical Paddocks Watering Points Landmarks Physical …" at bounding box center [907, 553] width 0 height 0
click at [844, 288] on link "Landmarks" at bounding box center [851, 293] width 109 height 25
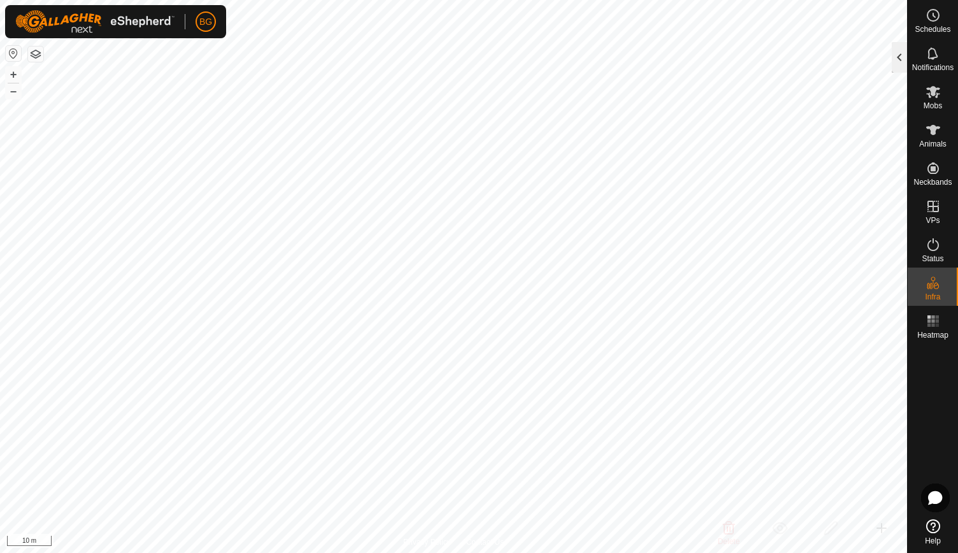
click at [899, 54] on div at bounding box center [898, 57] width 15 height 31
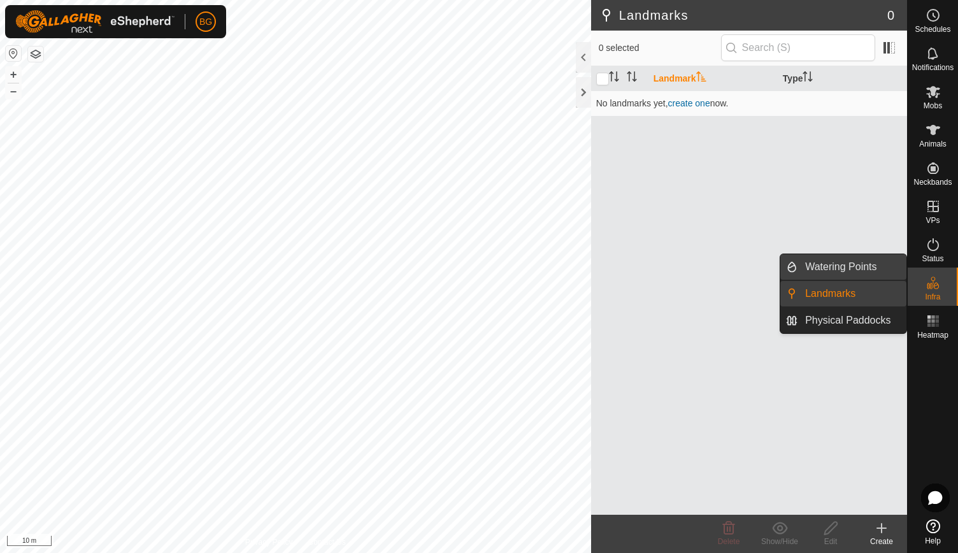
click at [861, 264] on link "Watering Points" at bounding box center [851, 266] width 109 height 25
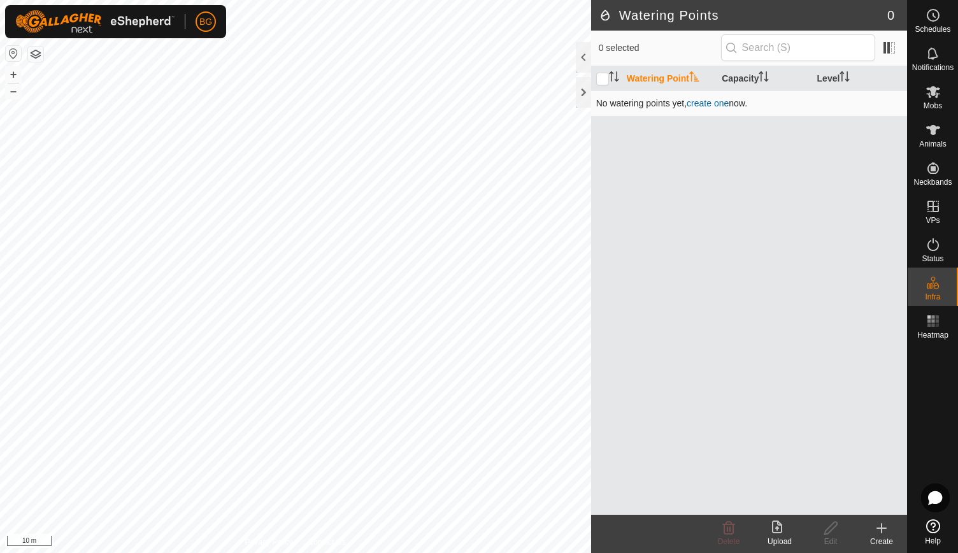
click at [716, 99] on link "create one" at bounding box center [707, 103] width 42 height 10
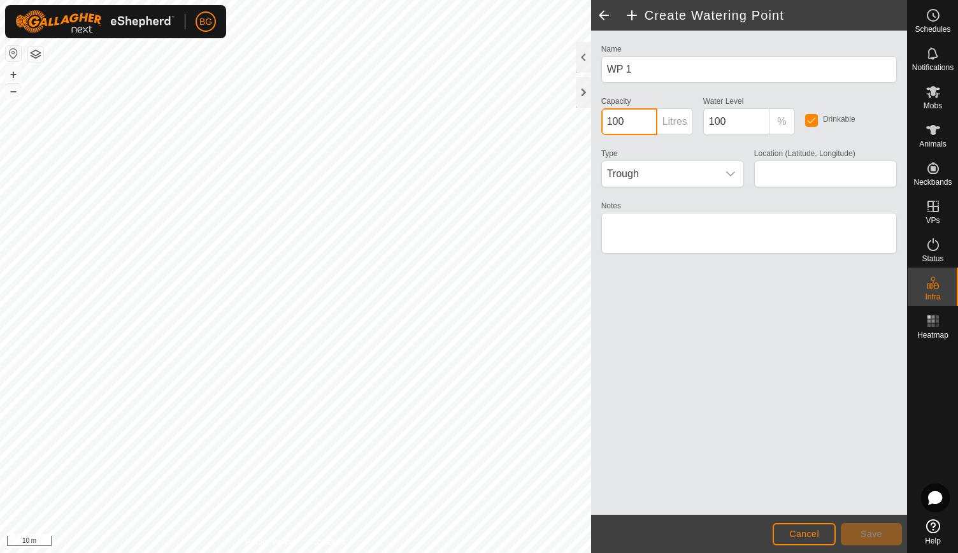
click at [632, 122] on input "100" at bounding box center [629, 121] width 56 height 27
type input "1"
type input "600"
click at [711, 325] on div "Name WP 1 Capacity 600 Litres Water Level 100 % Drinkable Type Trough Location …" at bounding box center [749, 273] width 316 height 484
type input "-27.157246, 152.810277"
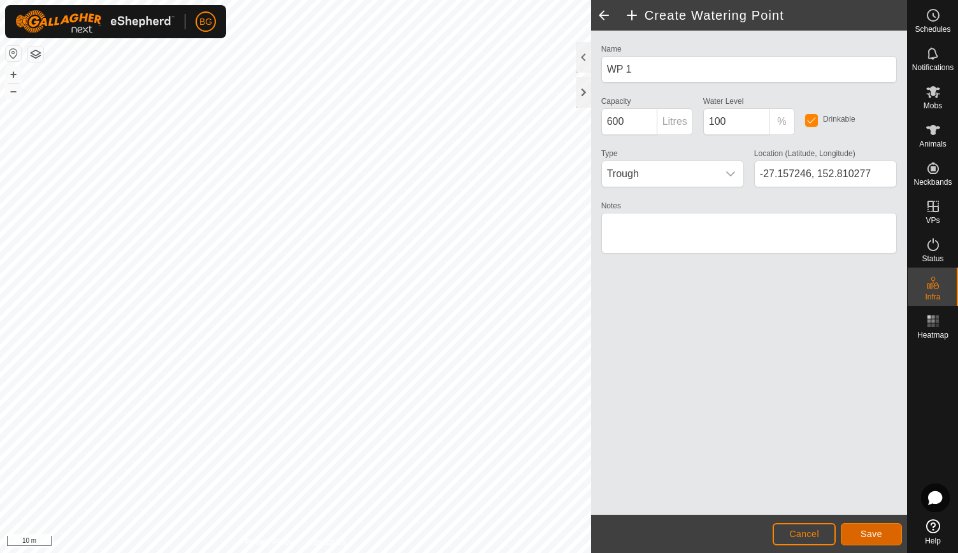
click at [868, 531] on span "Save" at bounding box center [871, 533] width 22 height 10
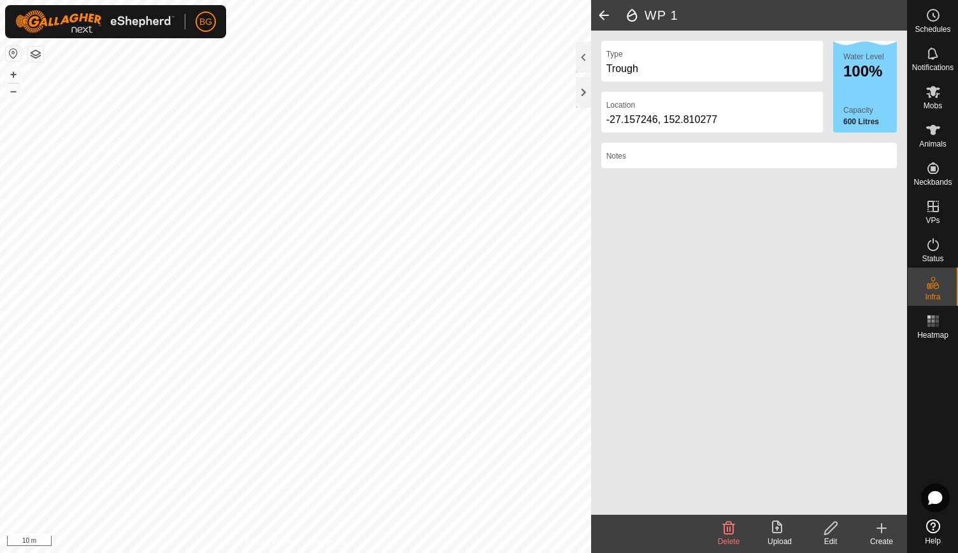
click at [602, 18] on span at bounding box center [603, 15] width 25 height 31
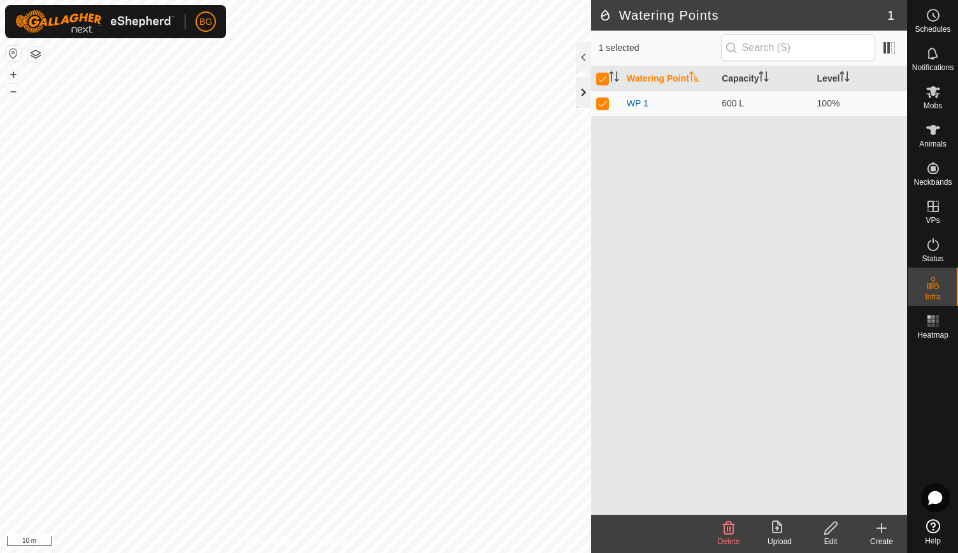
click at [578, 94] on div at bounding box center [583, 92] width 15 height 31
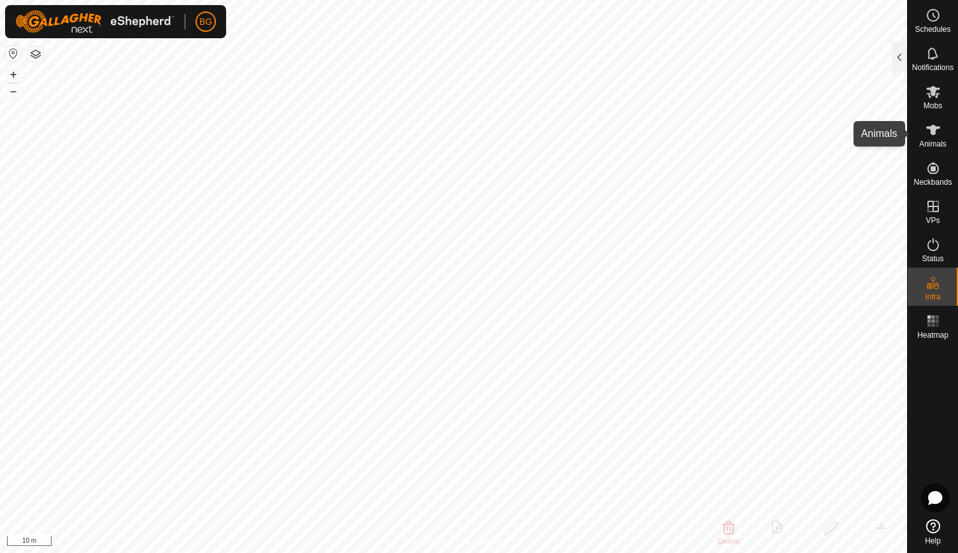
click at [935, 136] on icon at bounding box center [932, 129] width 15 height 15
click at [900, 58] on div at bounding box center [898, 57] width 15 height 31
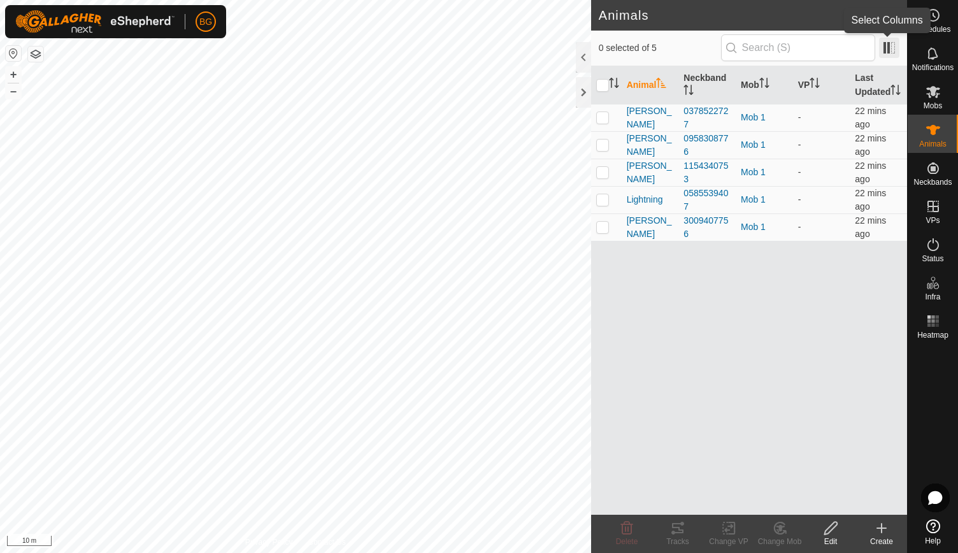
click at [896, 48] on span at bounding box center [889, 48] width 20 height 20
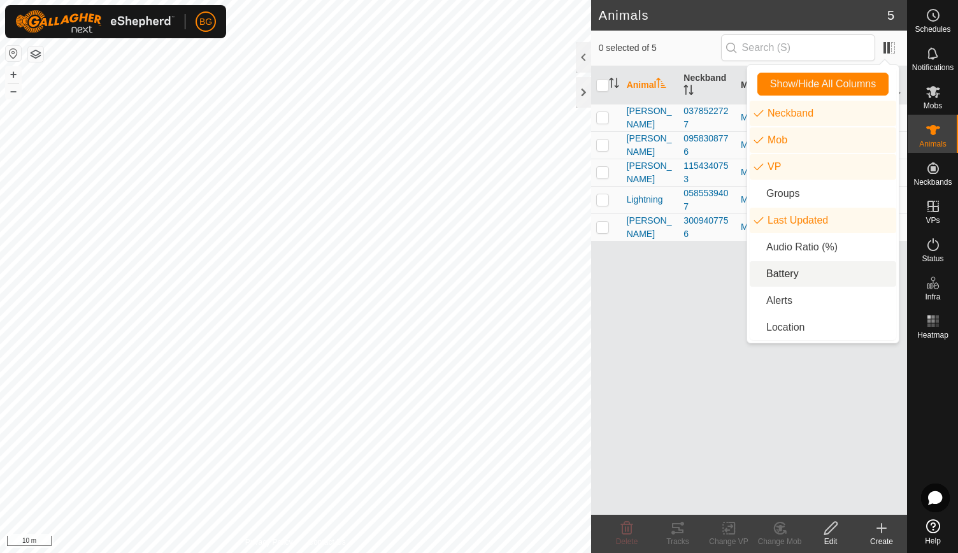
click at [780, 272] on li "Battery" at bounding box center [822, 273] width 146 height 25
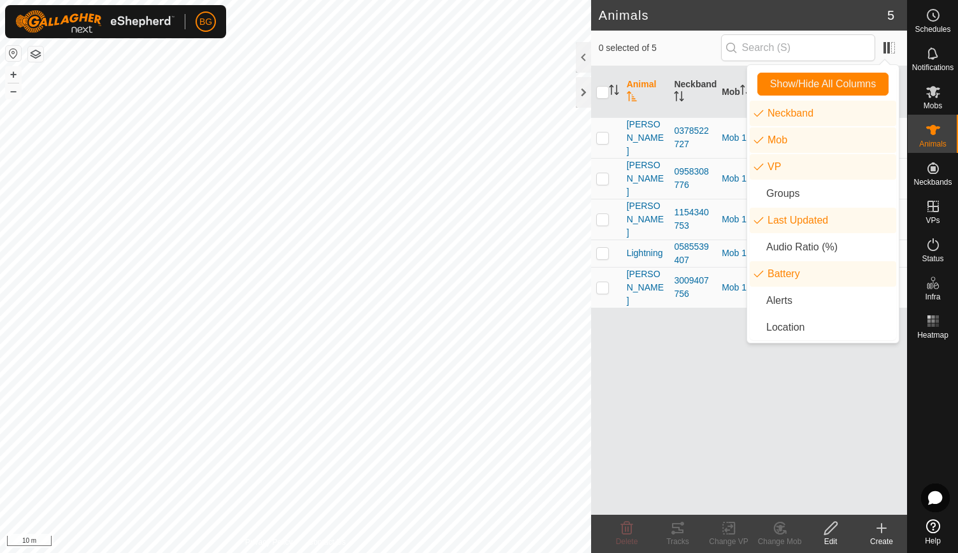
click at [697, 291] on div "Animal Neckband Mob VP Last Updated Battery [PERSON_NAME] 0378522727 Mob 1 - 22…" at bounding box center [749, 290] width 316 height 448
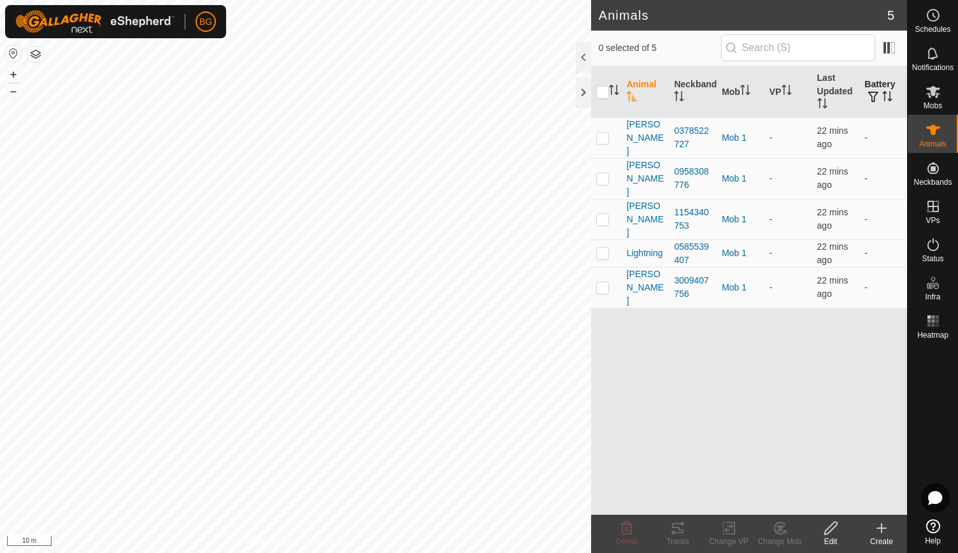
click at [891, 93] on icon "Activate to sort" at bounding box center [887, 96] width 10 height 10
click at [889, 92] on icon "Activate to sort" at bounding box center [887, 96] width 10 height 10
click at [733, 413] on div "Animal Neckband Mob VP Last Updated Battery [PERSON_NAME] 0378522727 Mob 1 - 23…" at bounding box center [749, 290] width 316 height 448
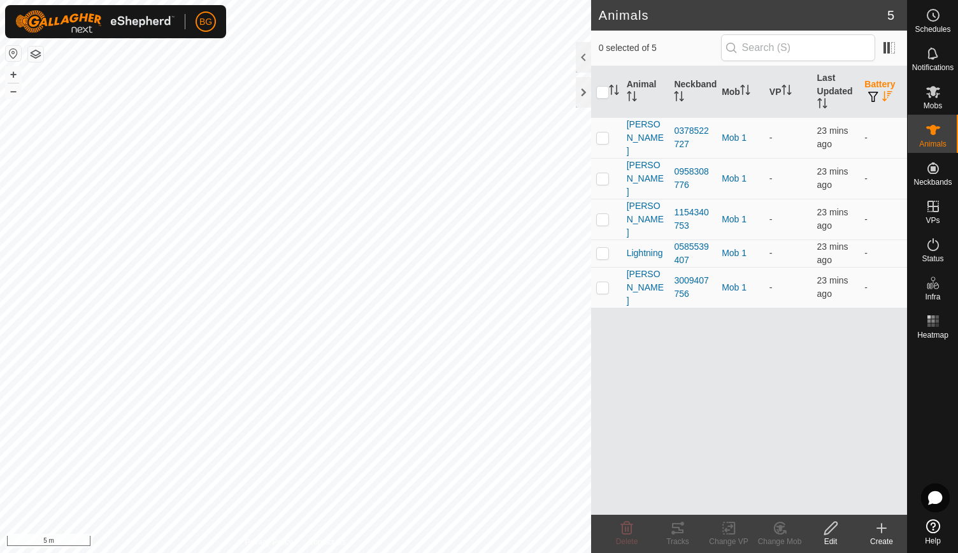
click at [833, 525] on icon at bounding box center [831, 527] width 16 height 15
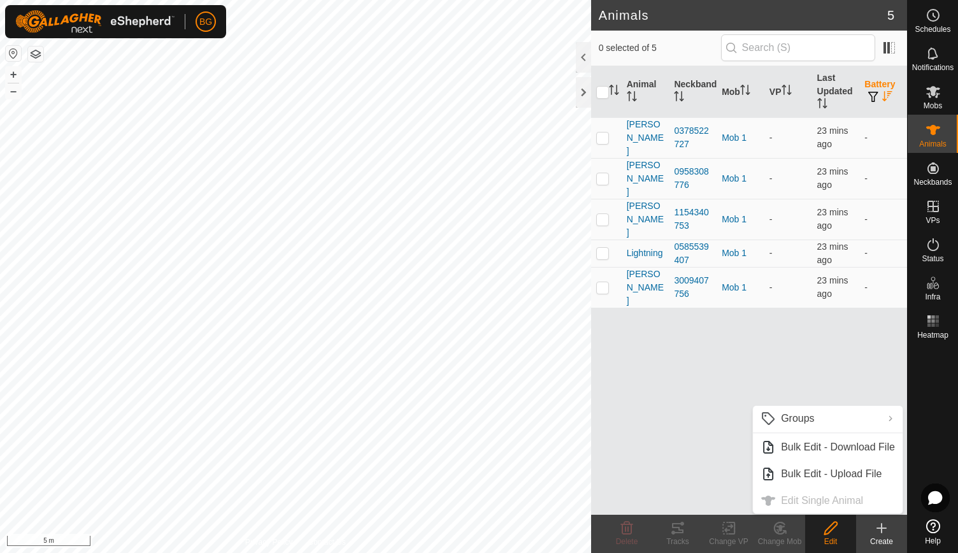
click at [833, 525] on icon at bounding box center [831, 527] width 16 height 15
click at [638, 407] on div "Animal Neckband Mob VP Last Updated Battery [PERSON_NAME] 0378522727 Mob 1 - 23…" at bounding box center [749, 290] width 316 height 448
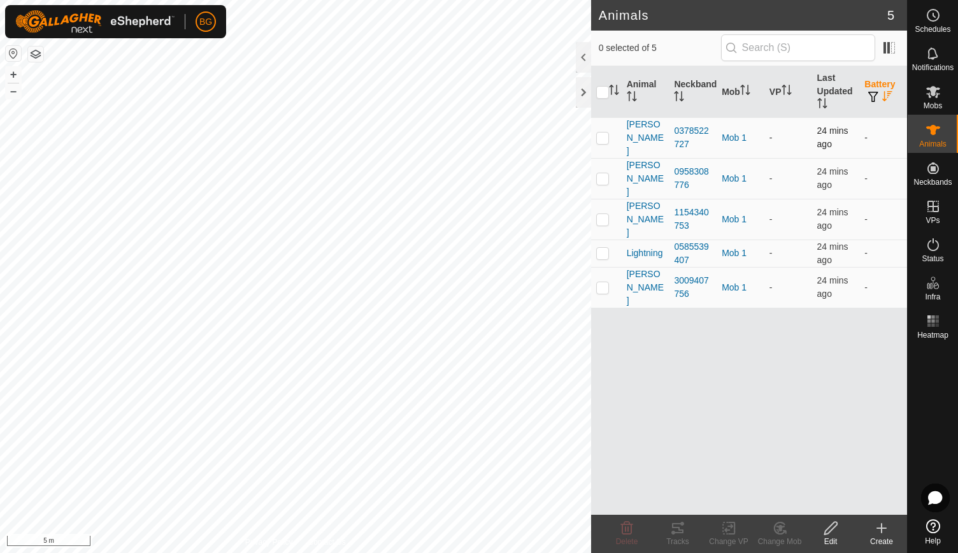
click at [602, 132] on p-checkbox at bounding box center [602, 137] width 13 height 10
click at [674, 532] on icon at bounding box center [677, 528] width 11 height 10
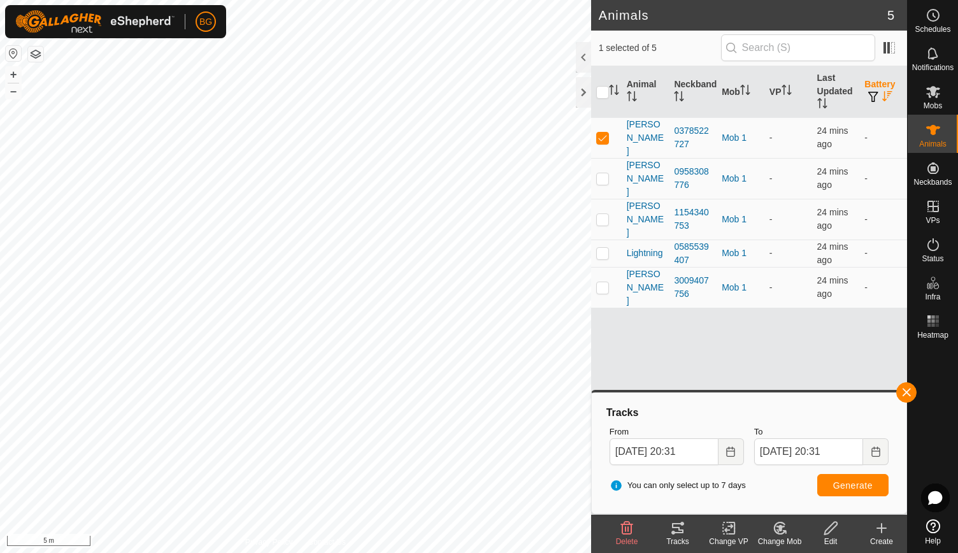
click at [674, 532] on icon at bounding box center [677, 528] width 11 height 10
checkbox input "false"
checkbox input "true"
click at [908, 391] on button "button" at bounding box center [906, 392] width 20 height 20
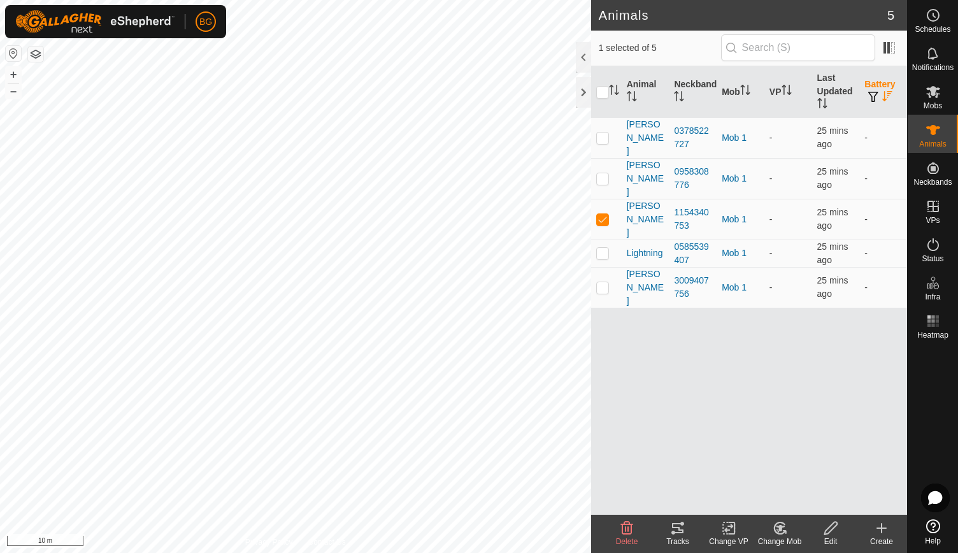
click at [676, 535] on div "Tracks" at bounding box center [677, 540] width 51 height 11
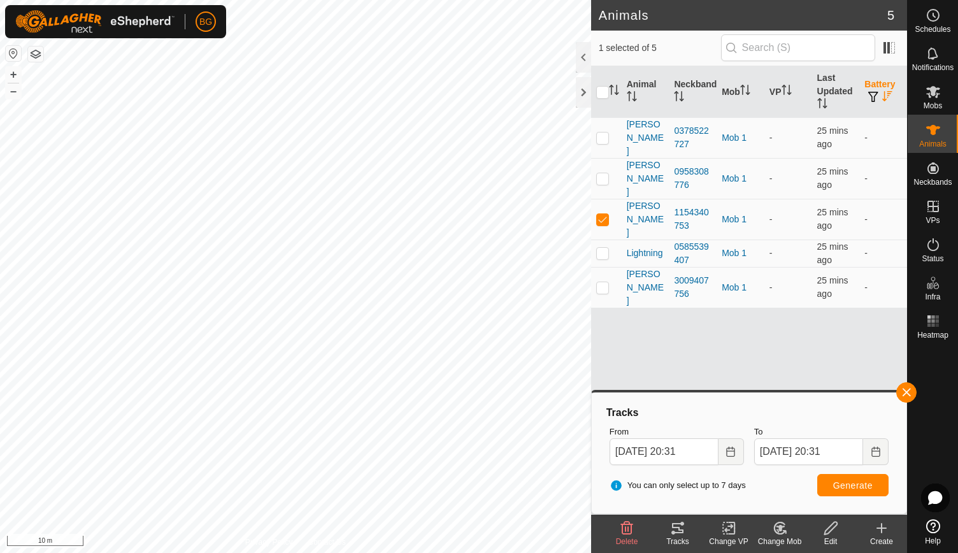
click at [676, 535] on div "Tracks" at bounding box center [677, 540] width 51 height 11
click at [905, 391] on button "button" at bounding box center [906, 392] width 20 height 20
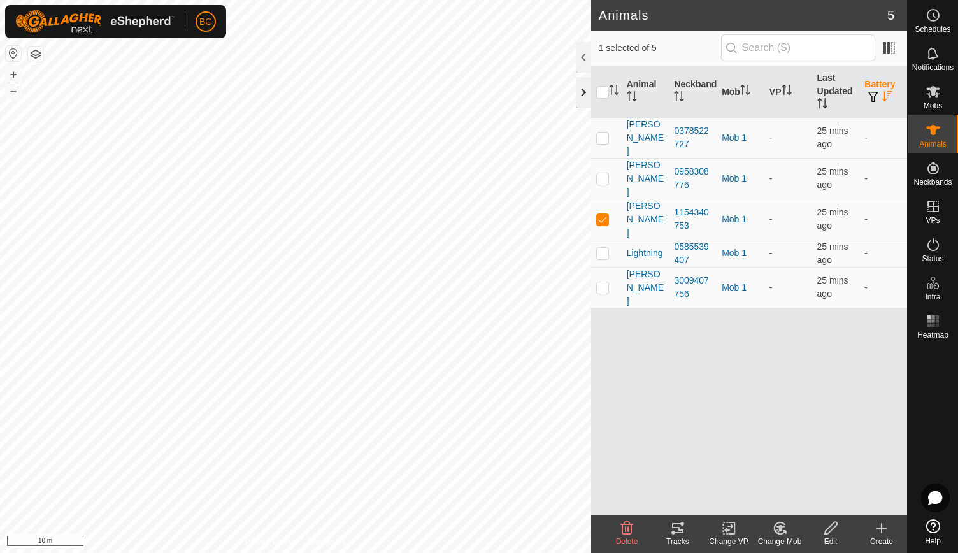
click at [581, 88] on div at bounding box center [583, 92] width 15 height 31
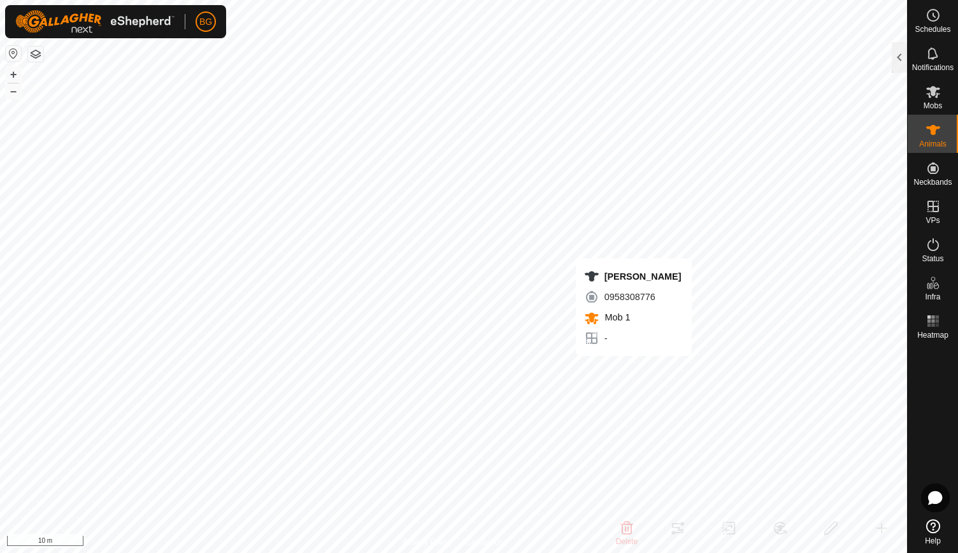
checkbox input "true"
checkbox input "false"
click at [34, 52] on button "button" at bounding box center [35, 53] width 15 height 15
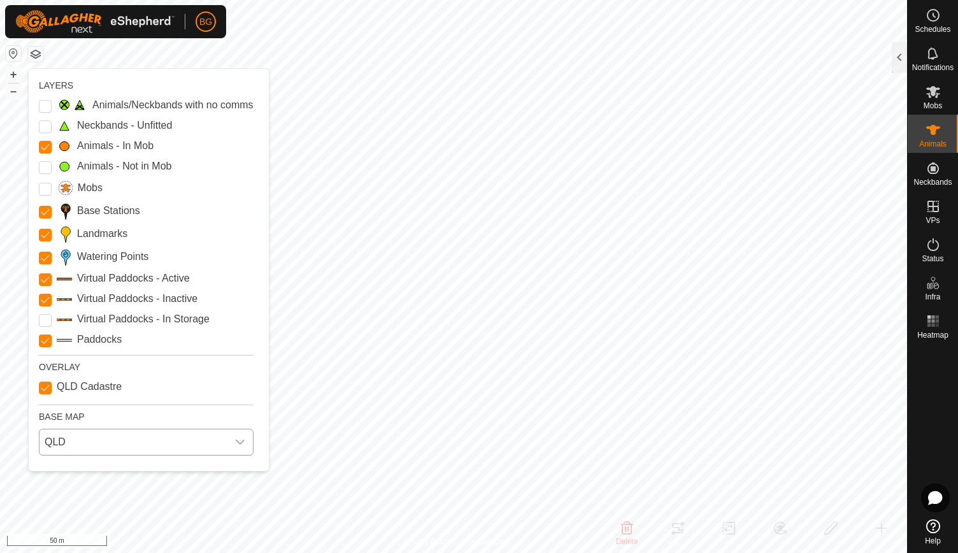
click at [110, 447] on span "QLD" at bounding box center [133, 441] width 188 height 25
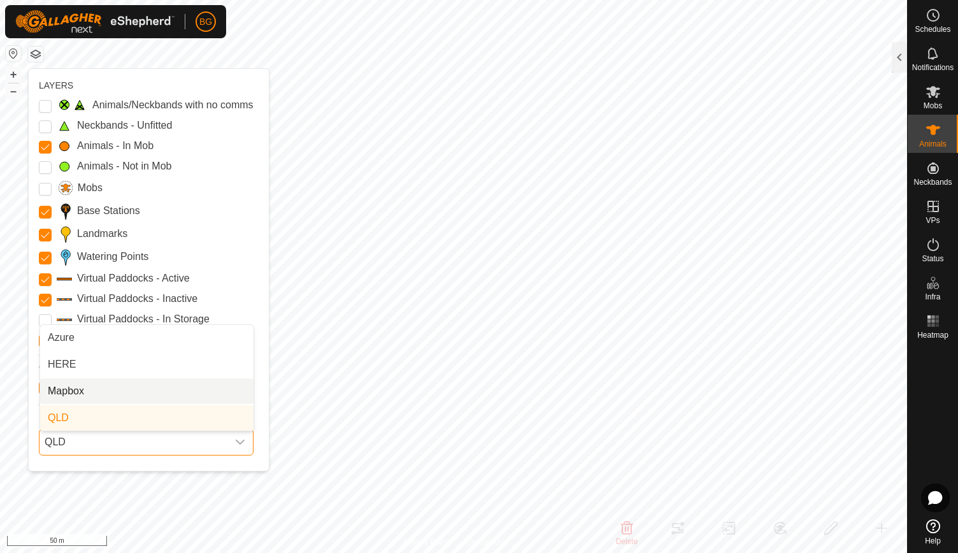
click at [97, 386] on li "Mapbox" at bounding box center [146, 390] width 213 height 25
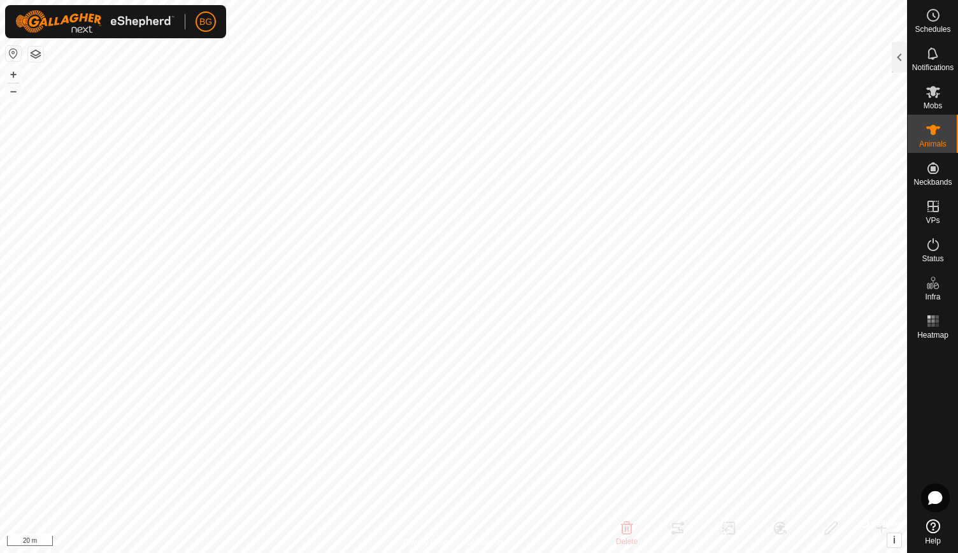
click at [31, 51] on button "button" at bounding box center [35, 53] width 15 height 15
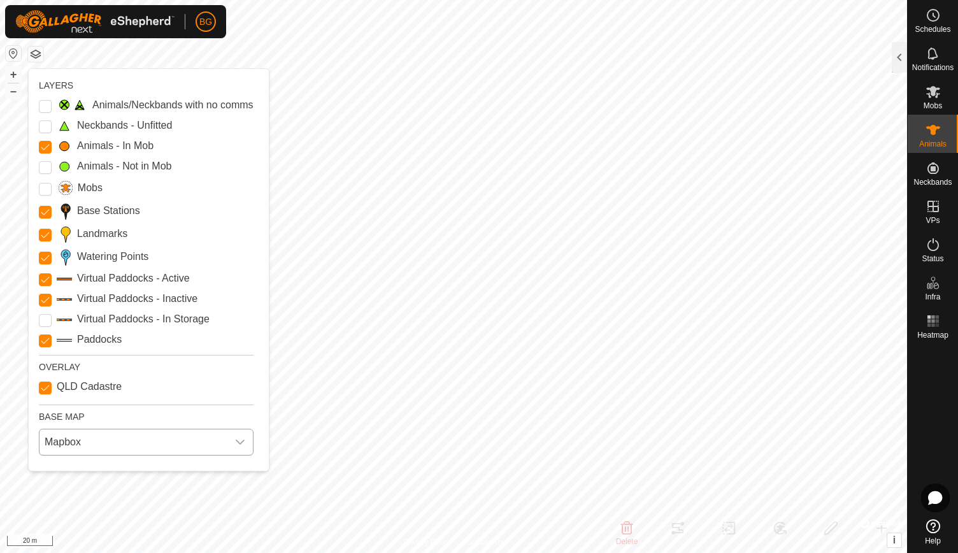
click at [118, 442] on span "Mapbox" at bounding box center [133, 441] width 188 height 25
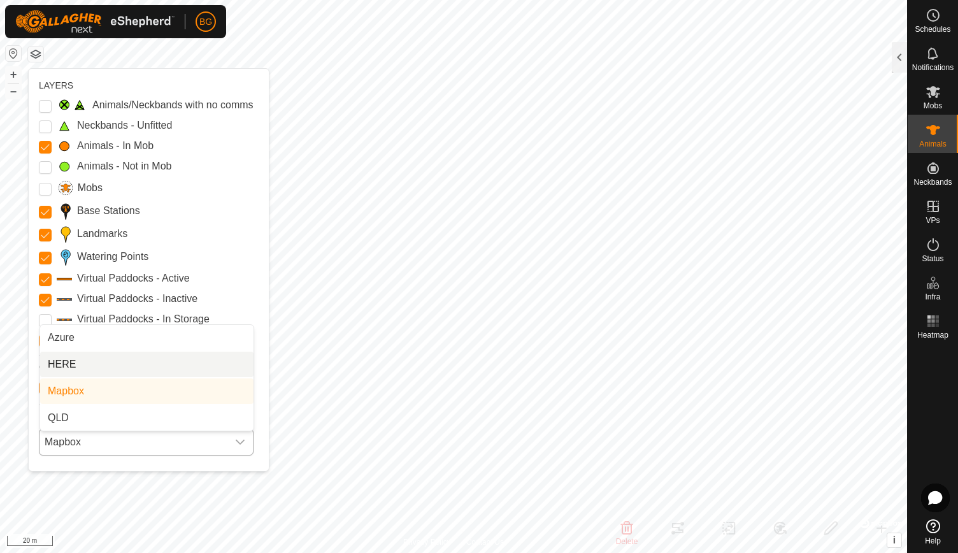
click at [110, 356] on li "HERE" at bounding box center [146, 363] width 213 height 25
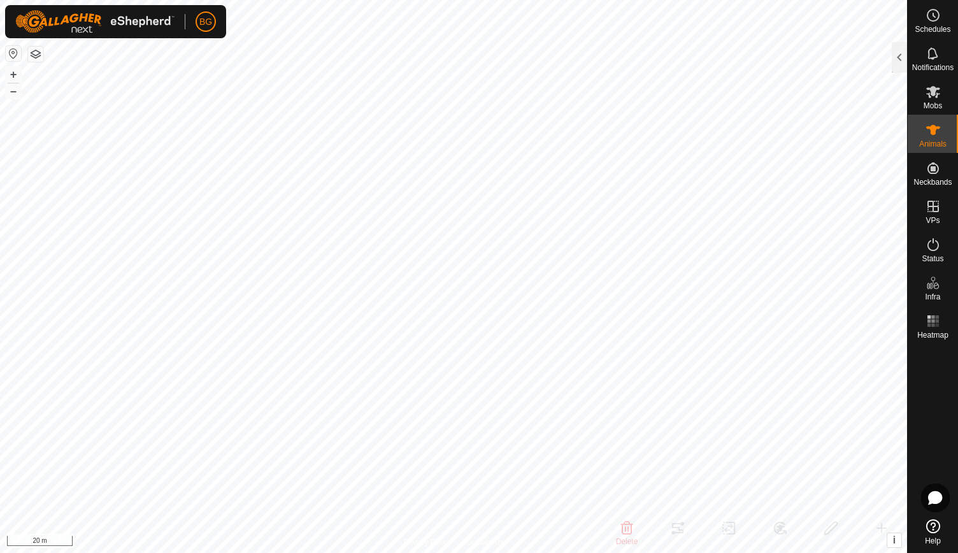
click at [33, 52] on button "button" at bounding box center [35, 53] width 15 height 15
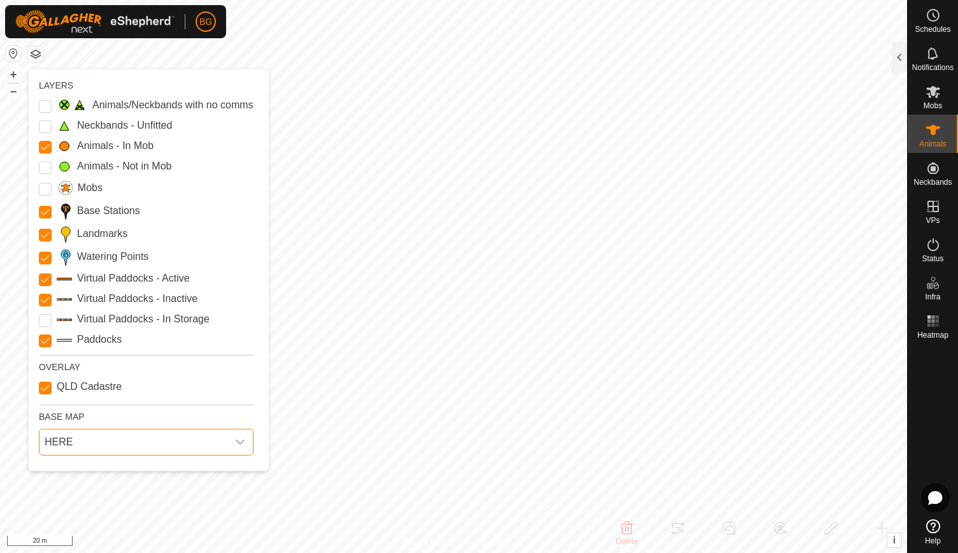
click at [88, 436] on span "HERE" at bounding box center [133, 441] width 188 height 25
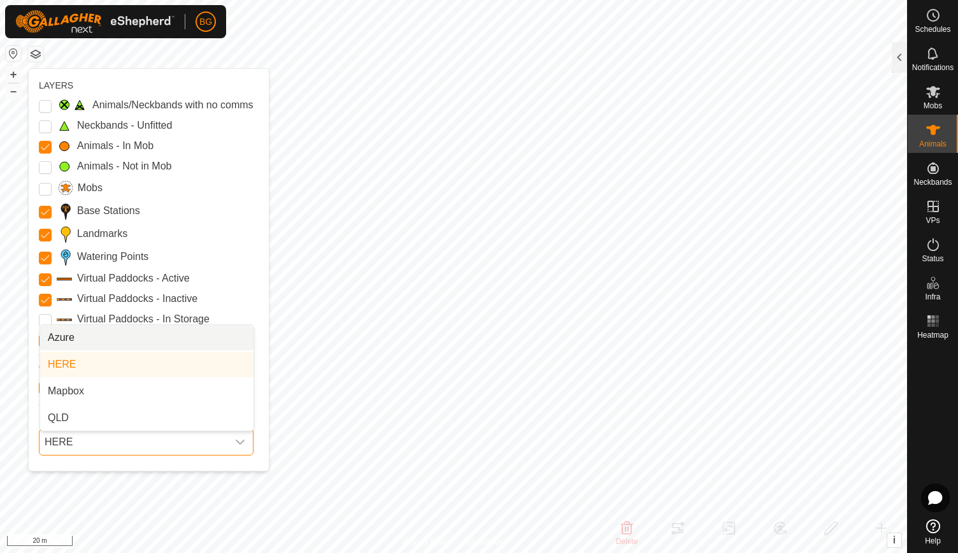
click at [92, 339] on li "Azure" at bounding box center [146, 337] width 213 height 25
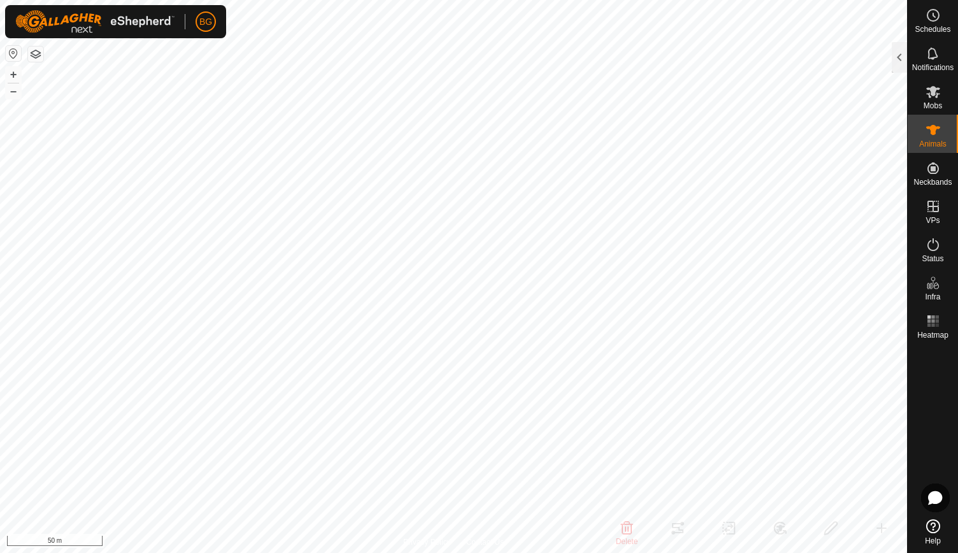
click at [32, 56] on button "button" at bounding box center [35, 53] width 15 height 15
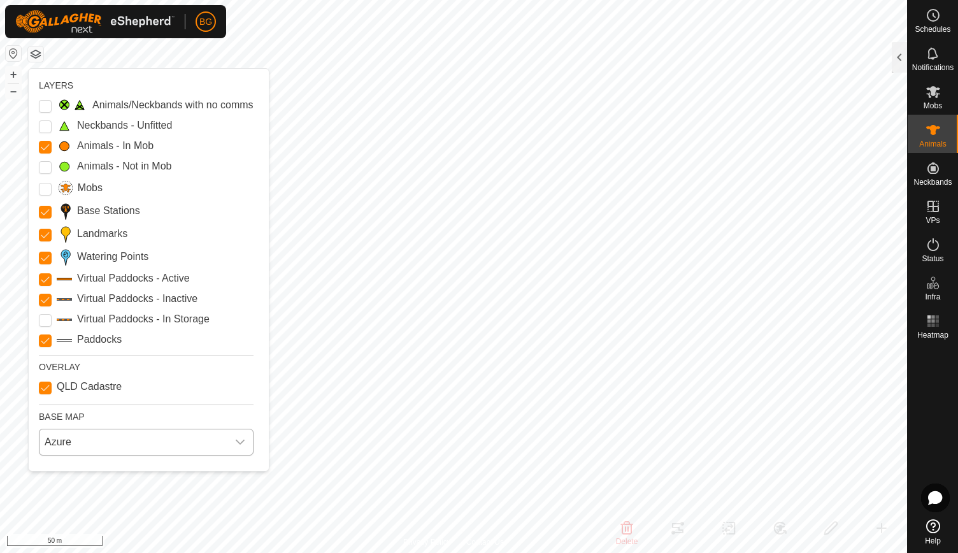
click at [132, 438] on span "Azure" at bounding box center [133, 441] width 188 height 25
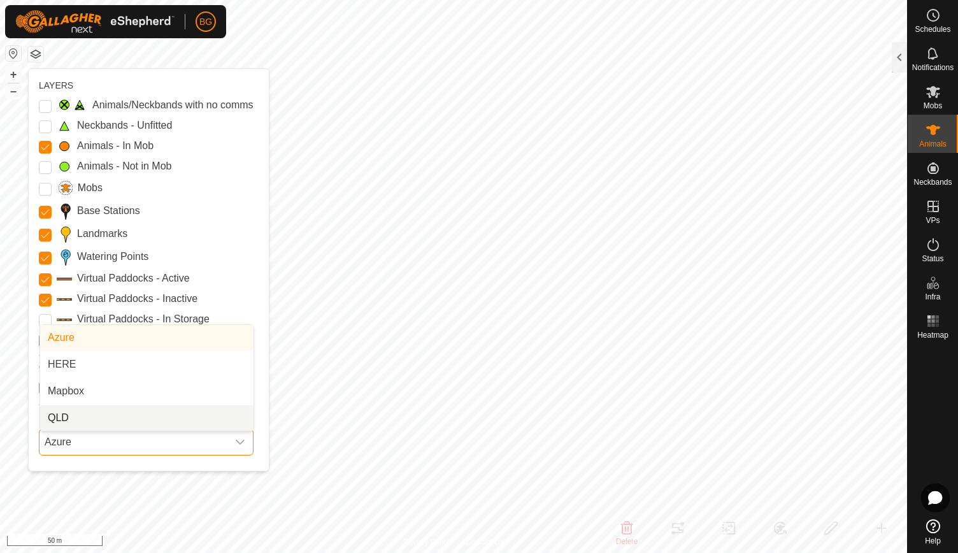
click at [131, 411] on li "QLD" at bounding box center [146, 417] width 213 height 25
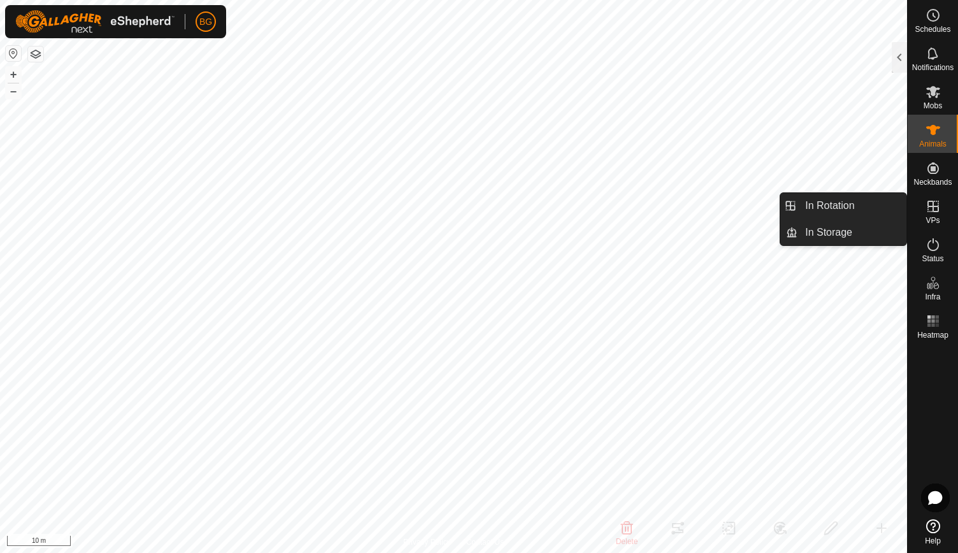
click at [926, 215] on es-virtualpaddocks-svg-icon at bounding box center [932, 206] width 23 height 20
click at [849, 209] on link "In Rotation" at bounding box center [851, 205] width 109 height 25
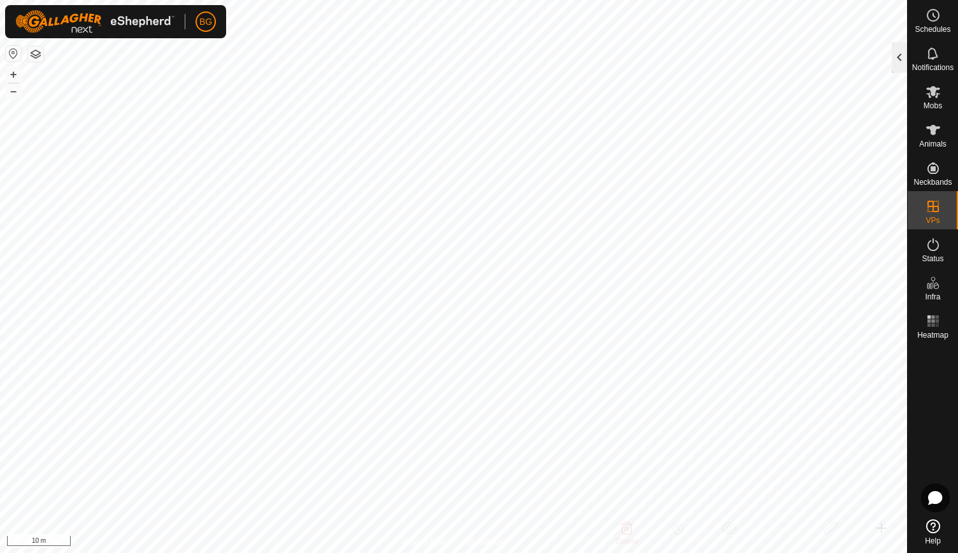
click at [898, 56] on div at bounding box center [898, 57] width 15 height 31
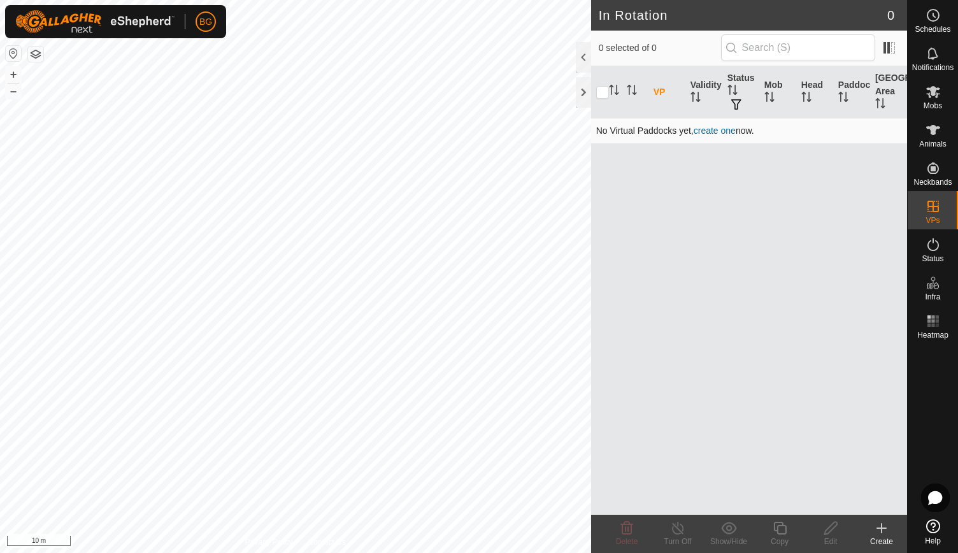
click at [717, 127] on link "create one" at bounding box center [714, 130] width 42 height 10
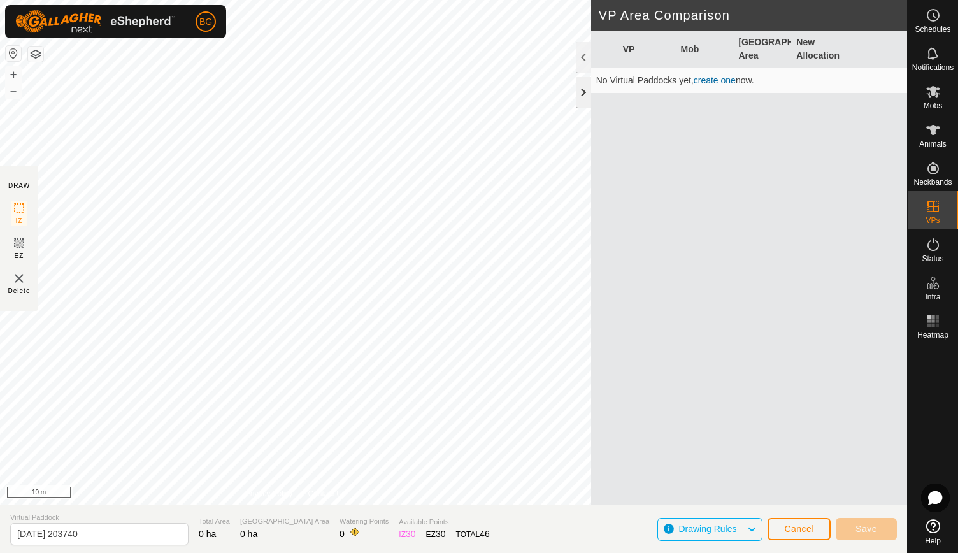
click at [580, 95] on div at bounding box center [583, 92] width 15 height 31
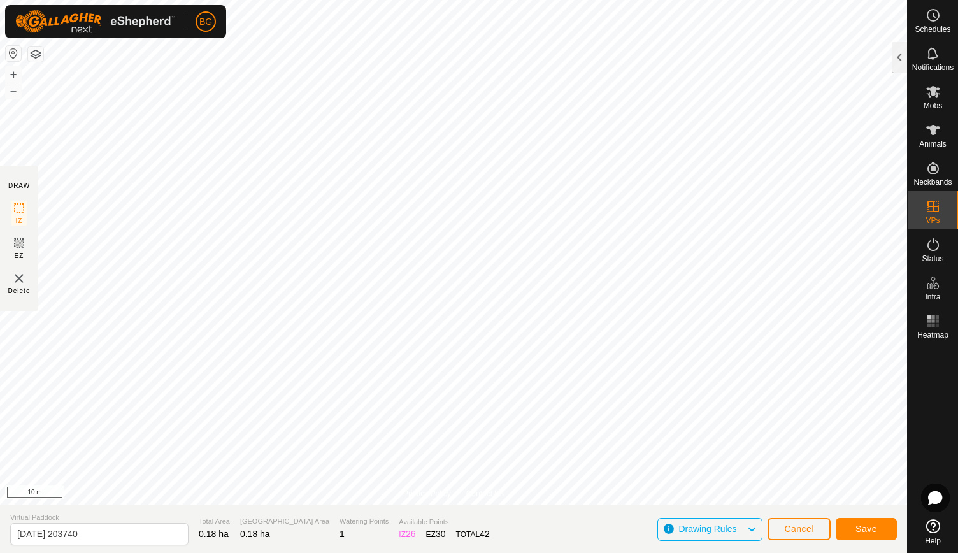
click at [753, 528] on icon at bounding box center [751, 529] width 10 height 17
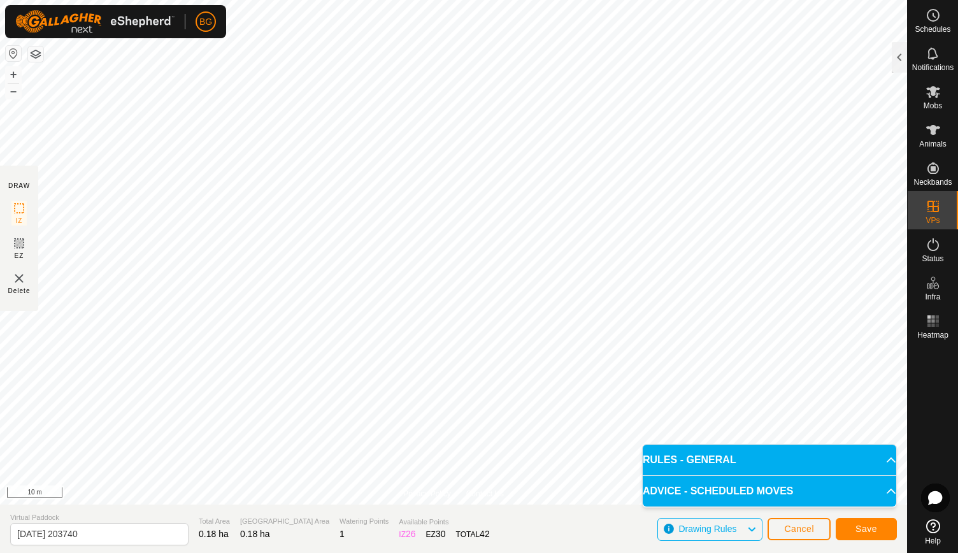
click at [753, 528] on icon at bounding box center [751, 529] width 10 height 17
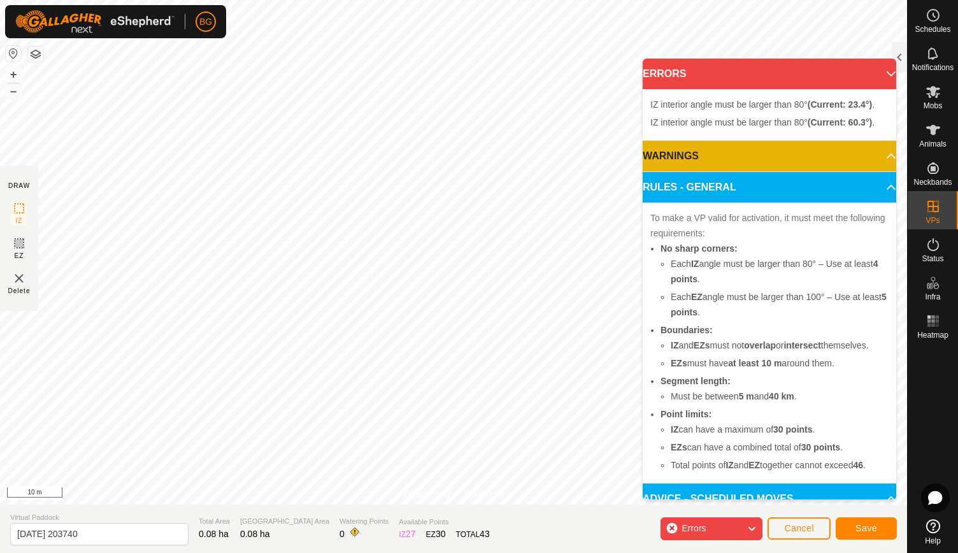
click at [874, 71] on p-accordion-header "ERRORS" at bounding box center [768, 74] width 253 height 31
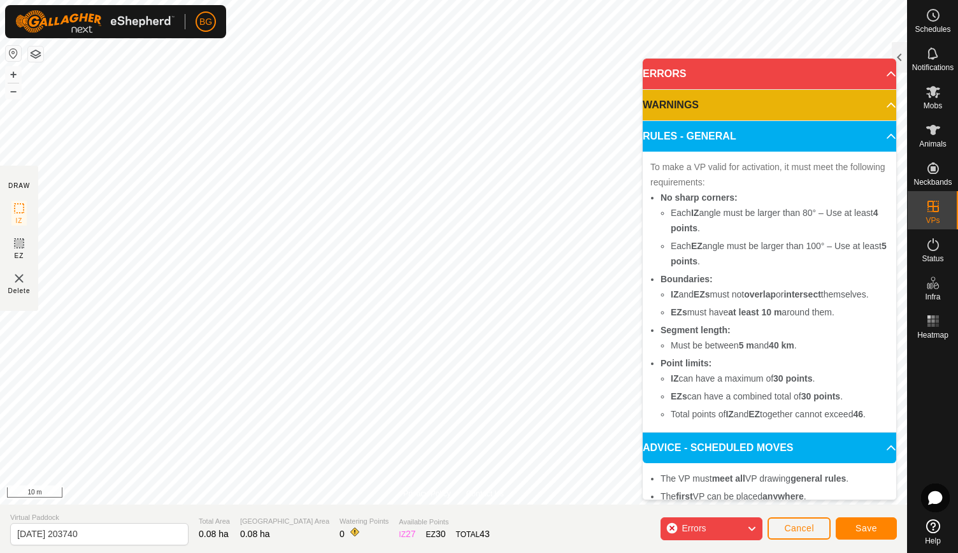
click at [874, 71] on p-accordion-header "ERRORS" at bounding box center [768, 74] width 253 height 31
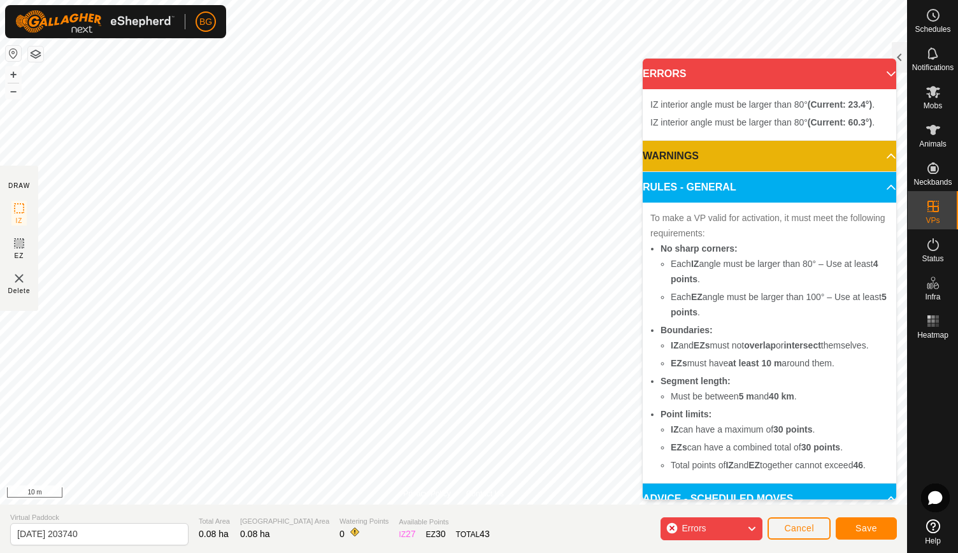
click at [670, 527] on div "Errors" at bounding box center [711, 528] width 102 height 23
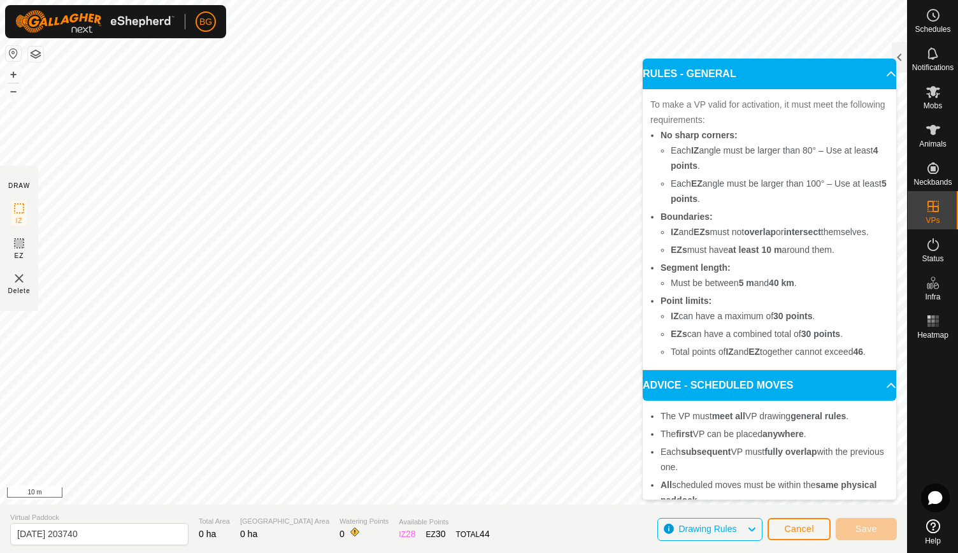
click at [873, 72] on p-accordion-header "RULES - GENERAL" at bounding box center [768, 74] width 253 height 31
click at [746, 539] on div "Drawing Rules" at bounding box center [709, 529] width 105 height 23
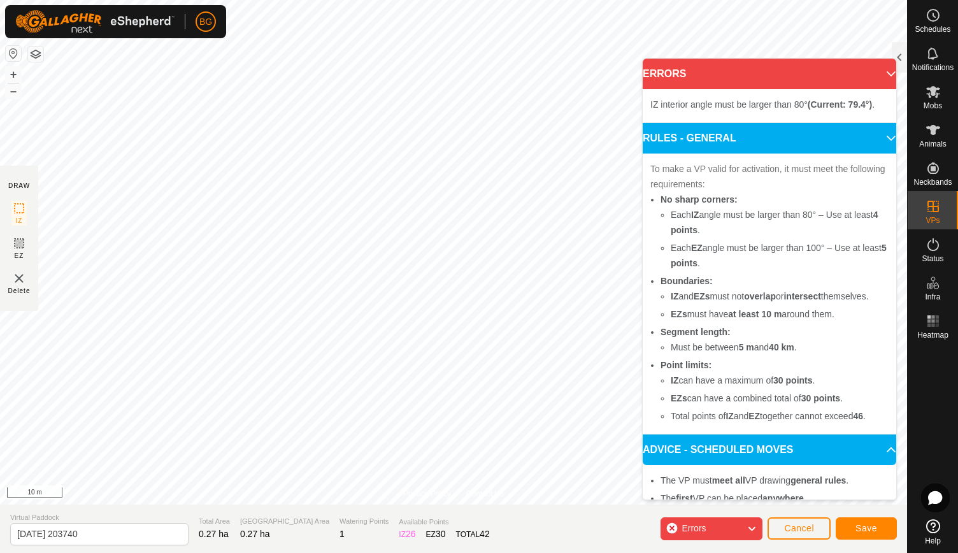
click at [749, 529] on icon at bounding box center [751, 528] width 10 height 17
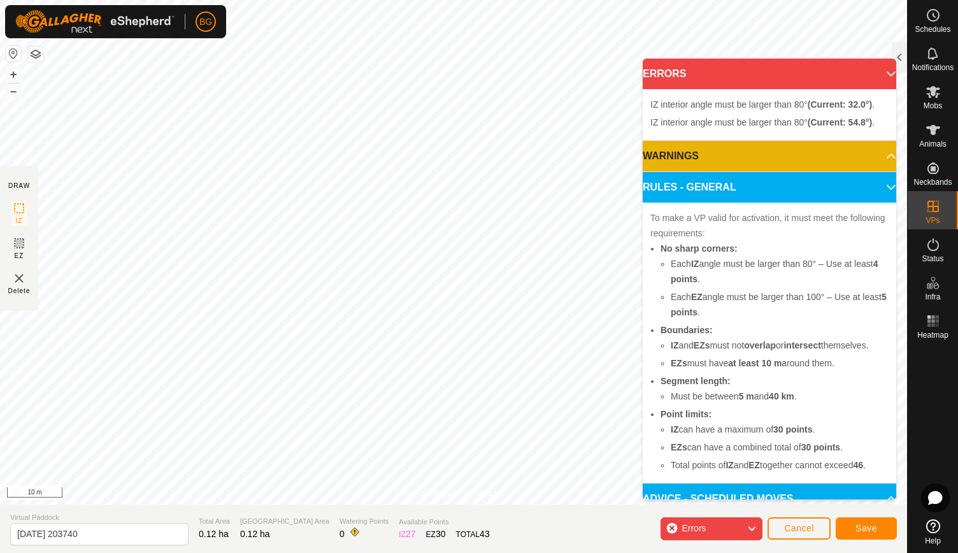
click at [672, 527] on div "Errors" at bounding box center [711, 528] width 102 height 23
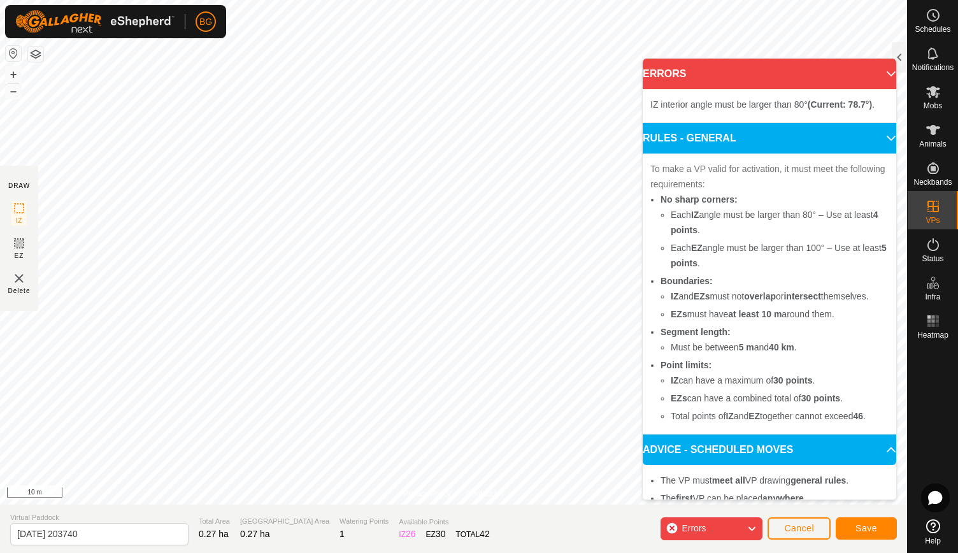
click at [672, 527] on div "Errors" at bounding box center [711, 528] width 102 height 23
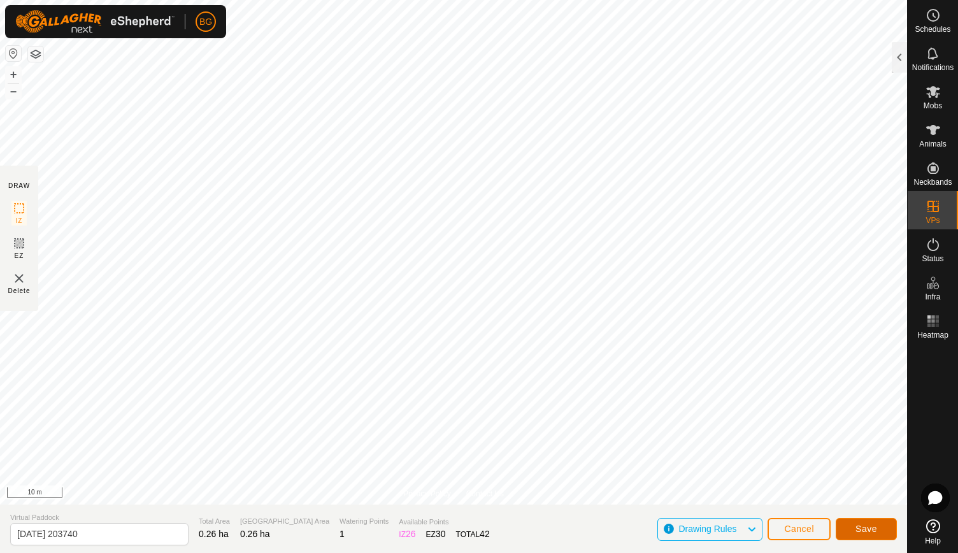
click at [858, 521] on button "Save" at bounding box center [865, 529] width 61 height 22
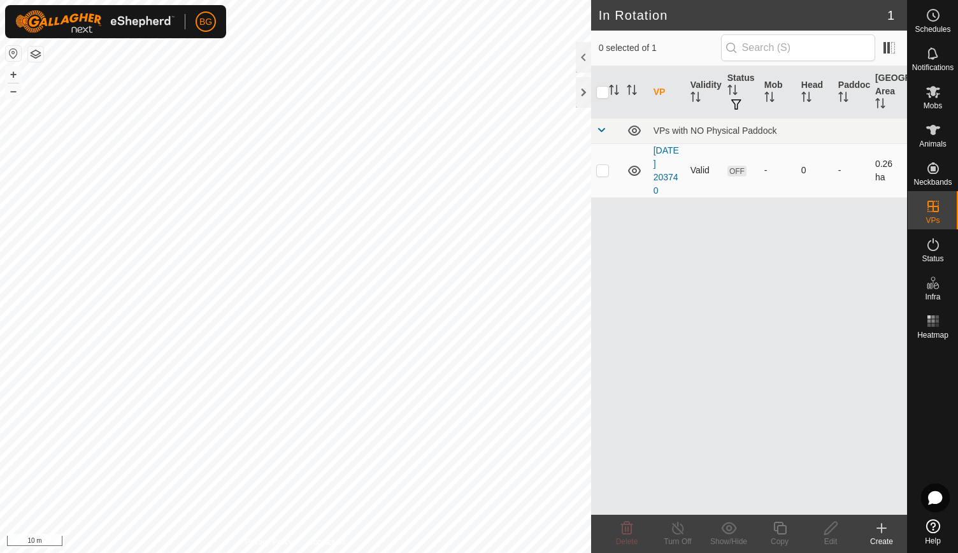
click at [603, 167] on p-checkbox at bounding box center [602, 170] width 13 height 10
checkbox input "true"
click at [603, 167] on p-checkbox at bounding box center [602, 170] width 13 height 10
checkbox input "false"
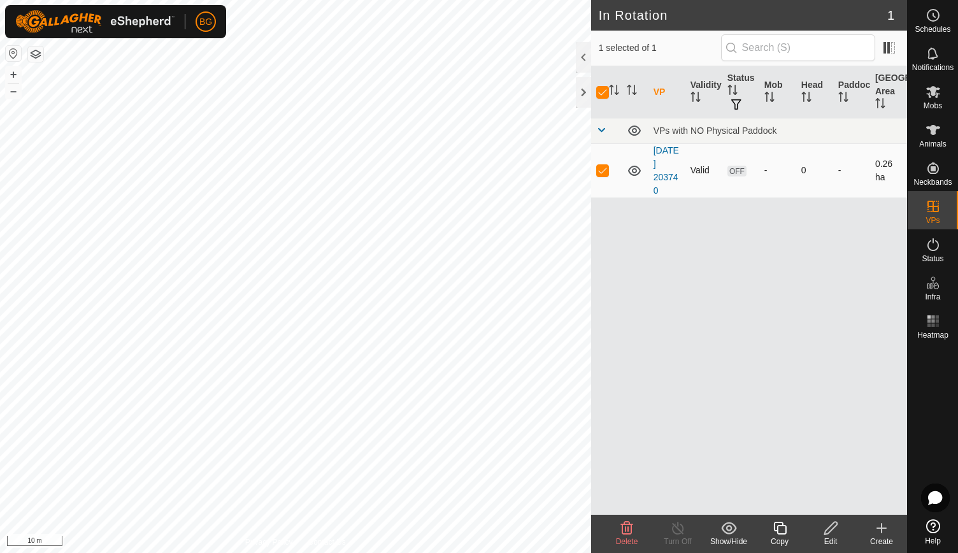
checkbox input "false"
click at [581, 88] on div at bounding box center [583, 92] width 15 height 31
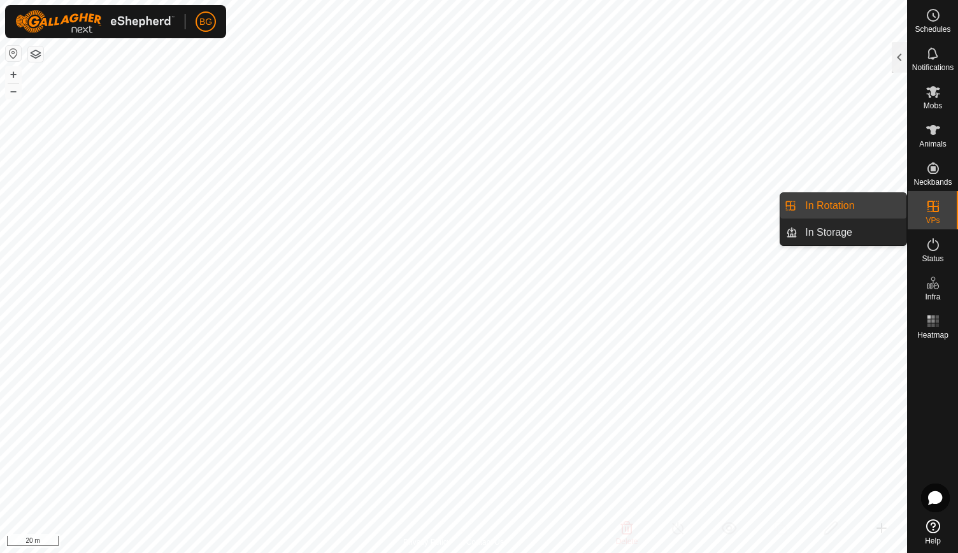
click at [933, 202] on icon at bounding box center [932, 206] width 11 height 11
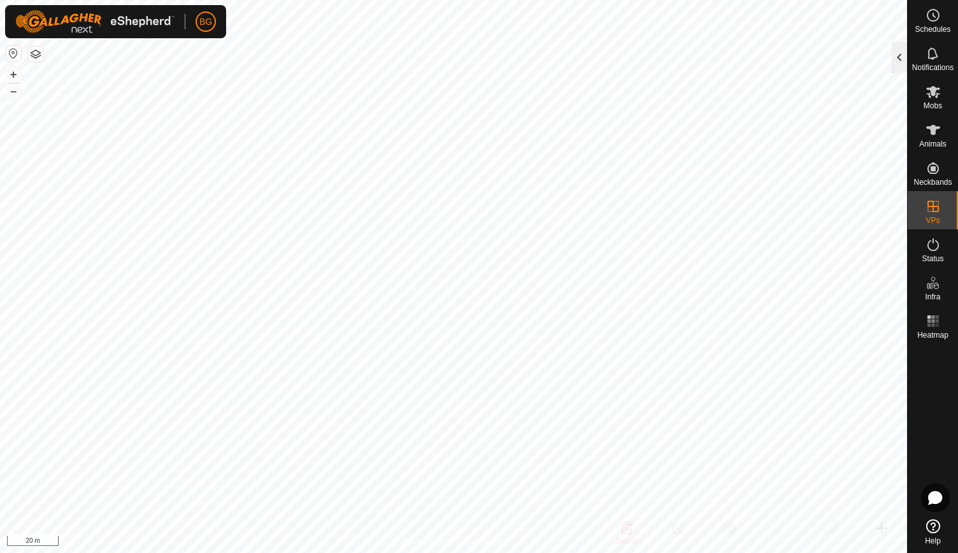
click at [897, 60] on div at bounding box center [898, 57] width 15 height 31
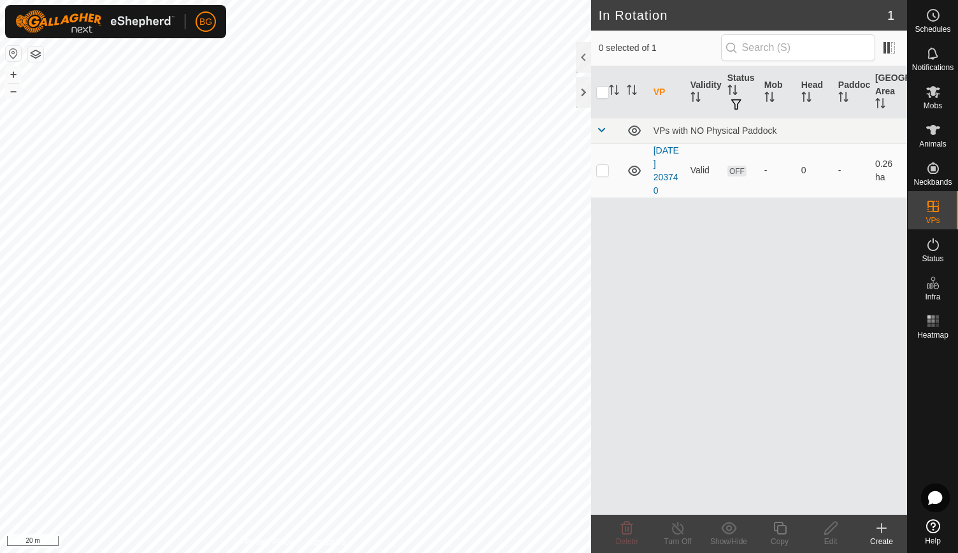
click at [882, 528] on icon at bounding box center [881, 528] width 9 height 0
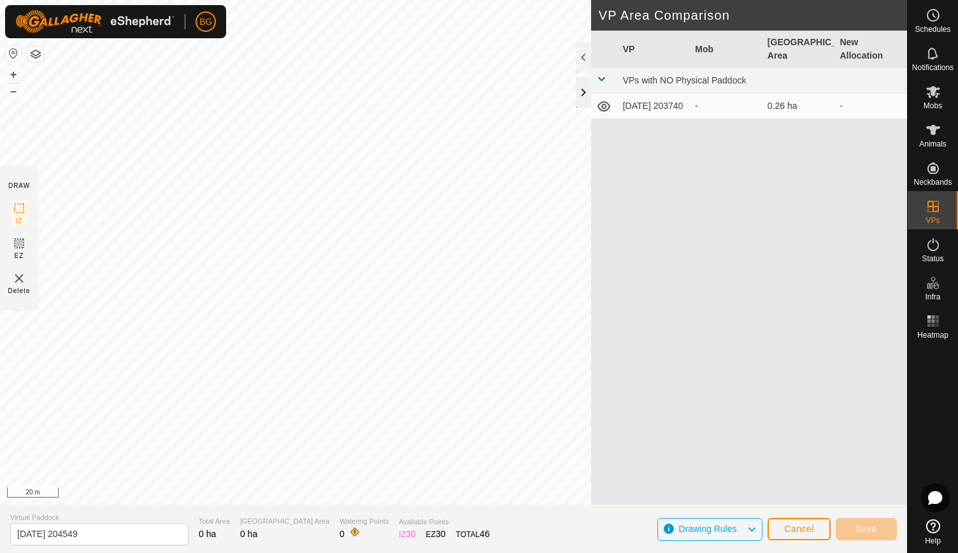
click at [583, 89] on div at bounding box center [583, 92] width 15 height 31
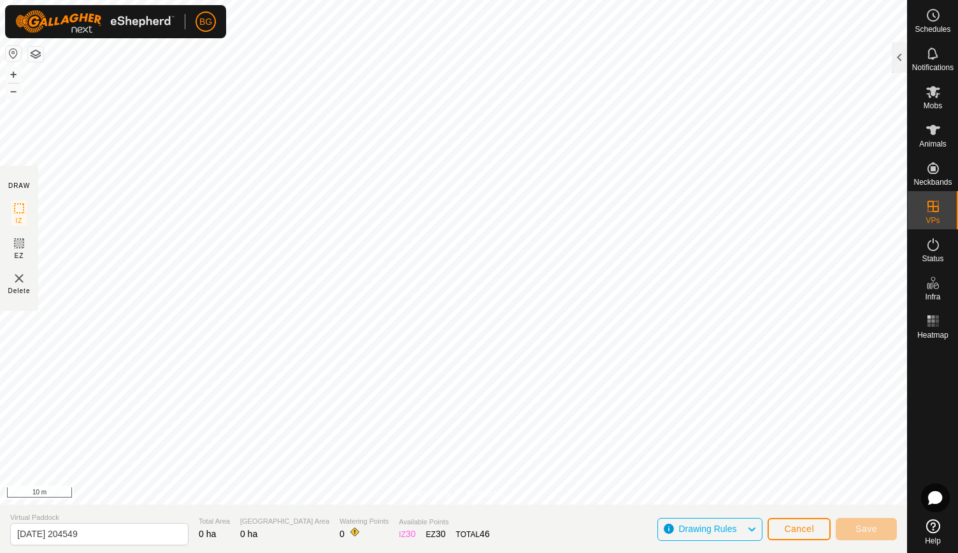
click at [36, 53] on button "button" at bounding box center [35, 53] width 15 height 15
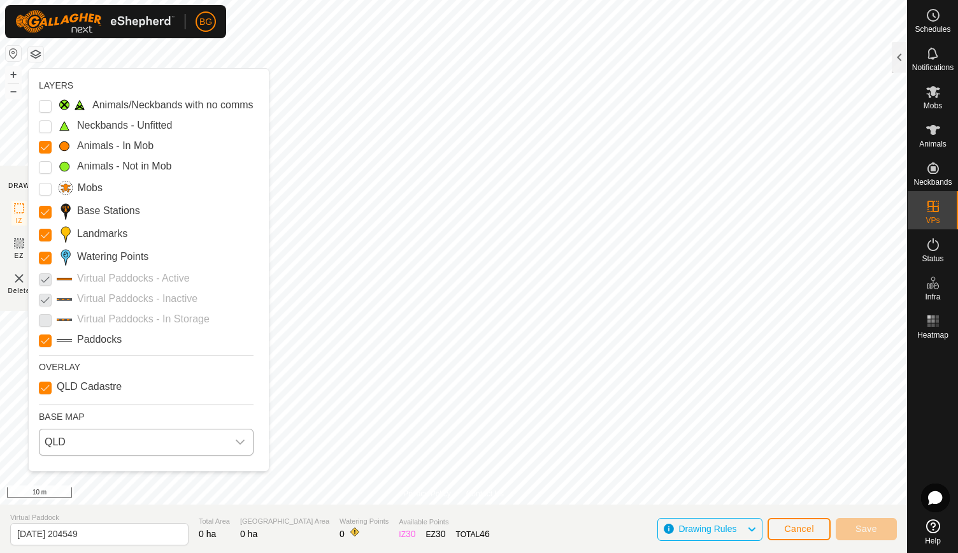
click at [78, 437] on span "QLD" at bounding box center [133, 441] width 188 height 25
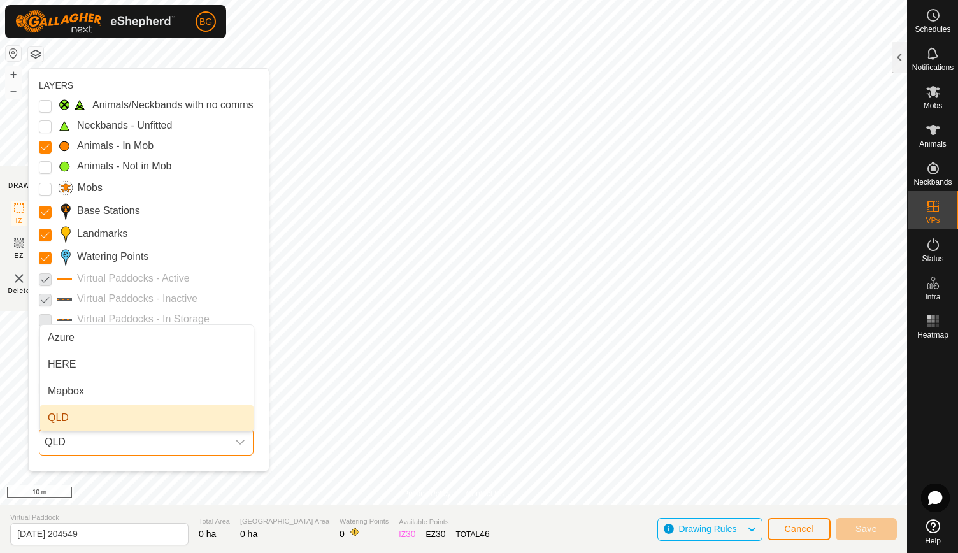
click at [80, 439] on span "QLD" at bounding box center [133, 441] width 188 height 25
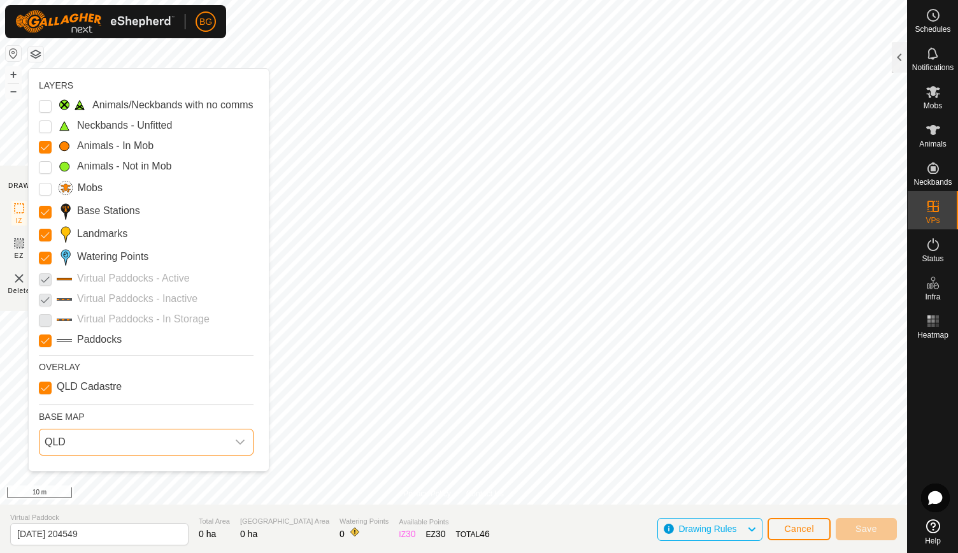
click at [39, 59] on button "button" at bounding box center [35, 53] width 15 height 15
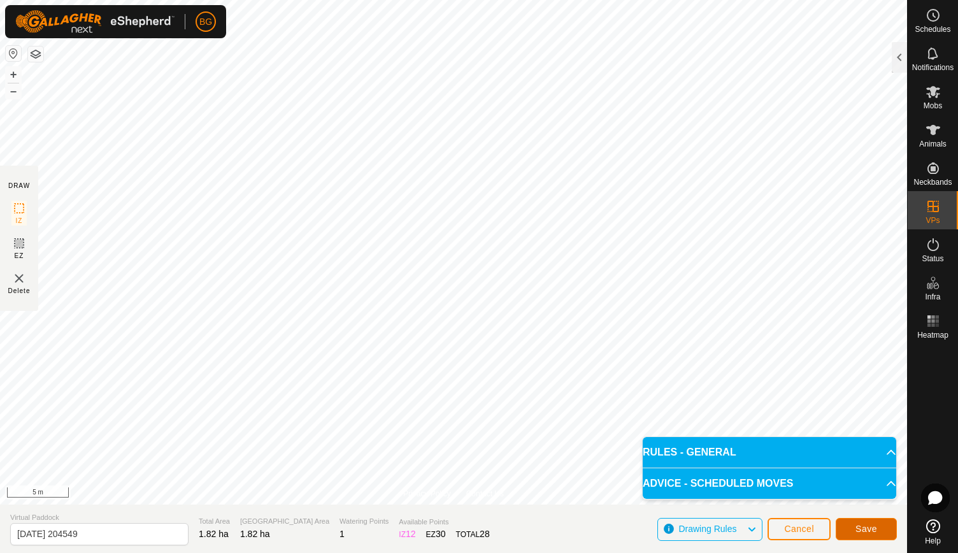
click at [869, 524] on span "Save" at bounding box center [866, 528] width 22 height 10
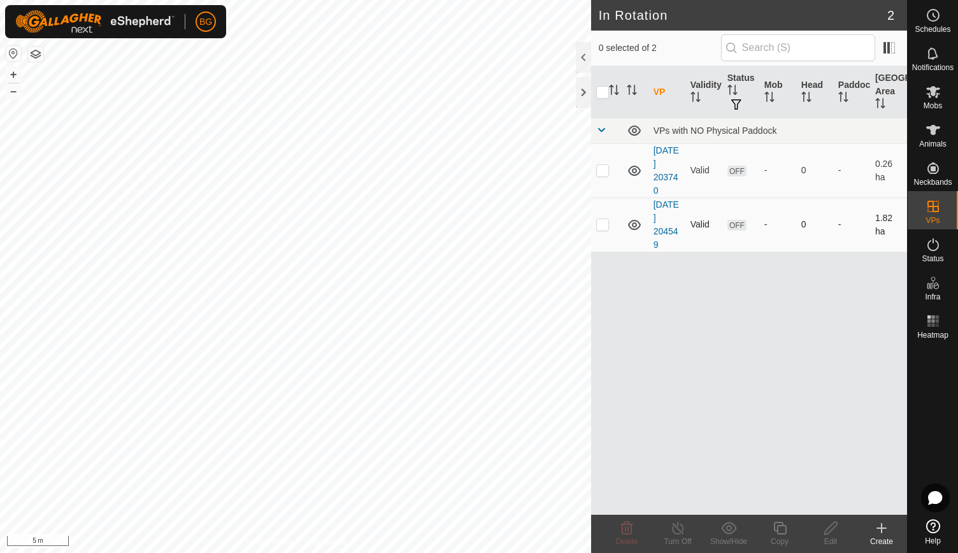
click at [598, 223] on p-checkbox at bounding box center [602, 224] width 13 height 10
checkbox input "true"
click at [830, 532] on icon at bounding box center [831, 527] width 16 height 15
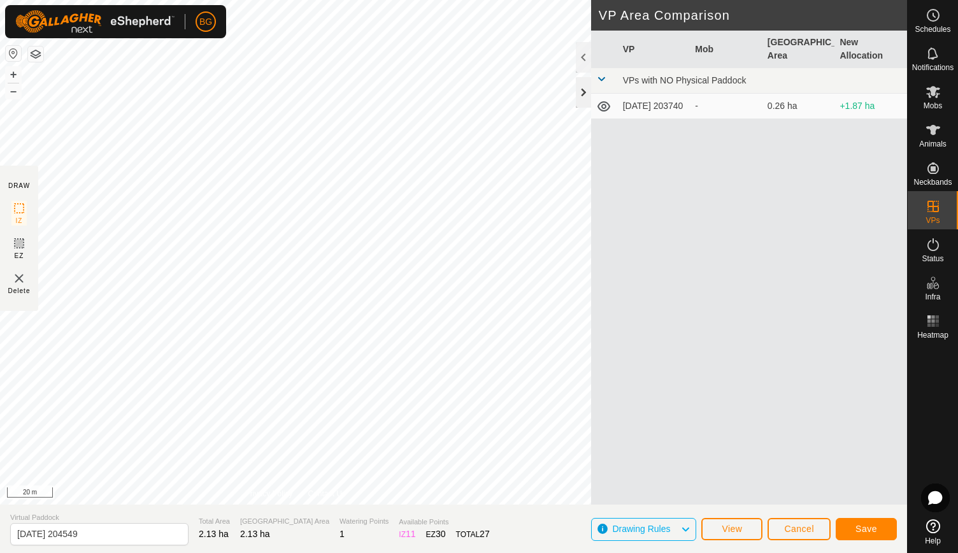
click at [586, 87] on div at bounding box center [583, 92] width 15 height 31
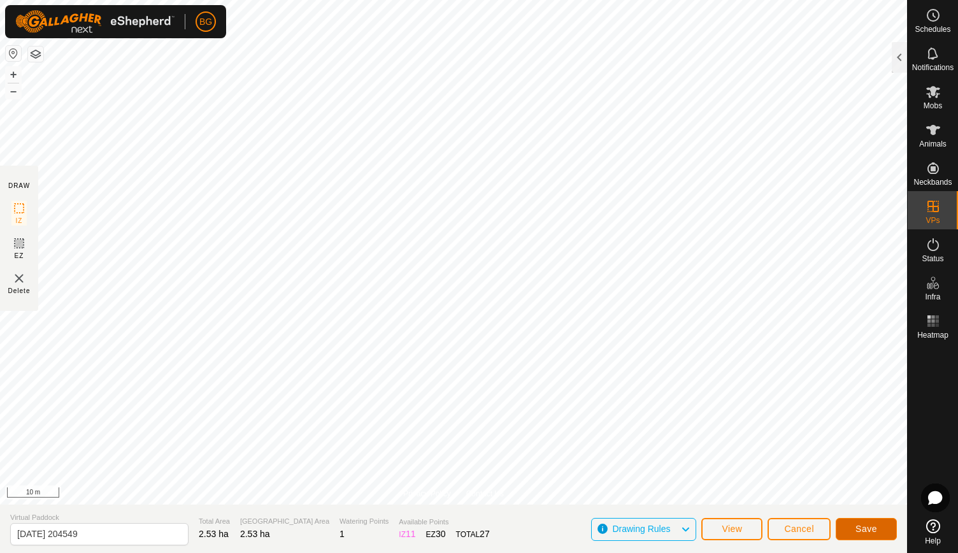
click at [868, 524] on span "Save" at bounding box center [866, 528] width 22 height 10
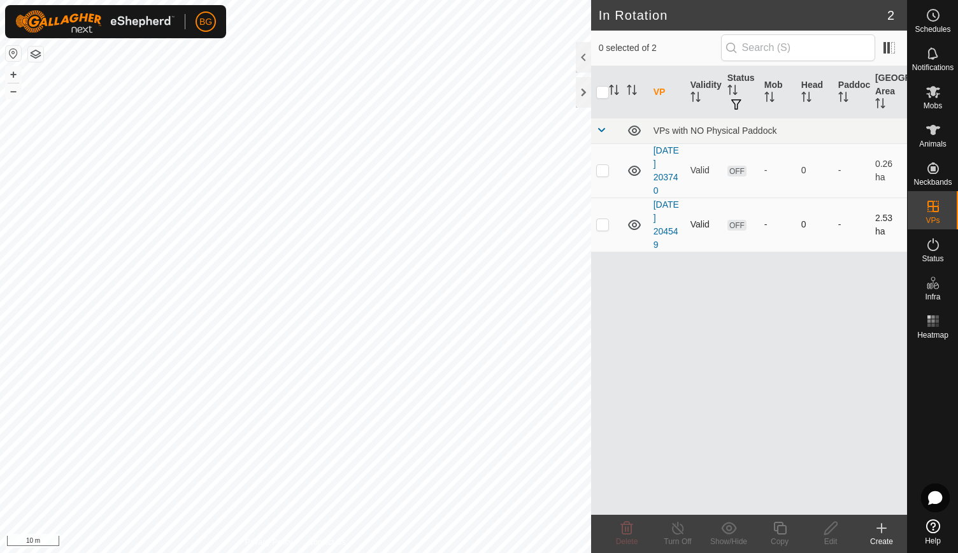
click at [604, 222] on p-checkbox at bounding box center [602, 224] width 13 height 10
checkbox input "true"
click at [605, 177] on td at bounding box center [606, 170] width 31 height 54
checkbox input "true"
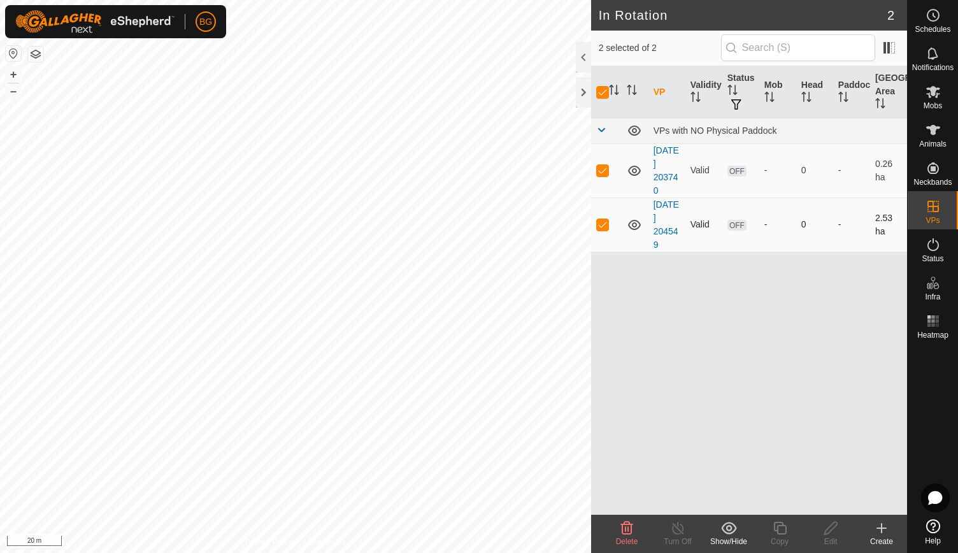
click at [611, 228] on td at bounding box center [606, 224] width 31 height 54
checkbox input "false"
click at [605, 177] on td at bounding box center [606, 170] width 31 height 54
checkbox input "false"
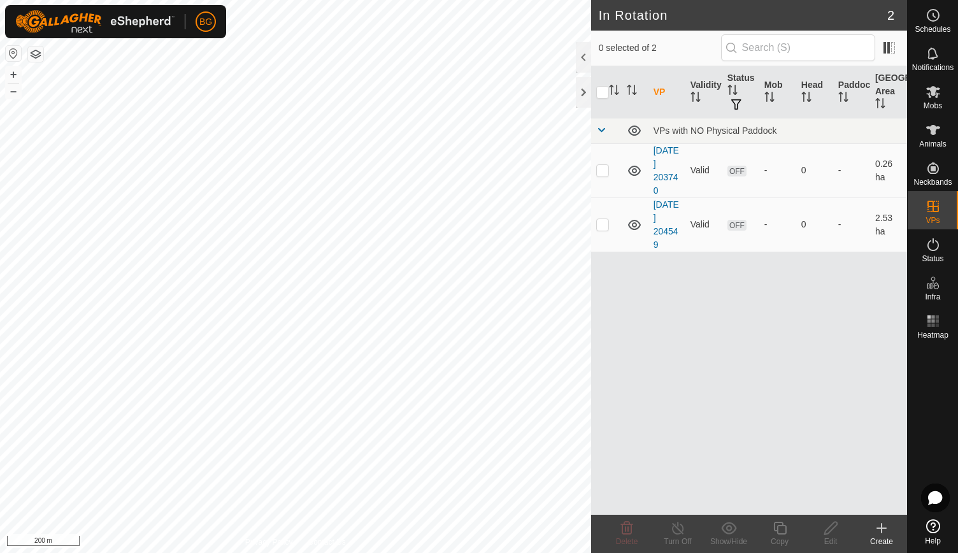
click at [880, 530] on icon at bounding box center [881, 527] width 15 height 15
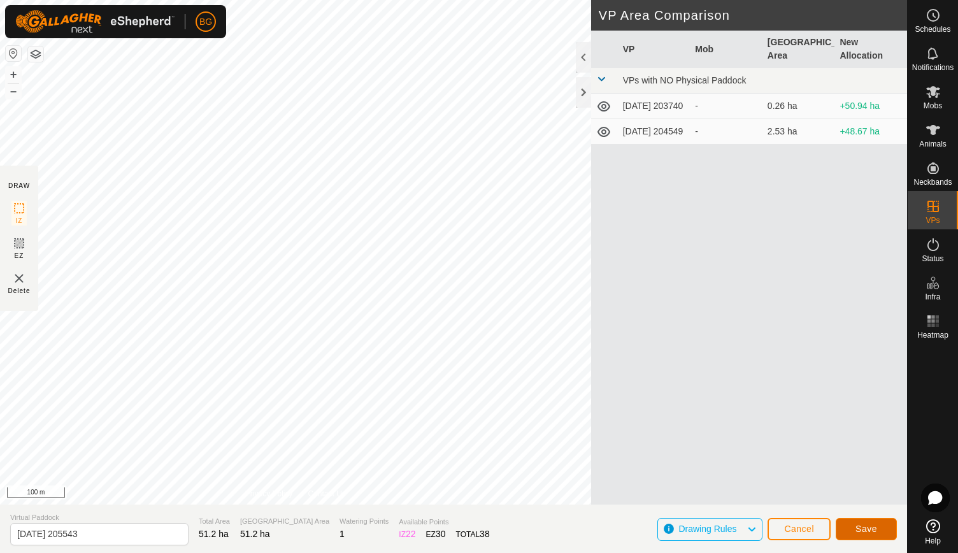
click at [870, 528] on span "Save" at bounding box center [866, 528] width 22 height 10
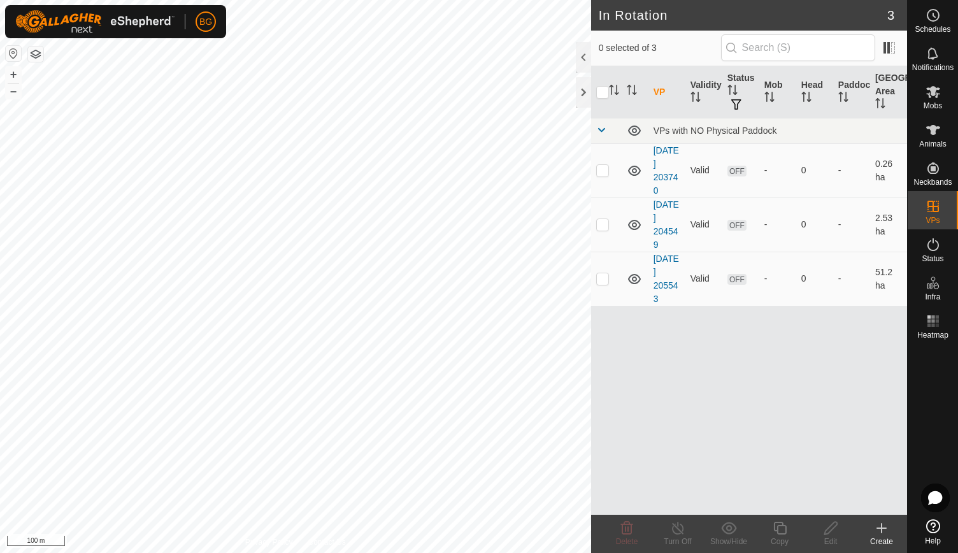
click at [879, 526] on icon at bounding box center [881, 527] width 15 height 15
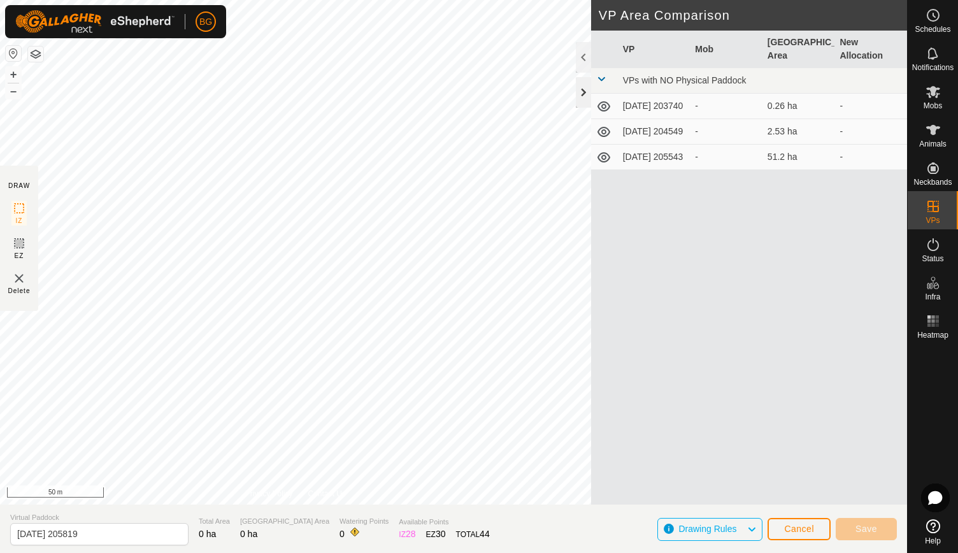
click at [576, 98] on div at bounding box center [583, 92] width 15 height 31
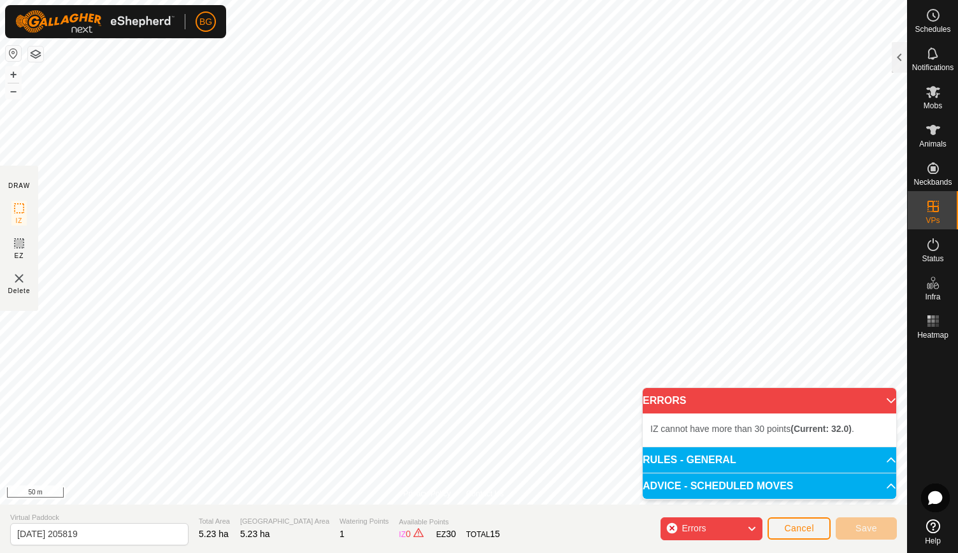
click at [721, 483] on p-accordion-header "ADVICE - SCHEDULED MOVES" at bounding box center [768, 485] width 253 height 25
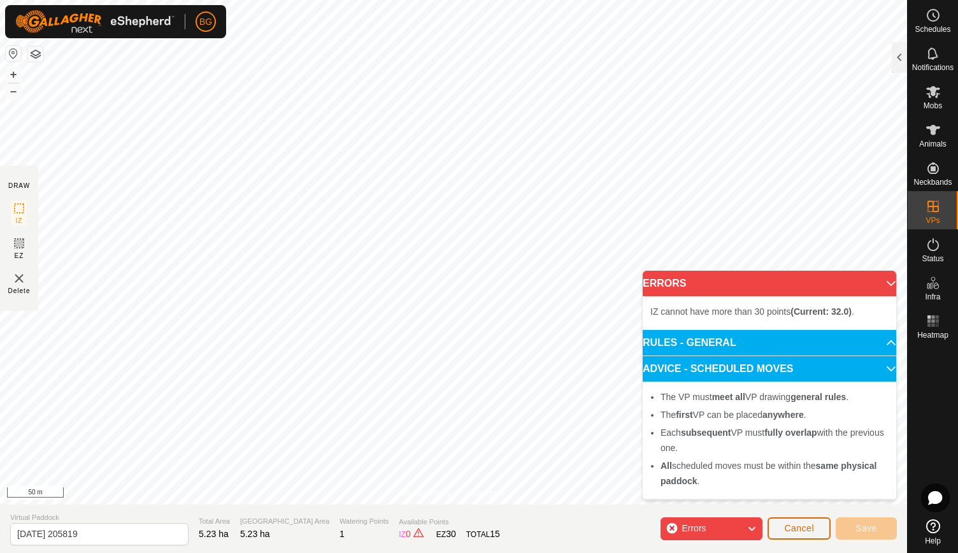
click at [795, 522] on button "Cancel" at bounding box center [798, 528] width 63 height 22
